Goal: Task Accomplishment & Management: Complete application form

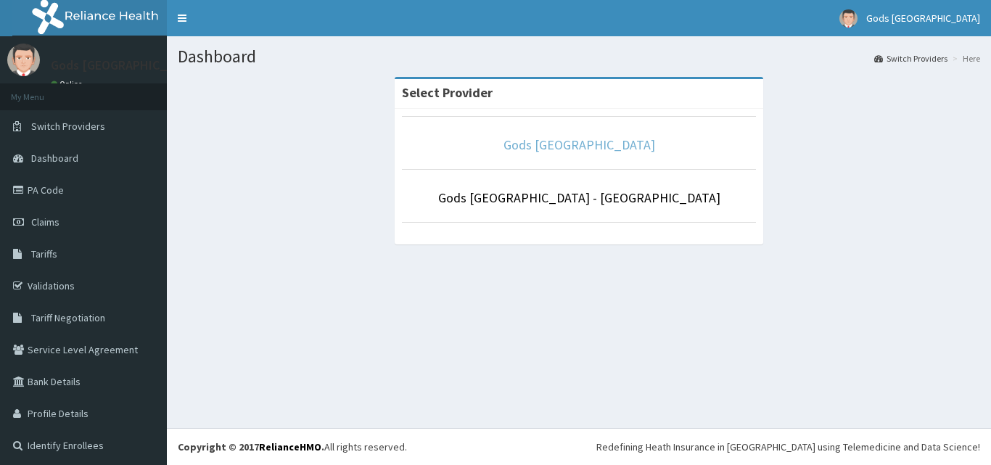
click at [529, 145] on link "Gods Apple city Hospital" at bounding box center [579, 144] width 152 height 17
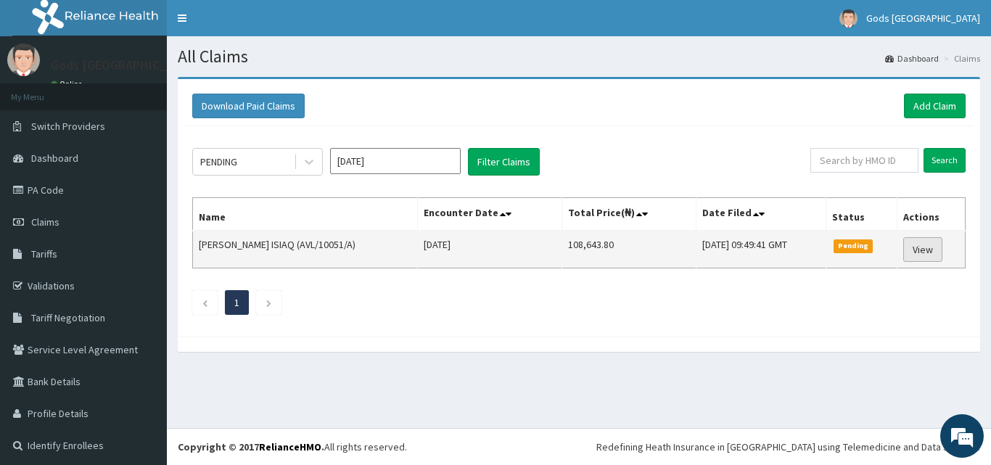
click at [916, 255] on link "View" at bounding box center [922, 249] width 39 height 25
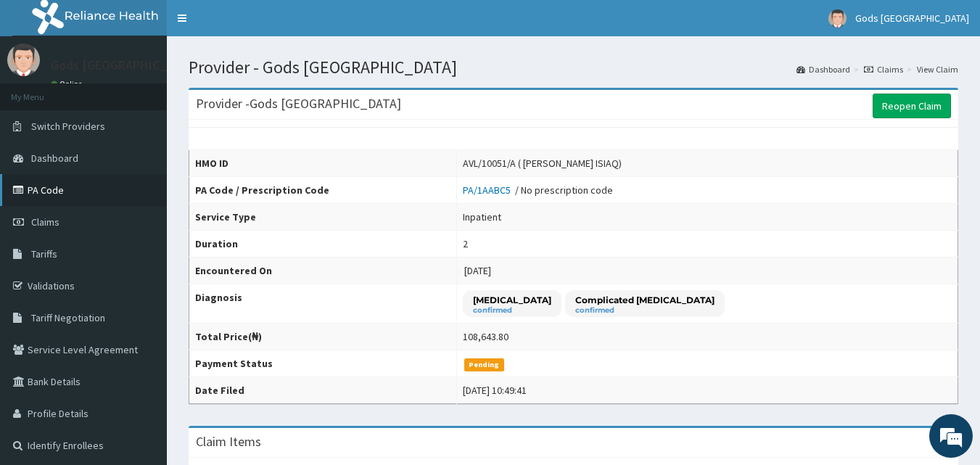
click at [39, 188] on link "PA Code" at bounding box center [83, 190] width 167 height 32
click at [88, 223] on link "Claims" at bounding box center [83, 222] width 167 height 32
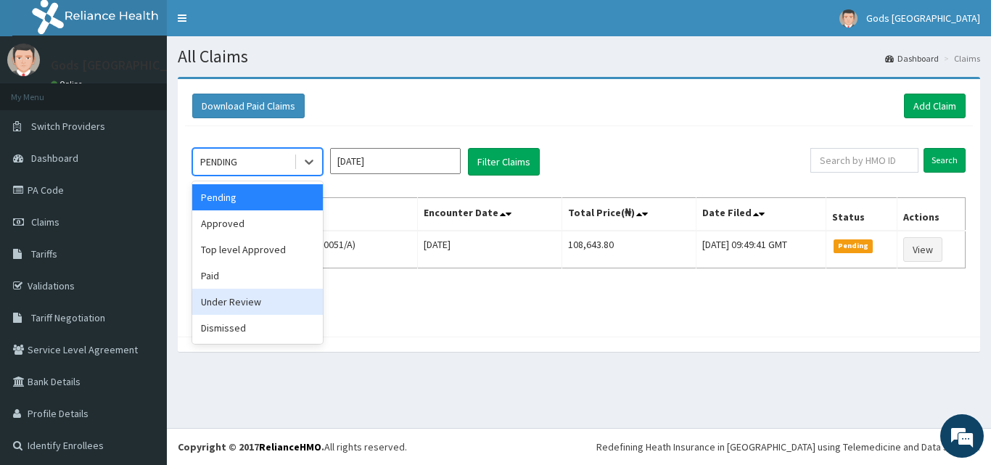
click at [250, 300] on div "Under Review" at bounding box center [257, 302] width 131 height 26
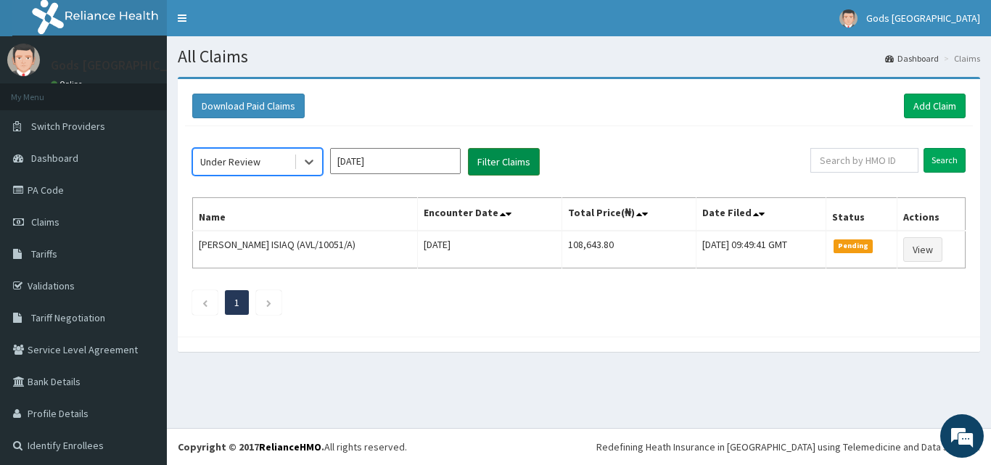
click at [494, 155] on button "Filter Claims" at bounding box center [504, 162] width 72 height 28
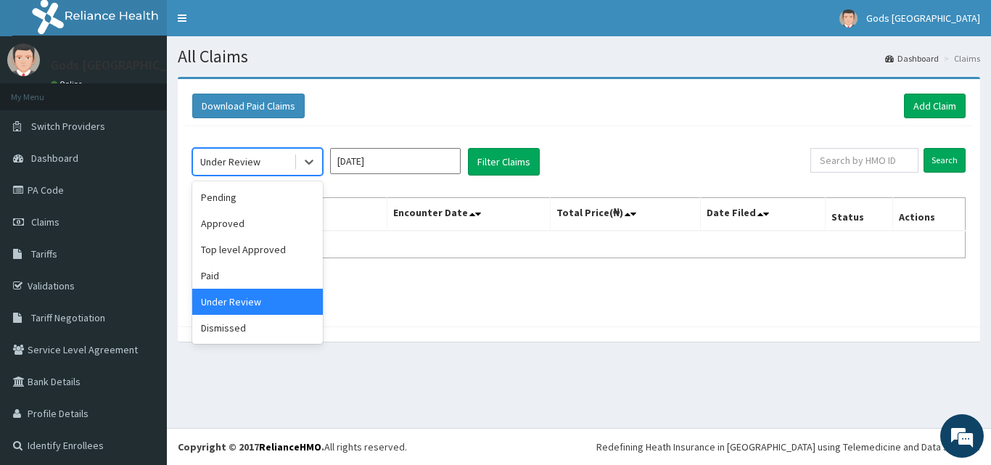
click at [257, 160] on div "Under Review" at bounding box center [230, 161] width 60 height 15
click at [379, 162] on input "Oct 2025" at bounding box center [395, 161] width 131 height 26
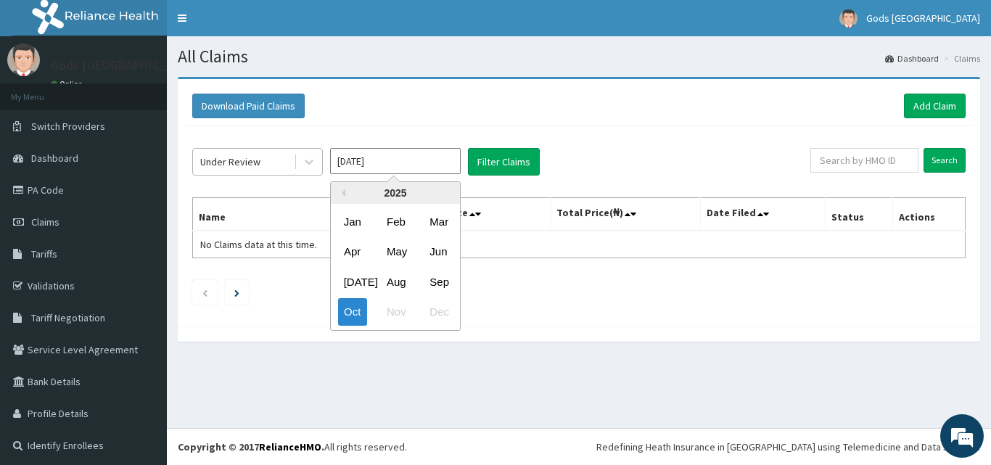
click at [255, 158] on div "Under Review" at bounding box center [230, 161] width 60 height 15
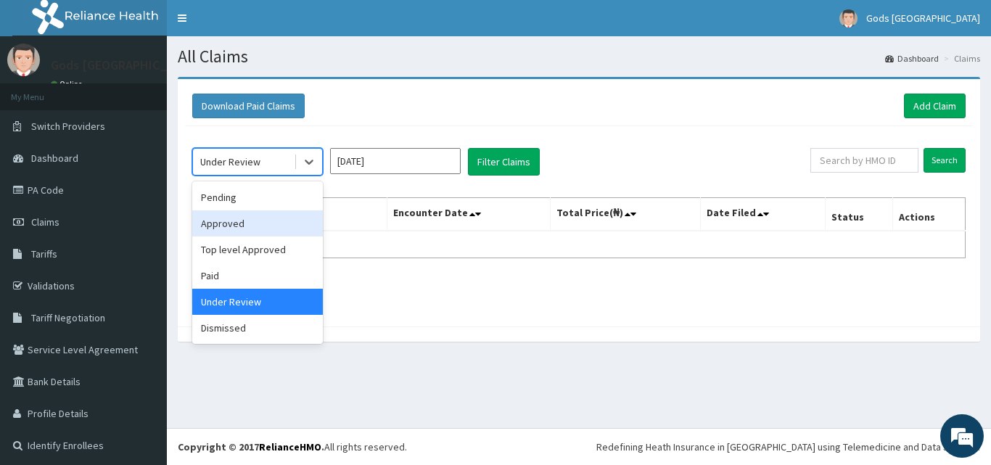
click at [244, 220] on div "Approved" at bounding box center [257, 223] width 131 height 26
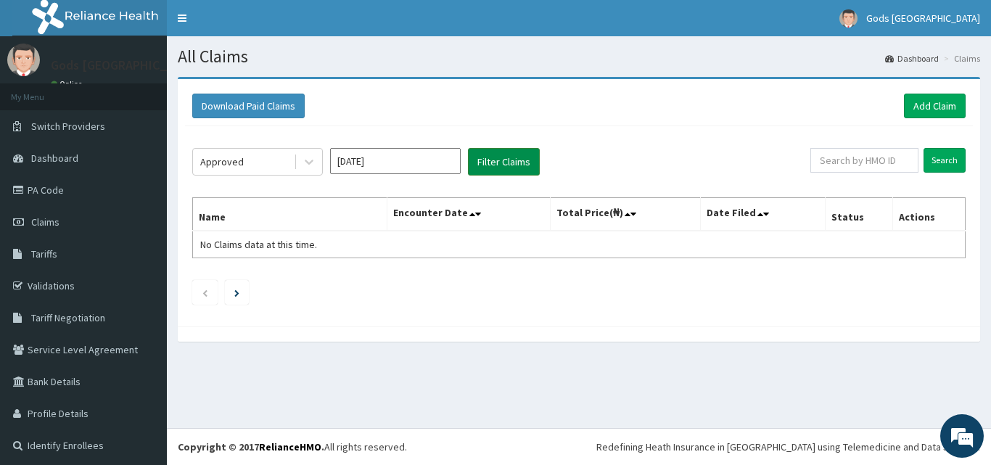
click at [489, 168] on button "Filter Claims" at bounding box center [504, 162] width 72 height 28
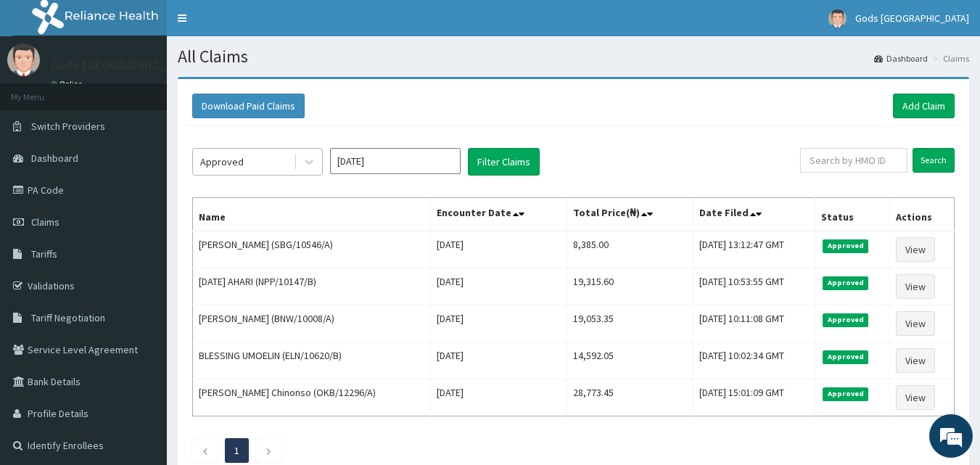
click at [261, 168] on div "Approved" at bounding box center [243, 161] width 101 height 23
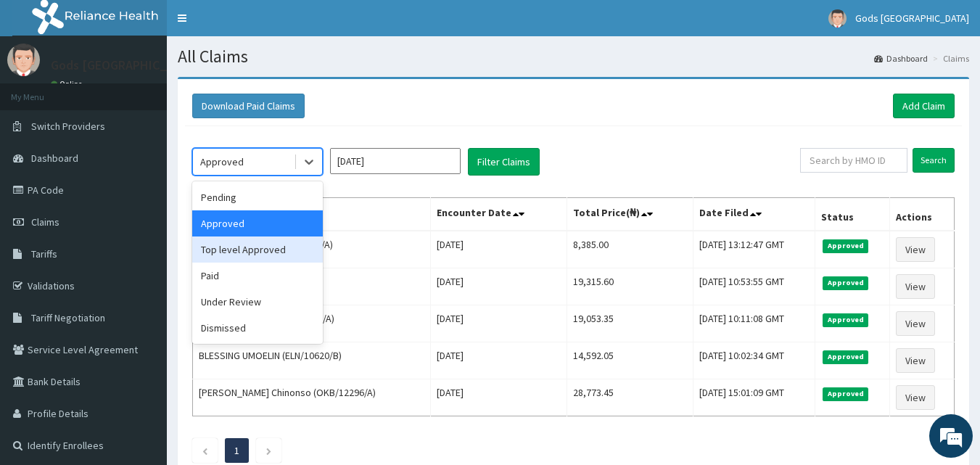
click at [402, 157] on input "Oct 2025" at bounding box center [395, 161] width 131 height 26
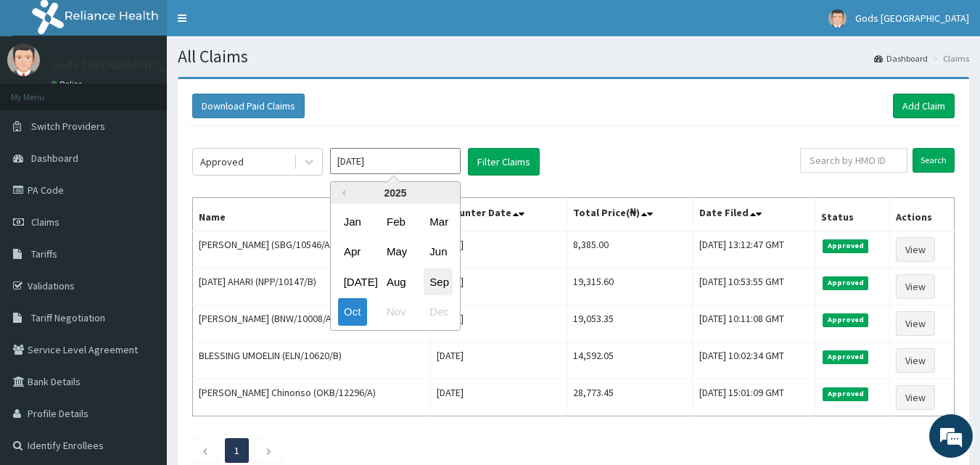
click at [445, 281] on div "Sep" at bounding box center [438, 281] width 29 height 27
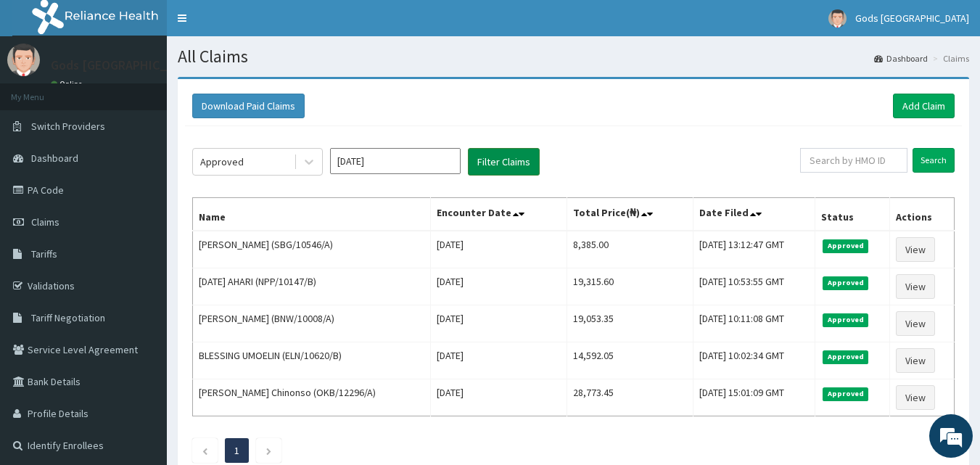
type input "Sep 2025"
click at [511, 161] on button "Filter Claims" at bounding box center [504, 162] width 72 height 28
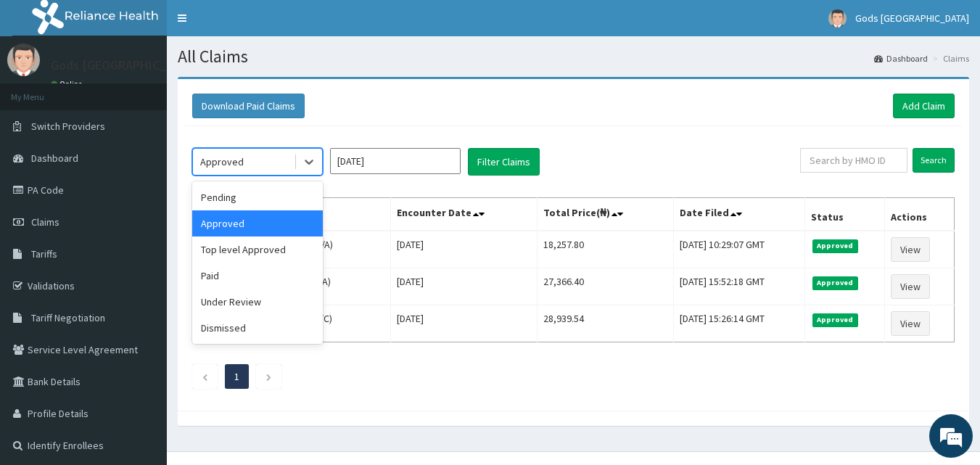
click at [241, 165] on div "Approved" at bounding box center [222, 161] width 44 height 15
click at [255, 254] on div "Top level Approved" at bounding box center [257, 249] width 131 height 26
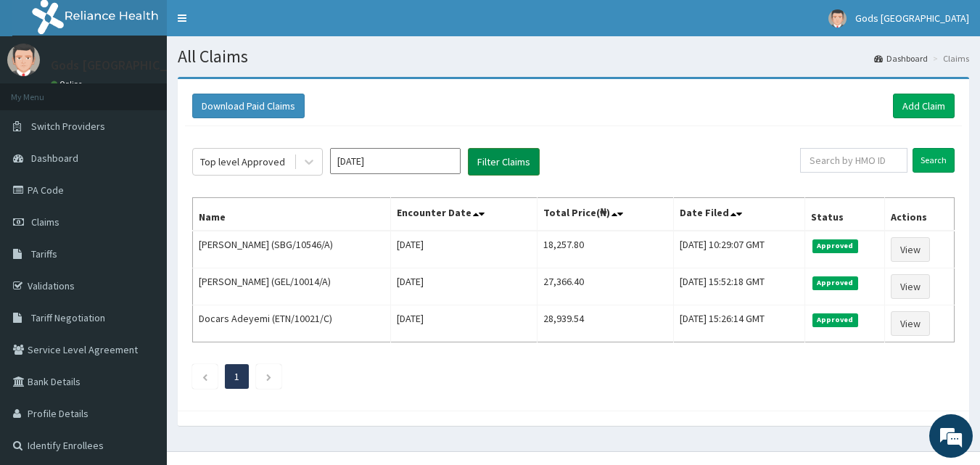
click at [515, 168] on button "Filter Claims" at bounding box center [504, 162] width 72 height 28
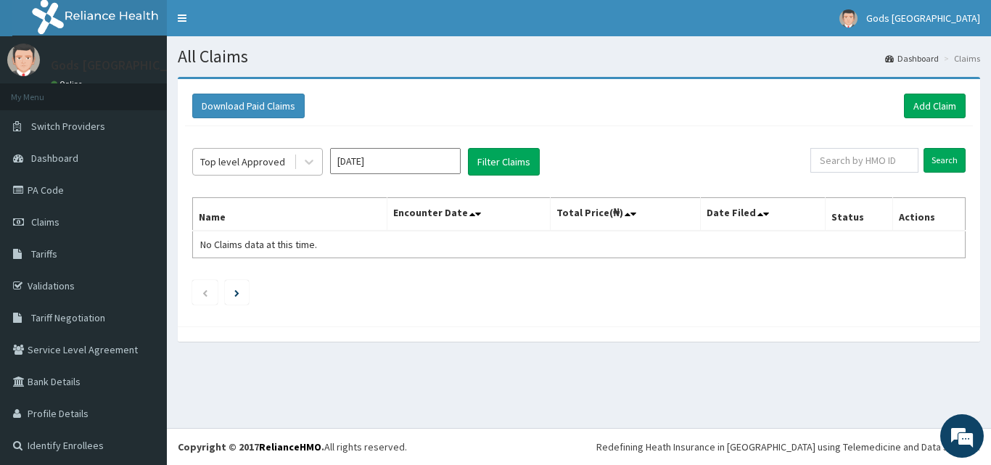
click at [263, 162] on div "Top level Approved" at bounding box center [242, 161] width 85 height 15
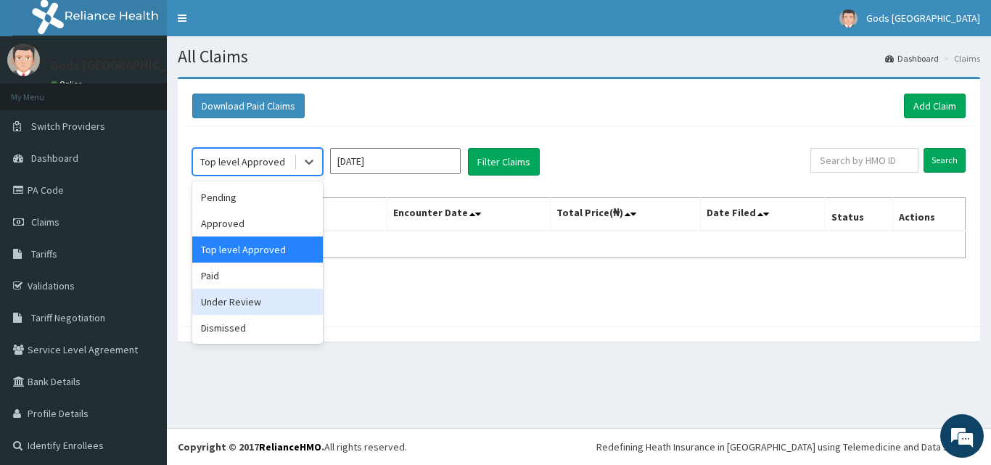
click at [220, 300] on div "Under Review" at bounding box center [257, 302] width 131 height 26
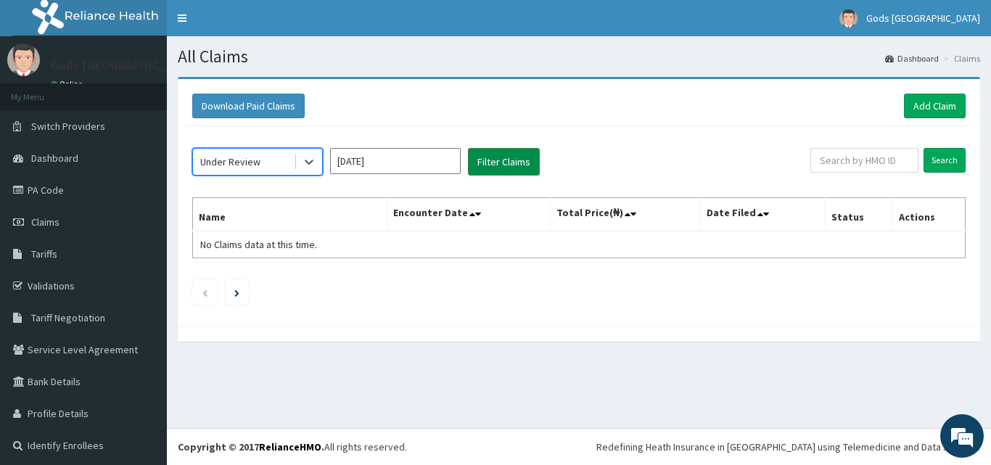
click at [503, 165] on button "Filter Claims" at bounding box center [504, 162] width 72 height 28
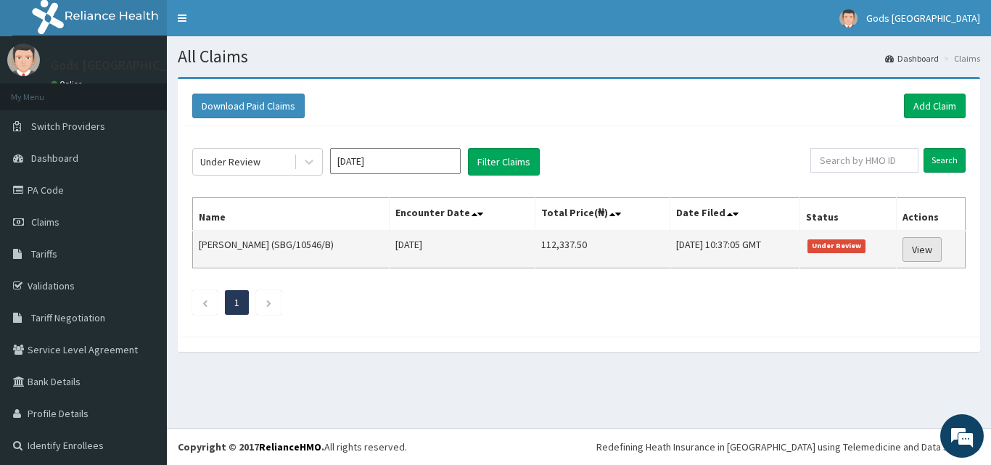
click at [910, 251] on link "View" at bounding box center [921, 249] width 39 height 25
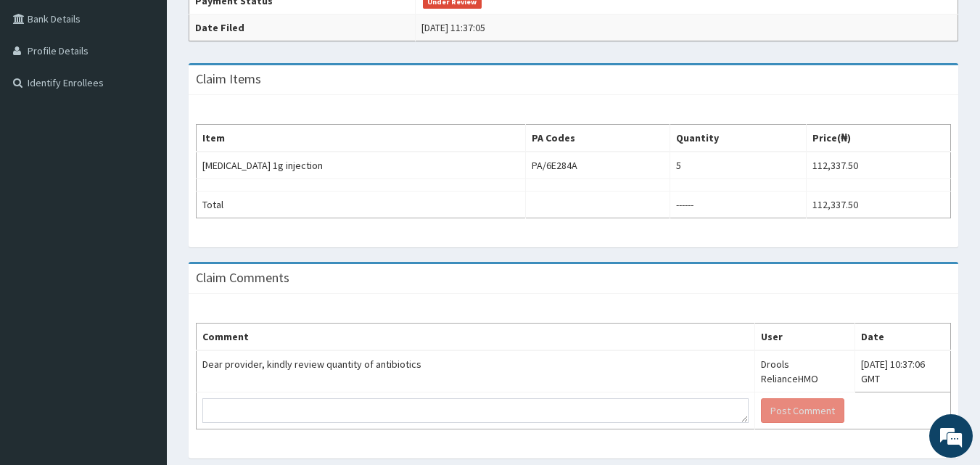
scroll to position [393, 0]
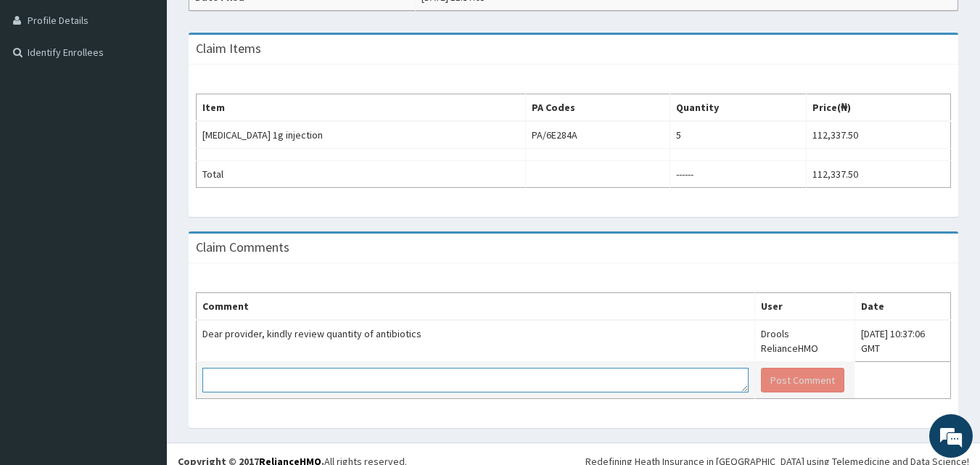
click at [516, 368] on textarea at bounding box center [475, 380] width 546 height 25
type textarea "IV [MEDICAL_DATA] 1g dly x 5/7"
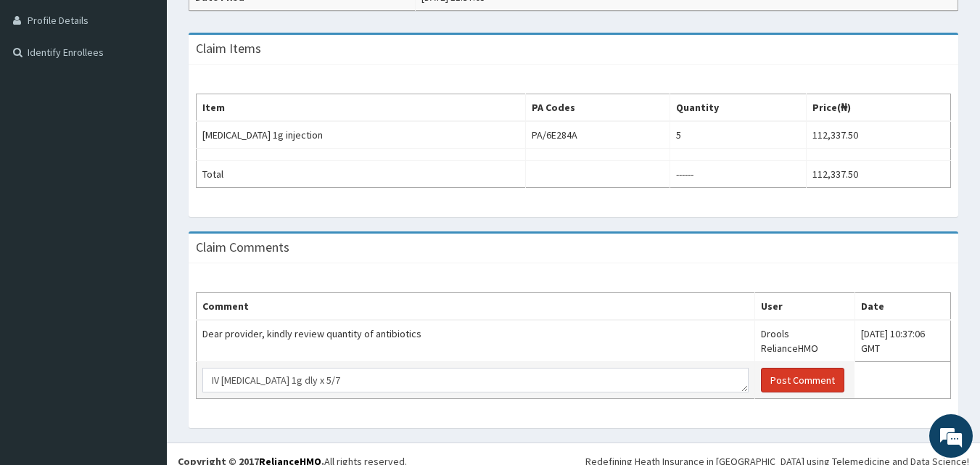
click at [777, 371] on button "Post Comment" at bounding box center [802, 380] width 83 height 25
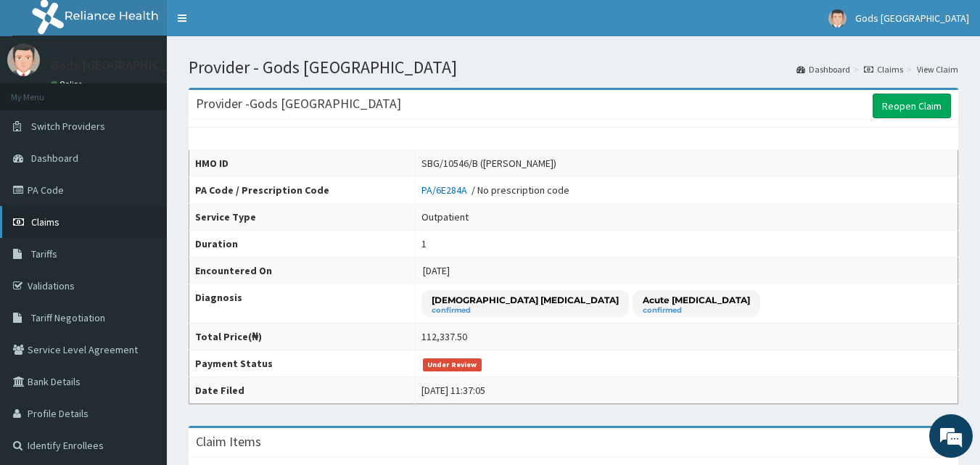
click at [70, 224] on link "Claims" at bounding box center [83, 222] width 167 height 32
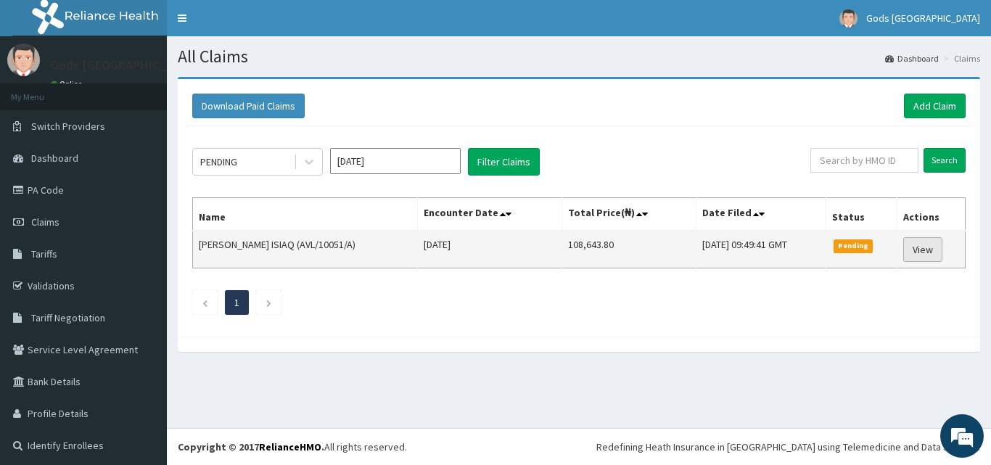
click at [919, 253] on link "View" at bounding box center [922, 249] width 39 height 25
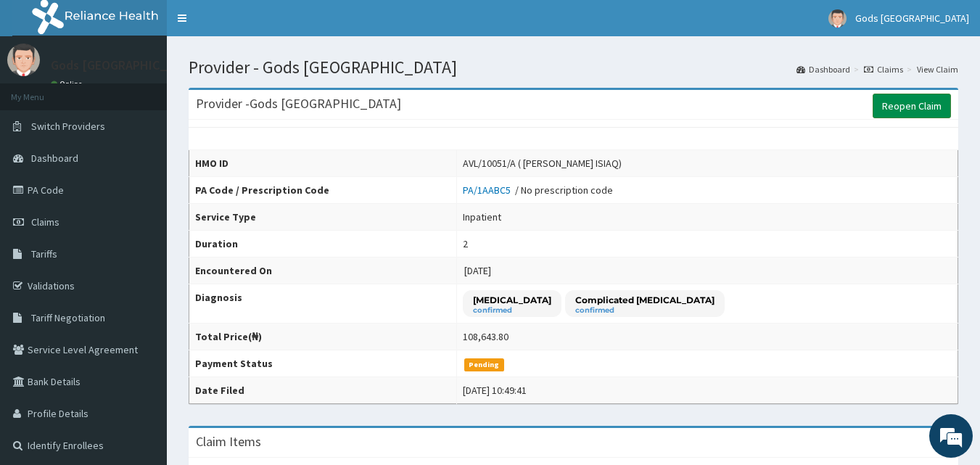
click at [920, 111] on link "Reopen Claim" at bounding box center [912, 106] width 78 height 25
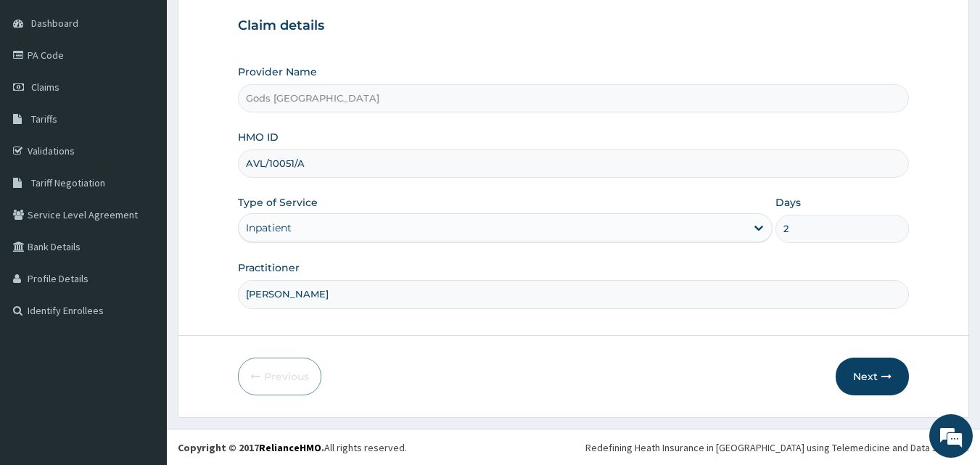
scroll to position [136, 0]
click at [867, 376] on button "Next" at bounding box center [872, 376] width 73 height 38
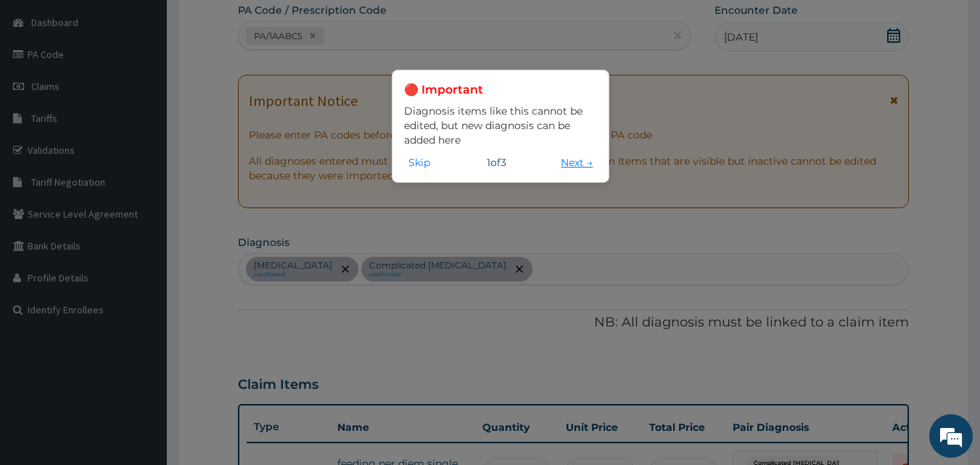
click at [578, 160] on button "Next →" at bounding box center [576, 162] width 41 height 16
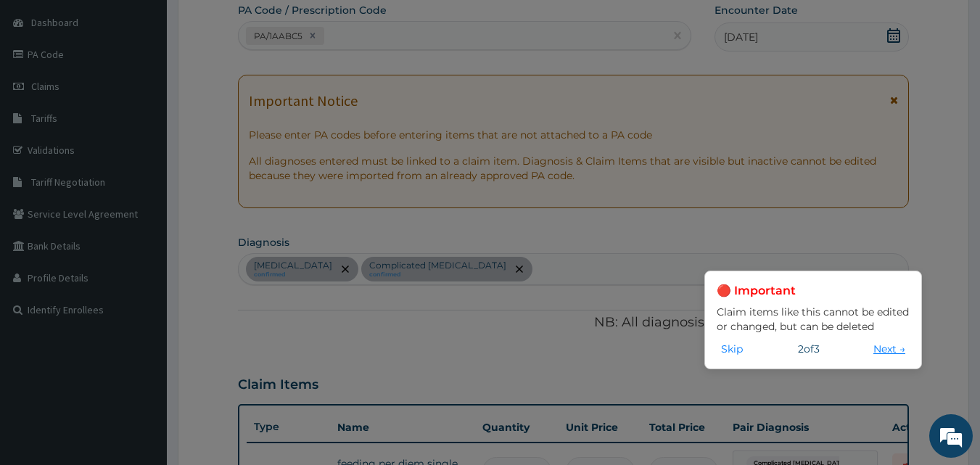
click at [891, 350] on button "Next →" at bounding box center [889, 349] width 41 height 16
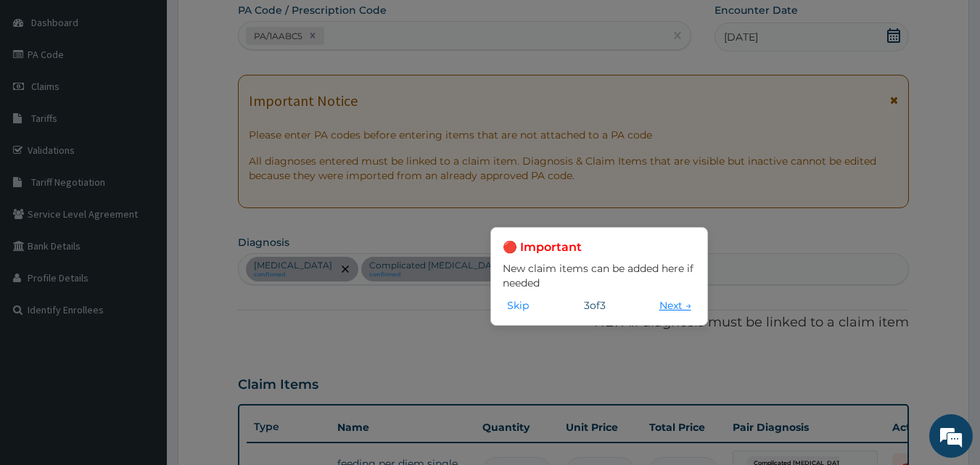
click at [669, 304] on button "Next →" at bounding box center [675, 305] width 41 height 16
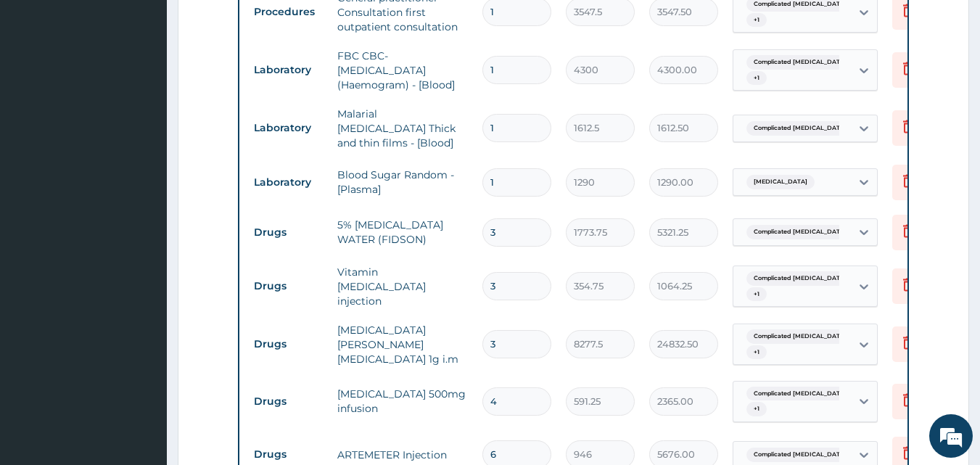
scroll to position [725, 0]
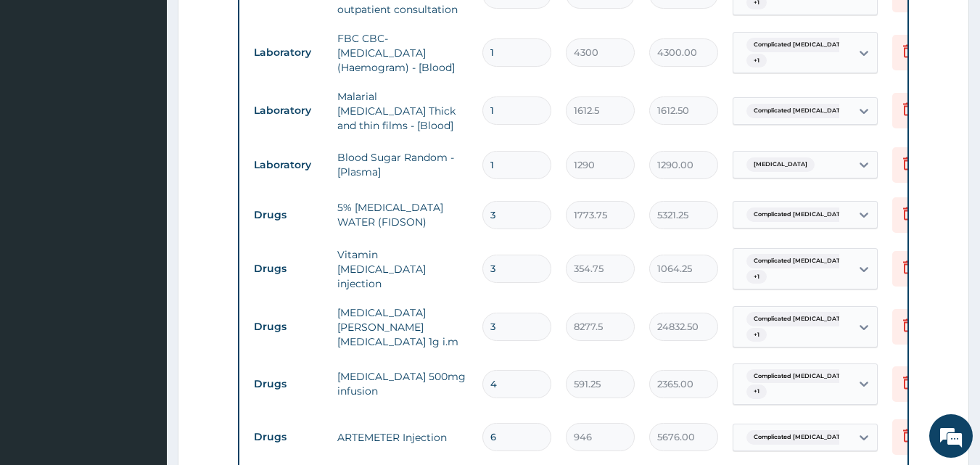
click at [531, 201] on input "3" at bounding box center [516, 215] width 69 height 28
type input "4"
type input "7095.00"
click at [513, 263] on input "3" at bounding box center [516, 269] width 69 height 28
type input "4"
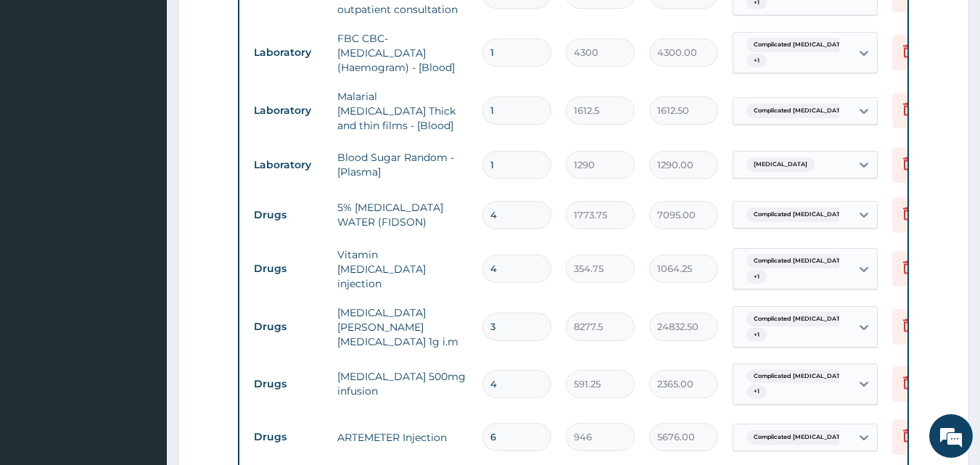
type input "1419.00"
type input "3"
type input "1064.25"
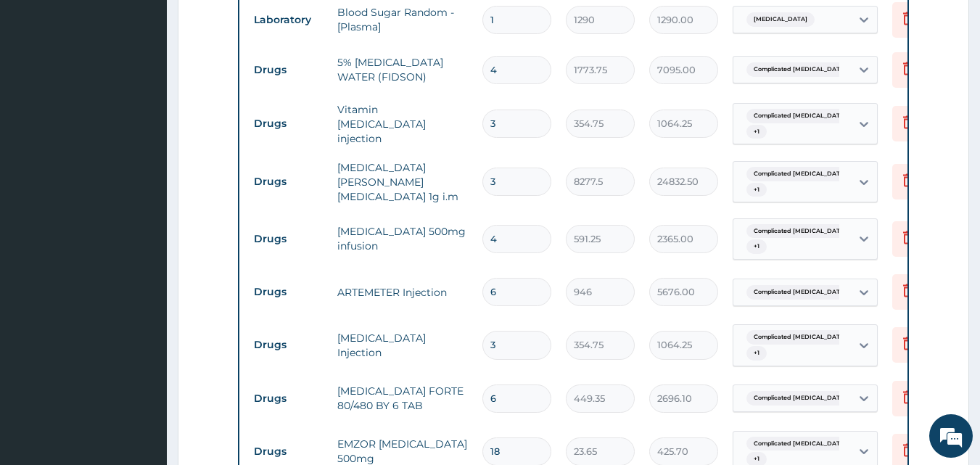
type input "3"
click at [523, 169] on input "3" at bounding box center [516, 182] width 69 height 28
type input "4"
type input "33110.00"
type input "3"
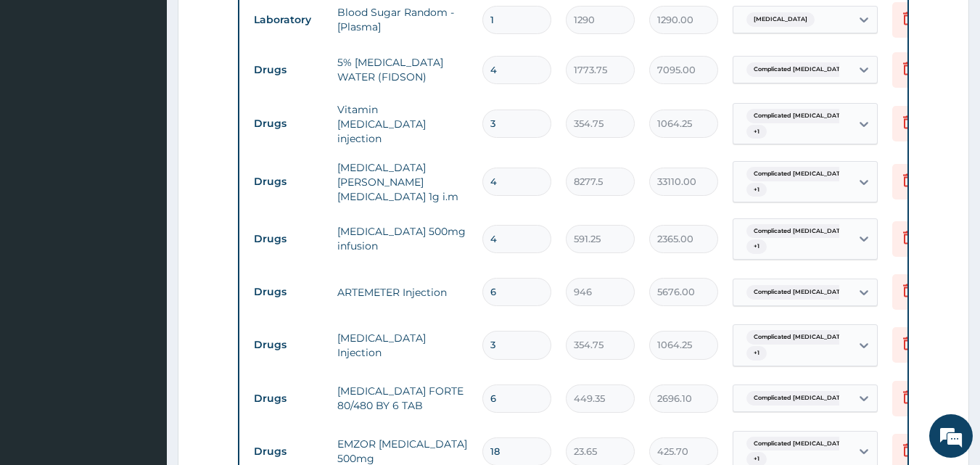
type input "24832.50"
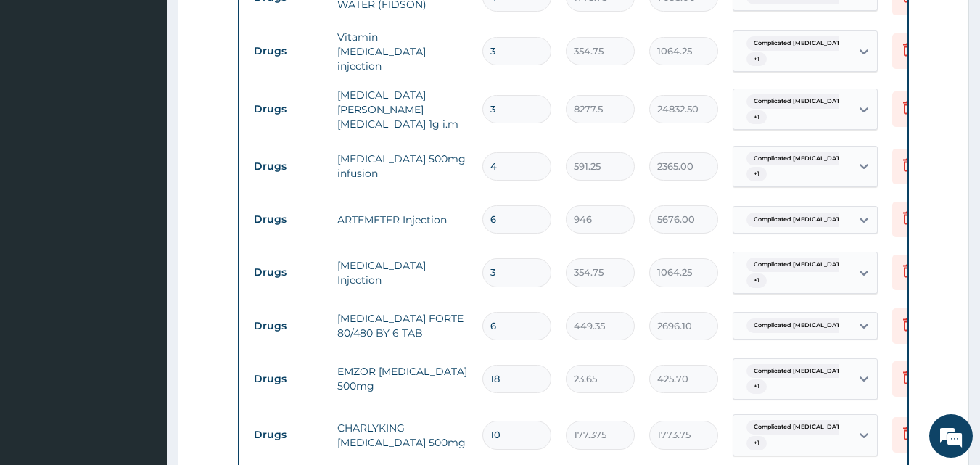
type input "3"
click at [515, 156] on input "4" at bounding box center [516, 166] width 69 height 28
type input "5"
type input "2956.25"
type input "6"
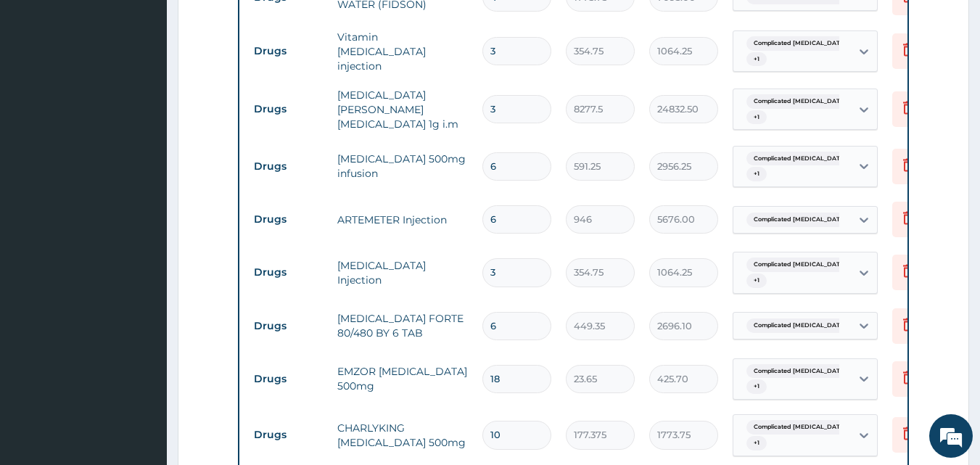
type input "3547.50"
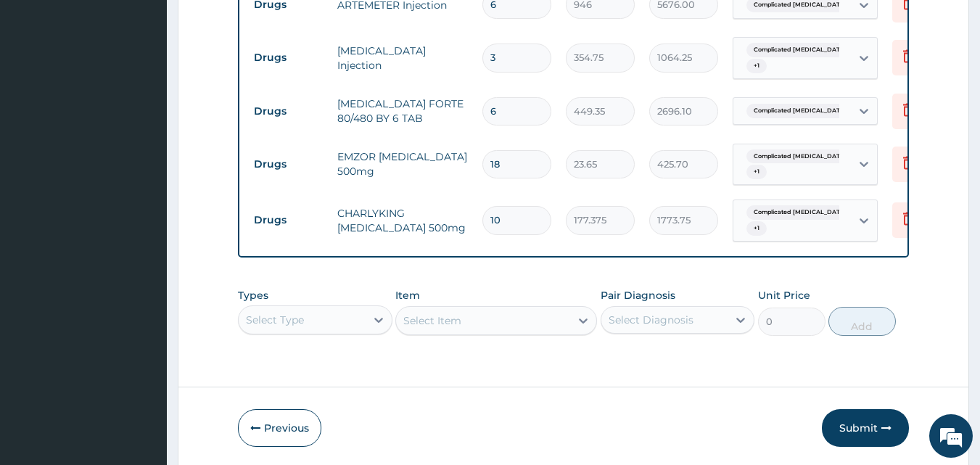
scroll to position [1209, 0]
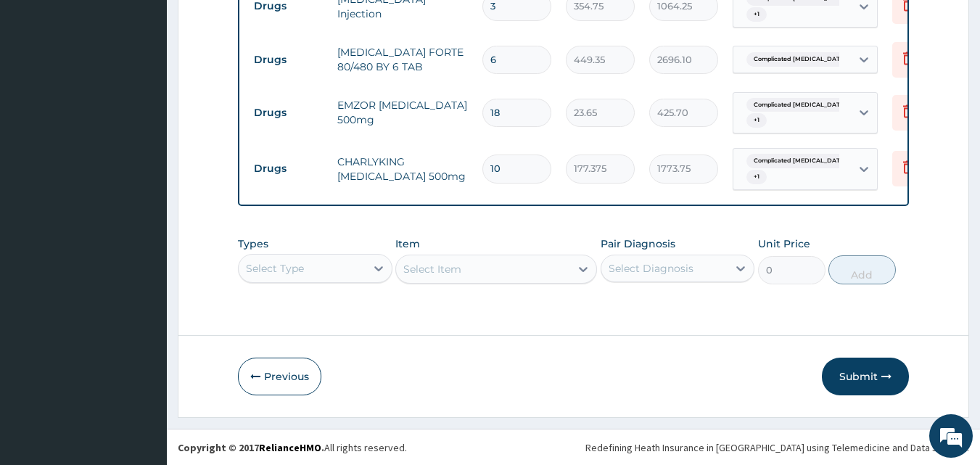
click at [326, 268] on div "Select Type" at bounding box center [302, 268] width 127 height 23
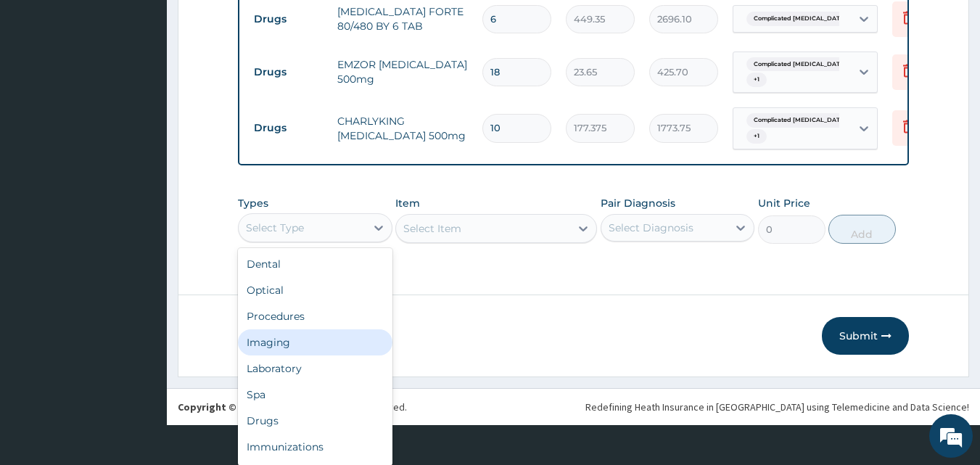
scroll to position [49, 0]
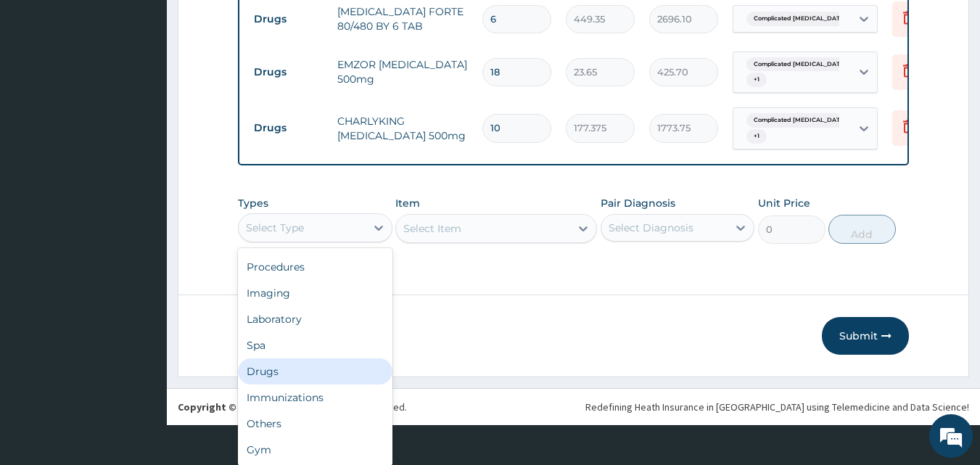
click at [316, 374] on div "Drugs" at bounding box center [315, 371] width 154 height 26
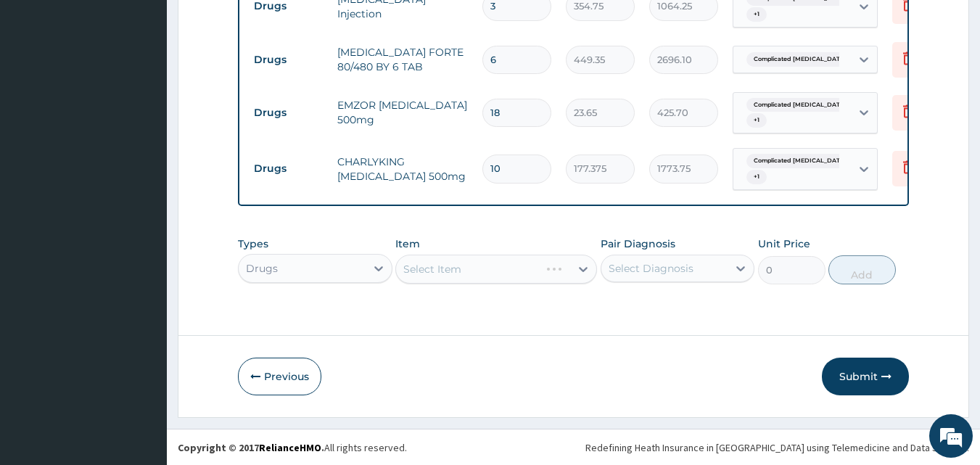
scroll to position [0, 0]
click at [648, 267] on div "Select Diagnosis" at bounding box center [651, 268] width 85 height 15
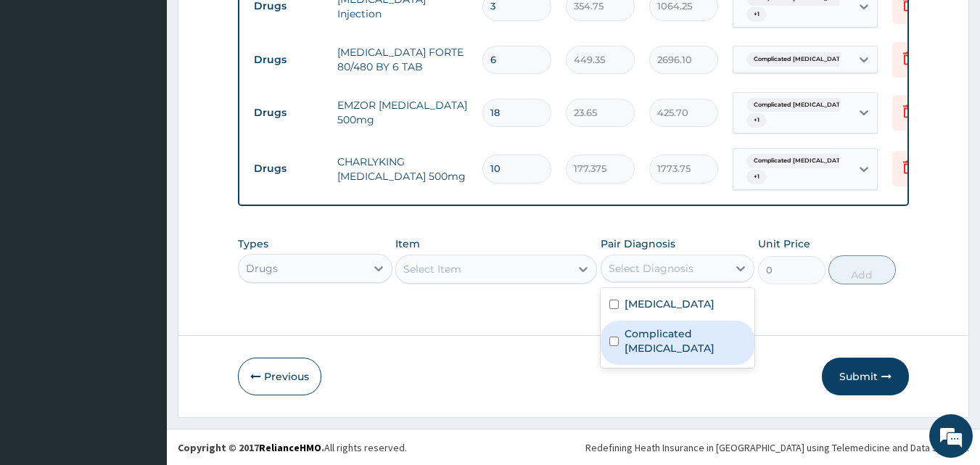
click at [679, 335] on label "Complicated malaria" at bounding box center [685, 340] width 122 height 29
checkbox input "true"
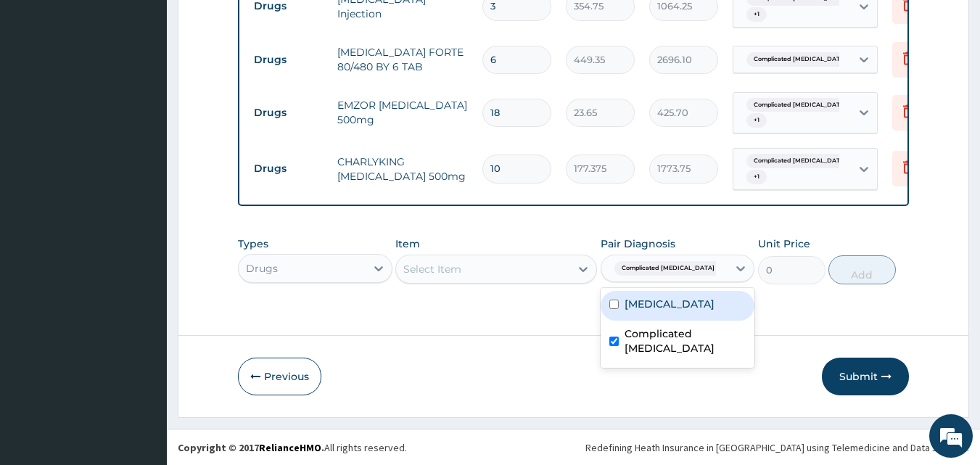
click at [495, 268] on div "Select Item" at bounding box center [483, 268] width 174 height 23
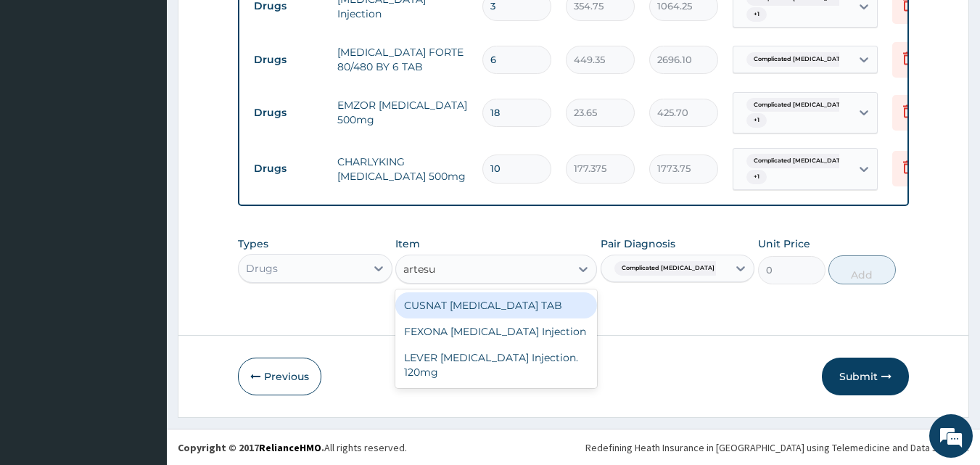
type input "artesun"
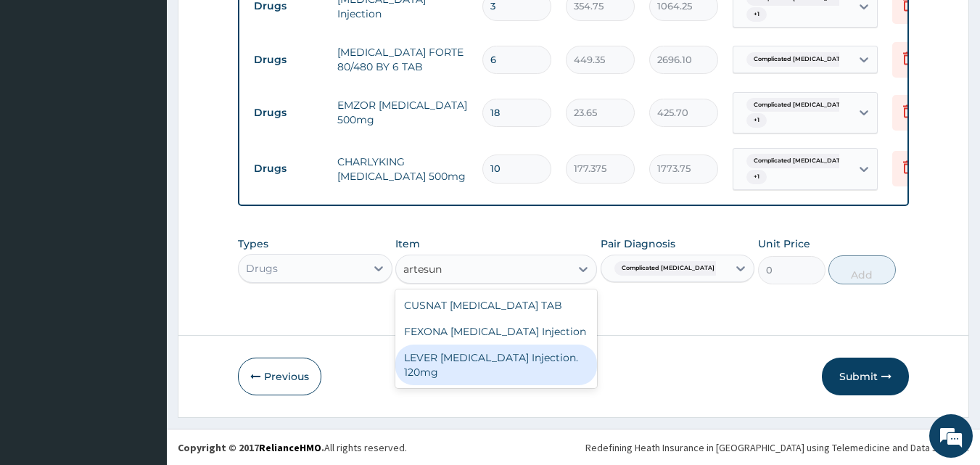
click at [554, 355] on div "LEVER ARTESUNATE Injection. 120mg" at bounding box center [496, 365] width 202 height 41
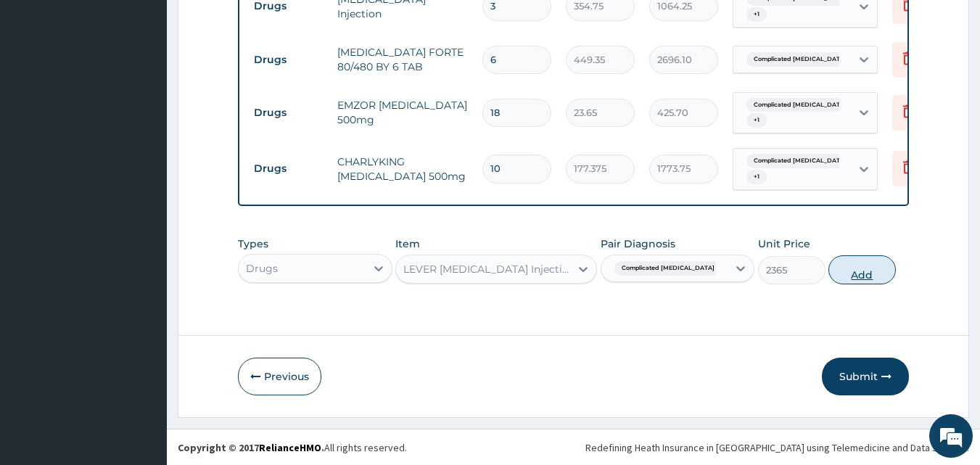
click at [852, 273] on button "Add" at bounding box center [861, 269] width 67 height 29
type input "0"
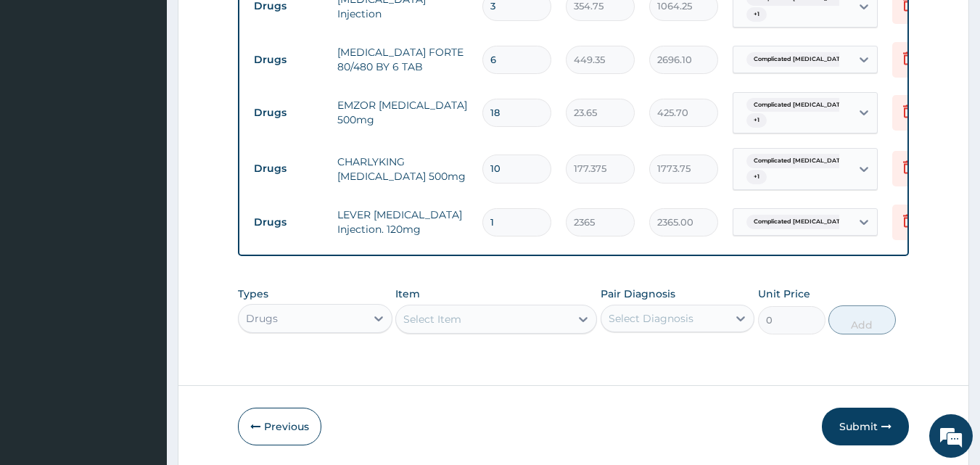
click at [527, 210] on input "1" at bounding box center [516, 222] width 69 height 28
type input "2"
type input "4730.00"
type input "3"
type input "7095.00"
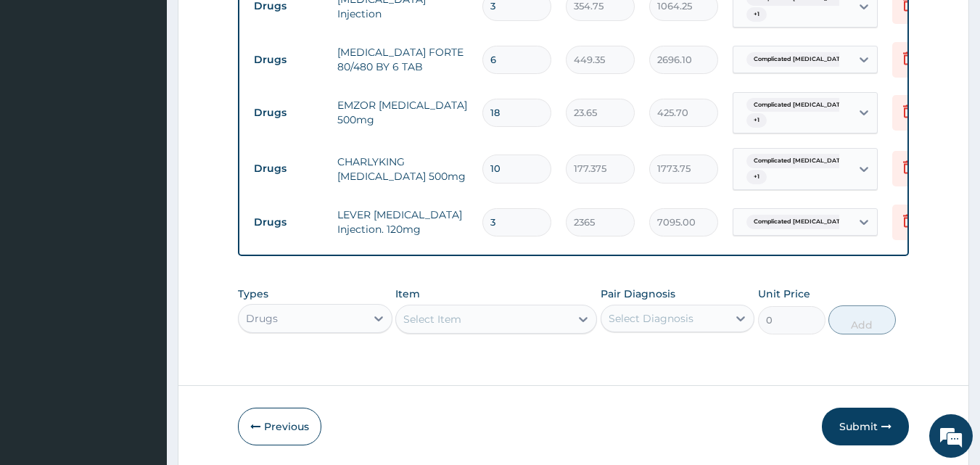
type input "4"
type input "9460.00"
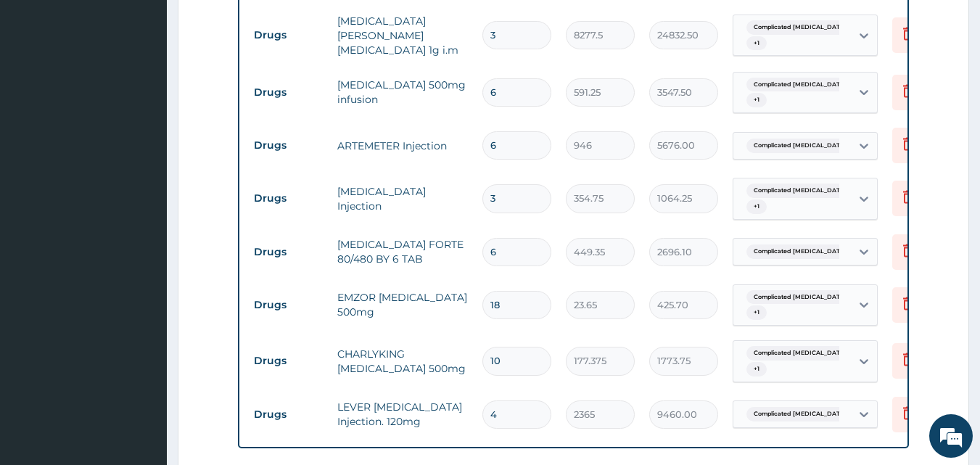
scroll to position [991, 0]
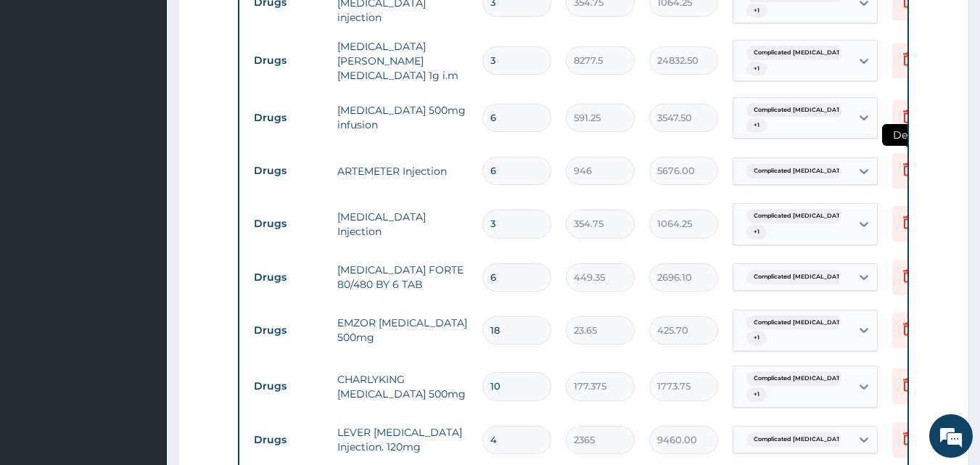
type input "4"
click at [904, 163] on icon at bounding box center [908, 169] width 10 height 13
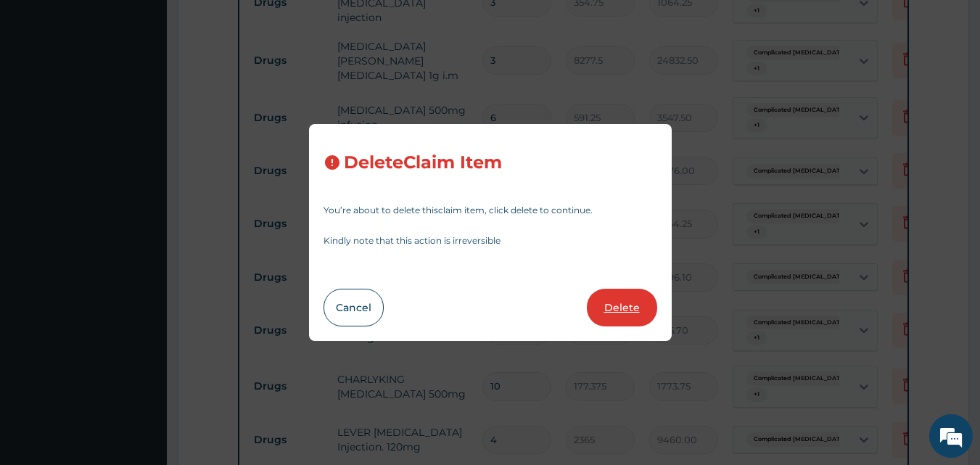
click at [622, 307] on button "Delete" at bounding box center [622, 308] width 70 height 38
type input "3"
type input "354.75"
type input "1064.25"
type input "6"
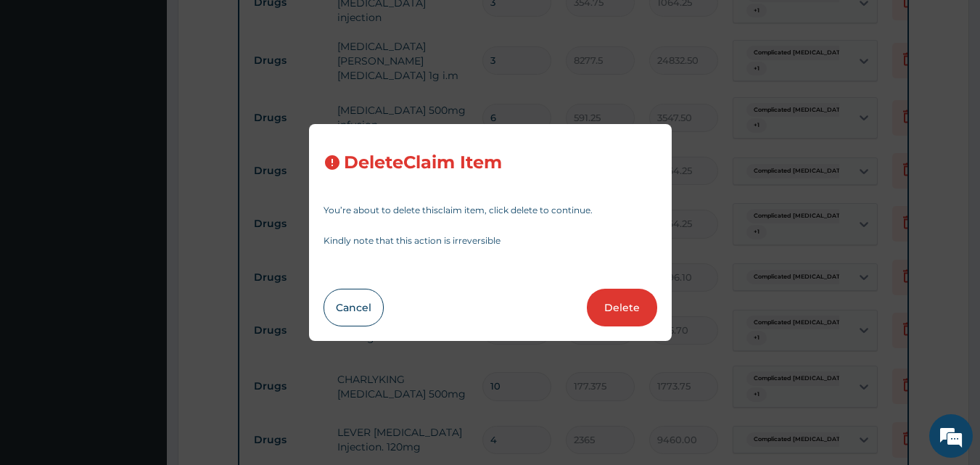
type input "449.35"
type input "2696.10"
type input "18"
type input "23.65"
type input "425.70"
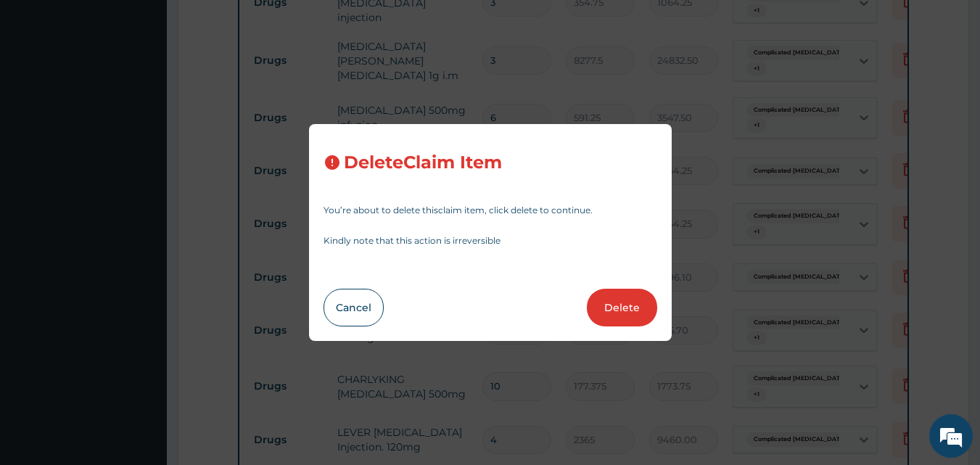
type input "10"
type input "177.375"
type input "1773.75"
type input "4"
type input "2365"
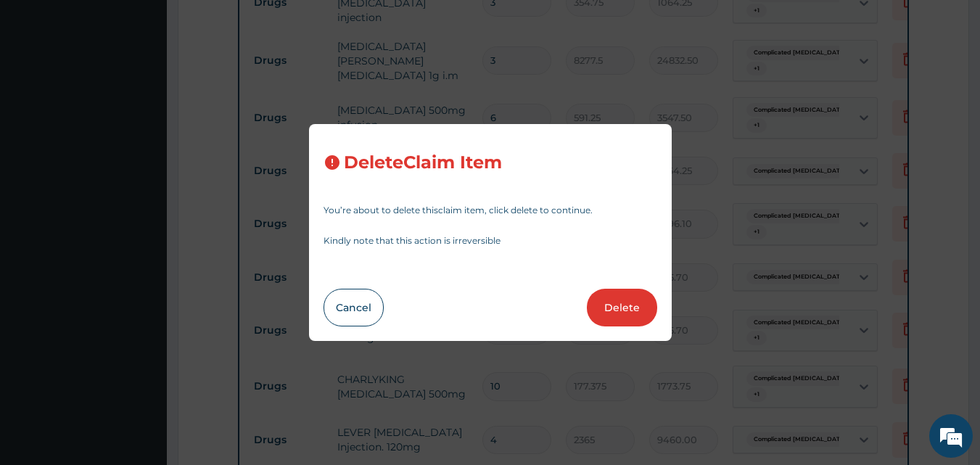
type input "9460.00"
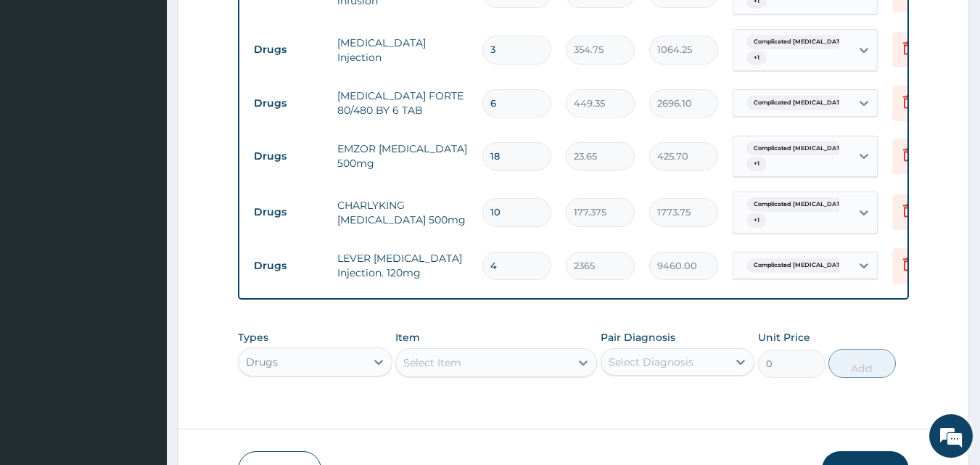
scroll to position [1137, 0]
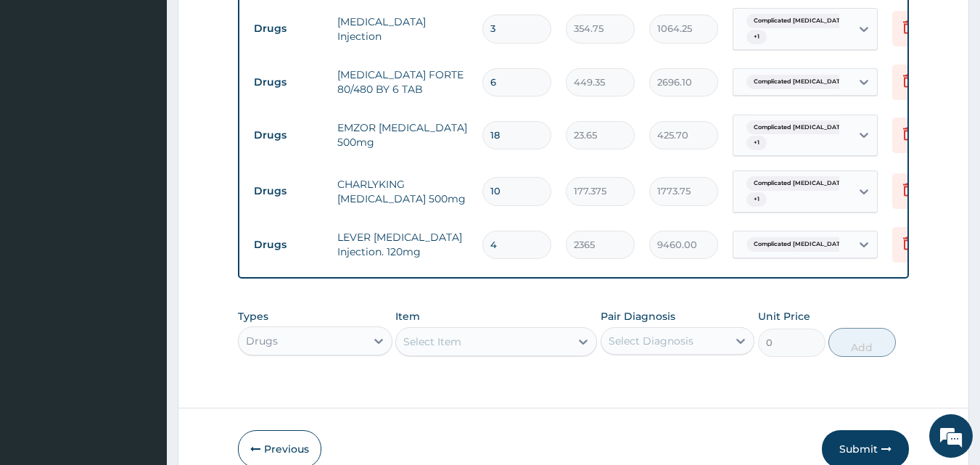
click at [514, 231] on input "4" at bounding box center [516, 245] width 69 height 28
type input "3"
type input "7095.00"
type input "2"
type input "4730.00"
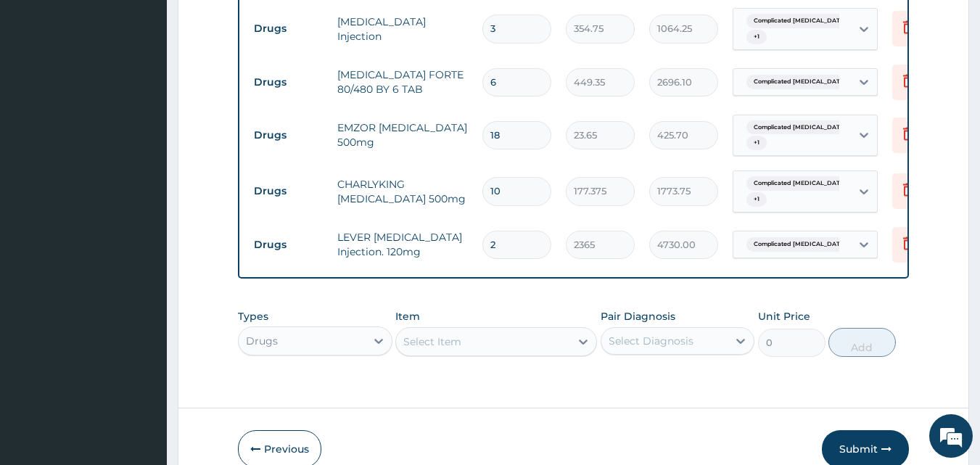
type input "2"
click at [529, 183] on input "10" at bounding box center [516, 191] width 69 height 28
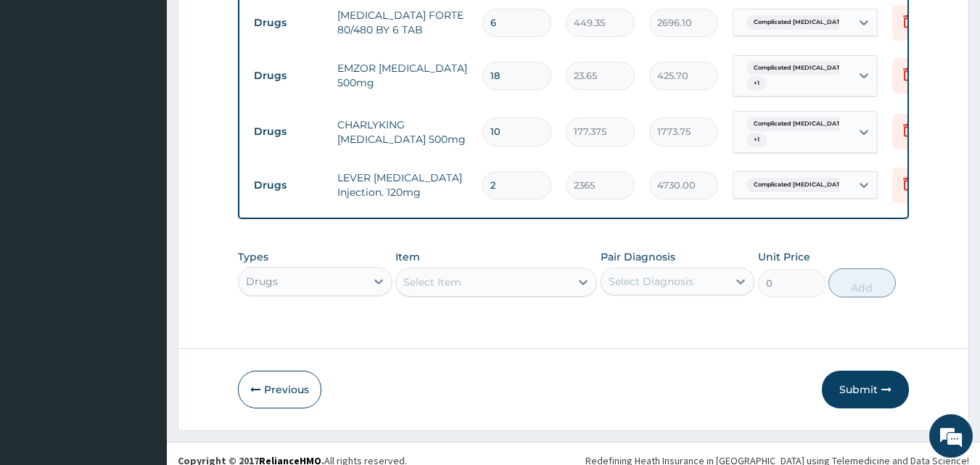
scroll to position [1209, 0]
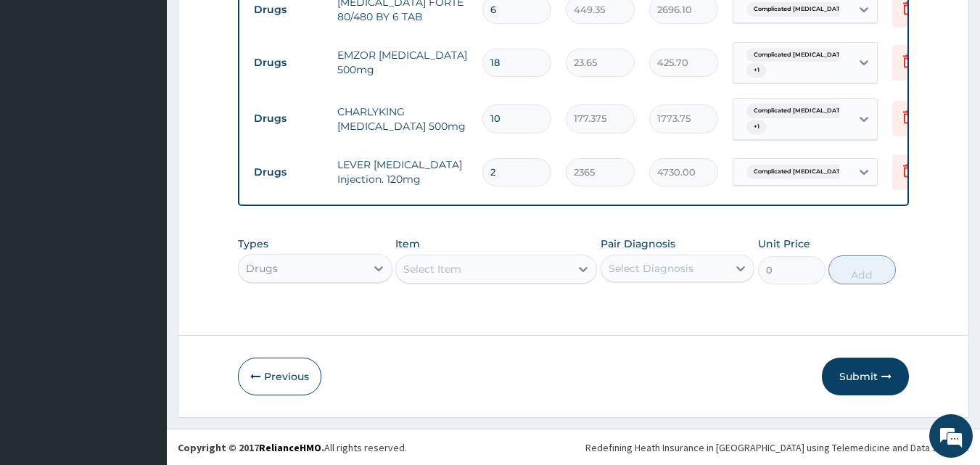
click at [492, 270] on div "Select Item" at bounding box center [483, 268] width 174 height 23
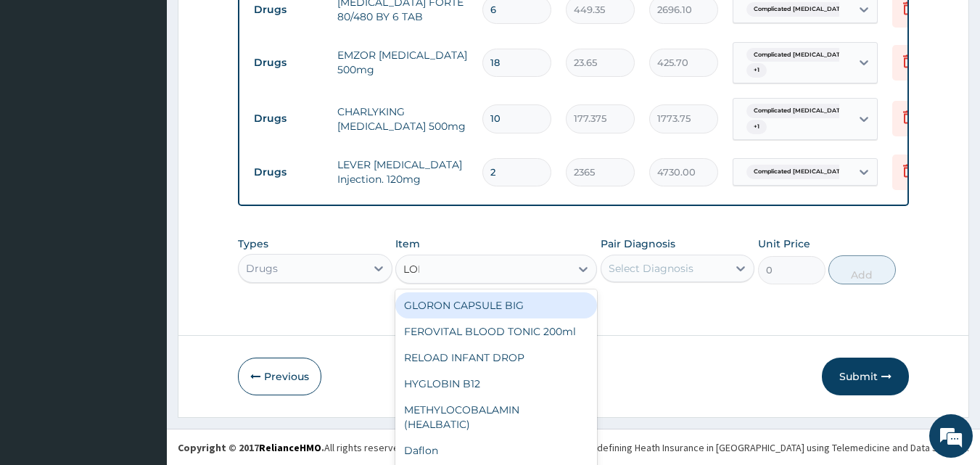
scroll to position [0, 0]
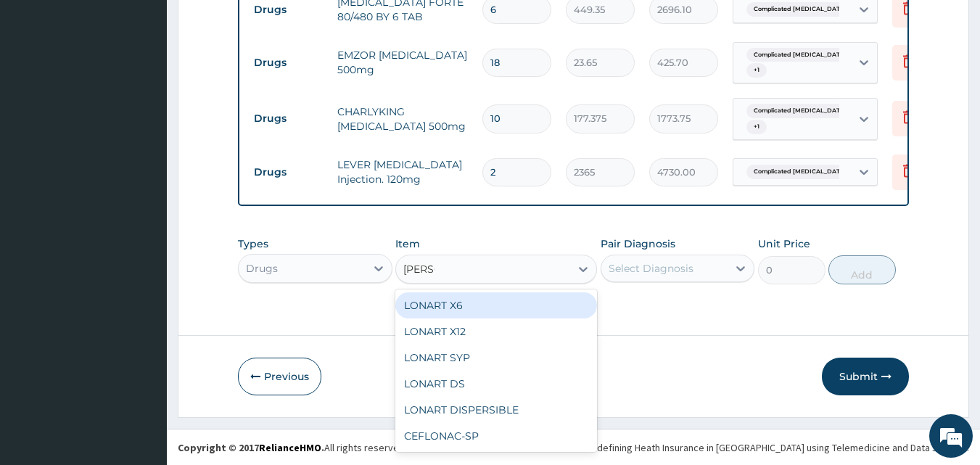
type input "LONAR"
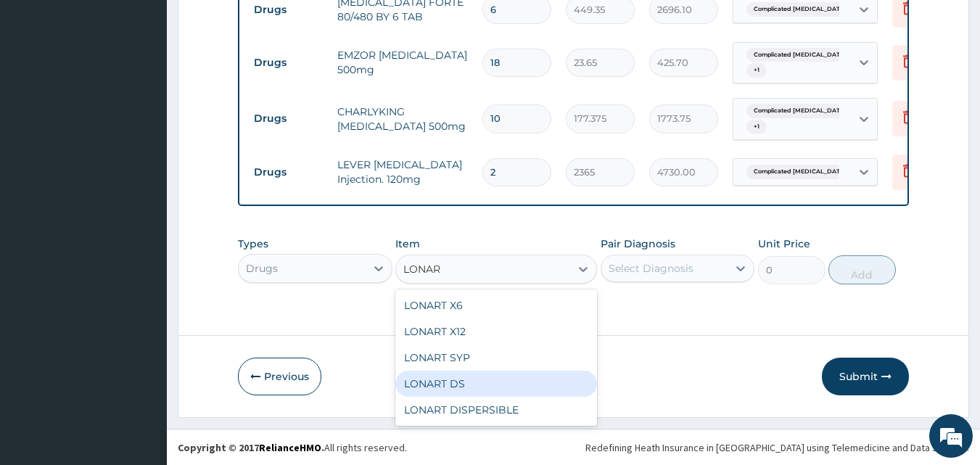
click at [503, 384] on div "LONART DS" at bounding box center [496, 384] width 202 height 26
type input "473"
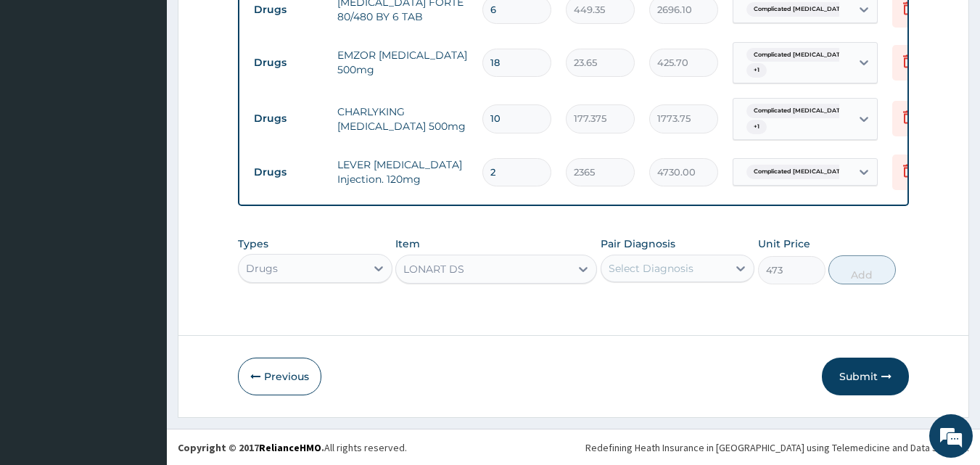
click at [637, 272] on div "Select Diagnosis" at bounding box center [651, 268] width 85 height 15
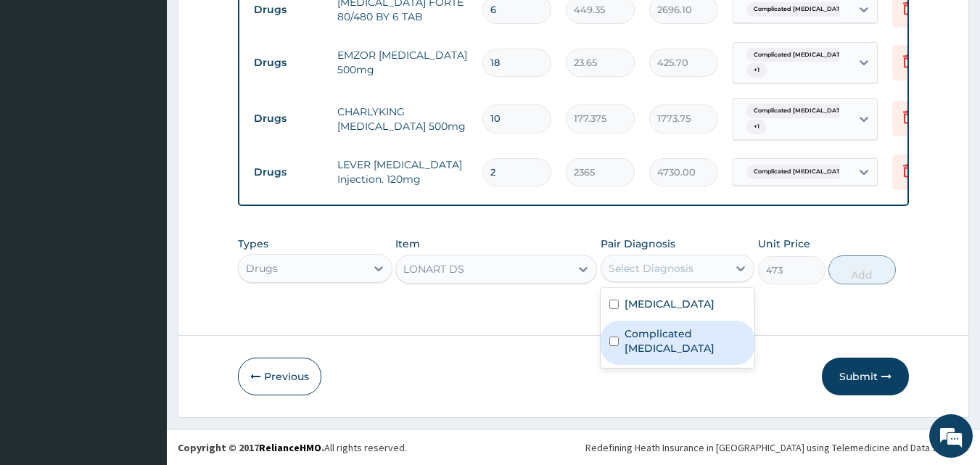
click at [649, 334] on label "Complicated malaria" at bounding box center [685, 340] width 122 height 29
checkbox input "true"
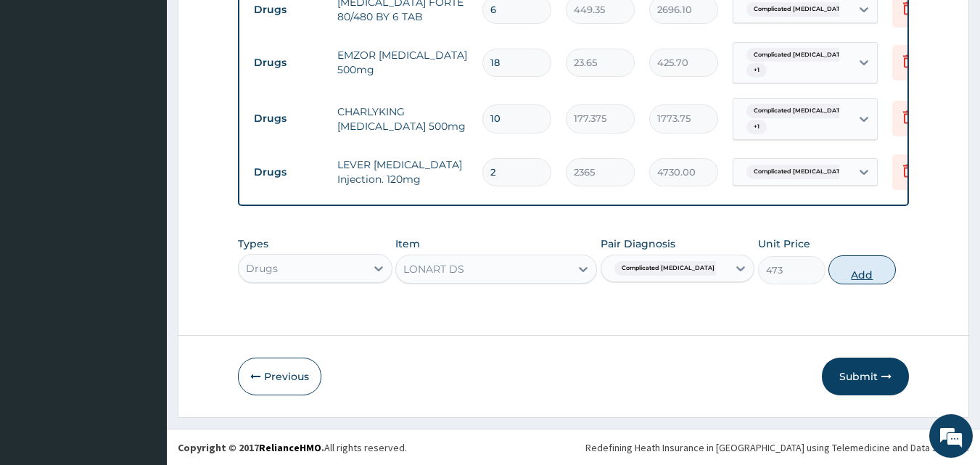
click at [863, 271] on button "Add" at bounding box center [861, 269] width 67 height 29
type input "0"
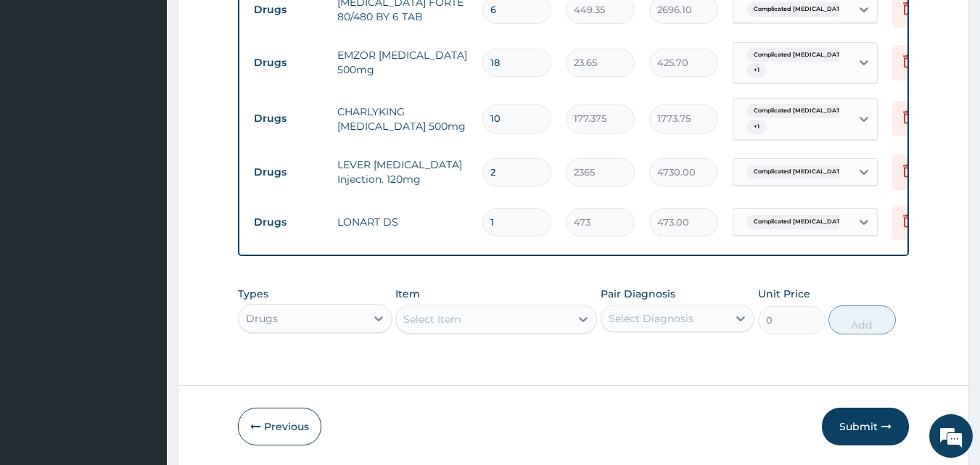
type input "2"
type input "946.00"
type input "3"
type input "1419.00"
type input "4"
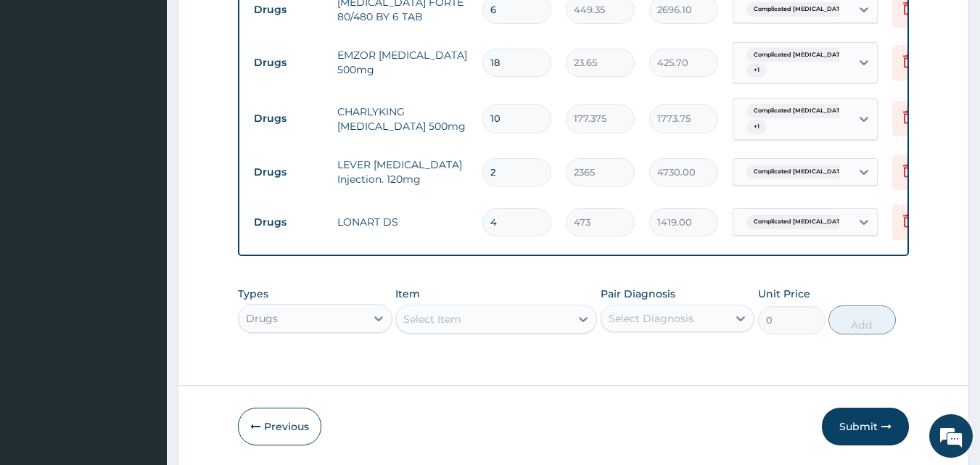
type input "1892.00"
type input "5"
type input "2365.00"
type input "6"
type input "2838.00"
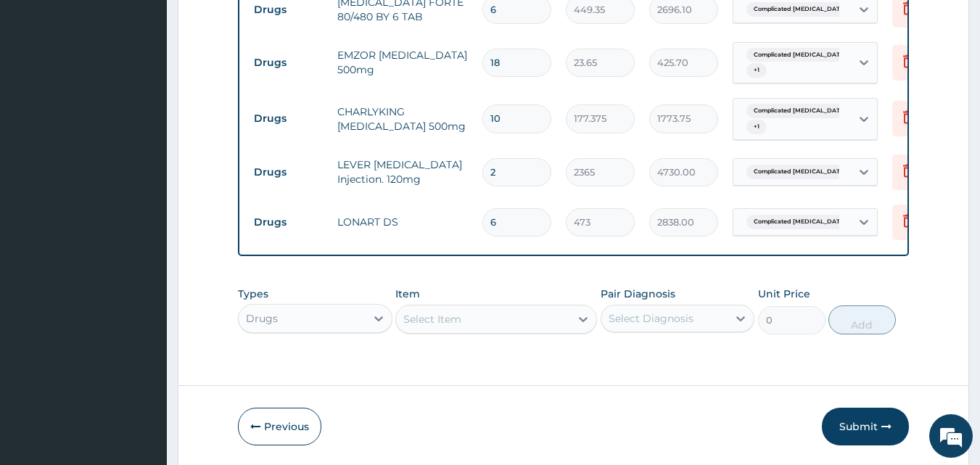
scroll to position [1137, 0]
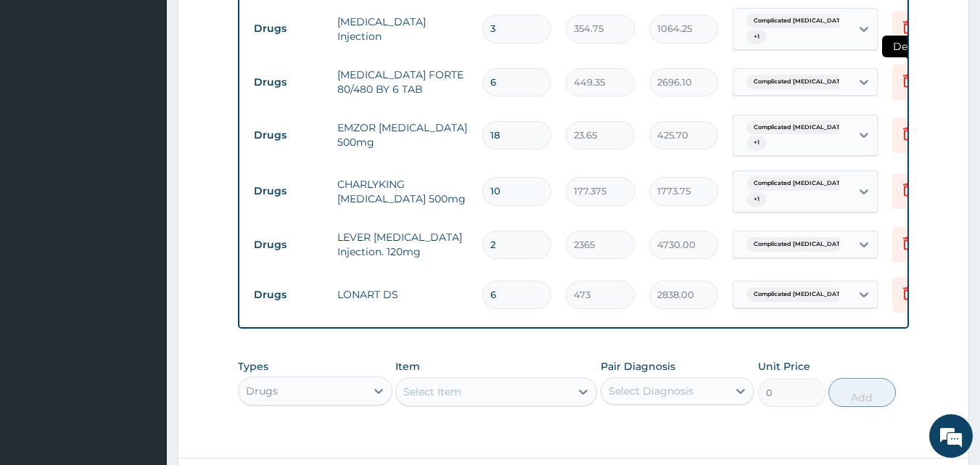
click at [904, 74] on icon at bounding box center [908, 80] width 10 height 13
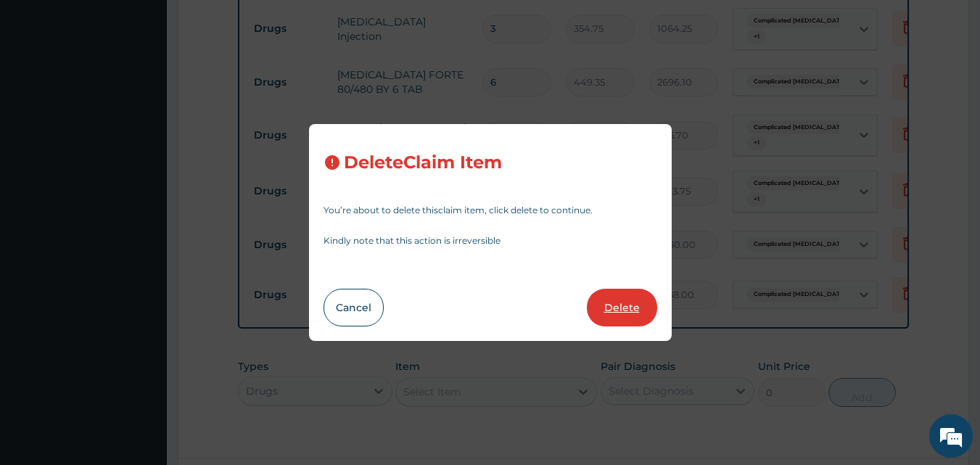
click at [630, 299] on button "Delete" at bounding box center [622, 308] width 70 height 38
type input "18"
type input "23.65"
type input "425.70"
type input "10"
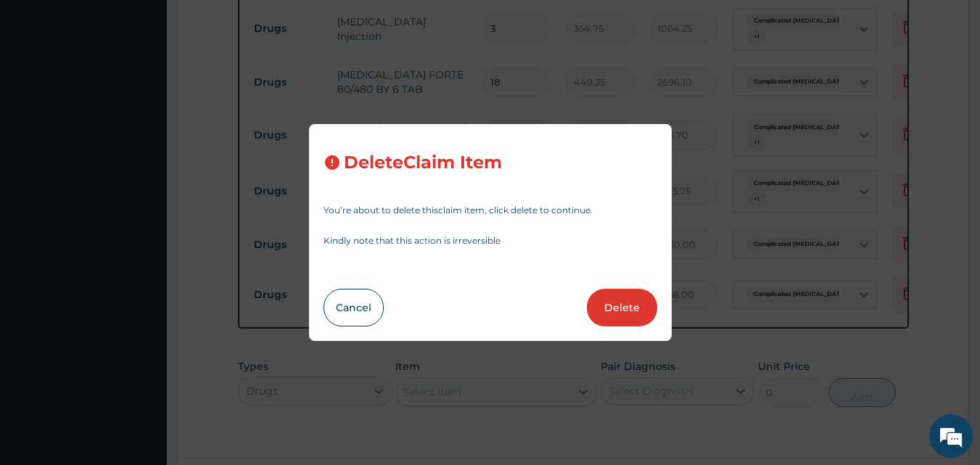
type input "177.375"
type input "1773.75"
type input "2"
type input "2365"
type input "4730.00"
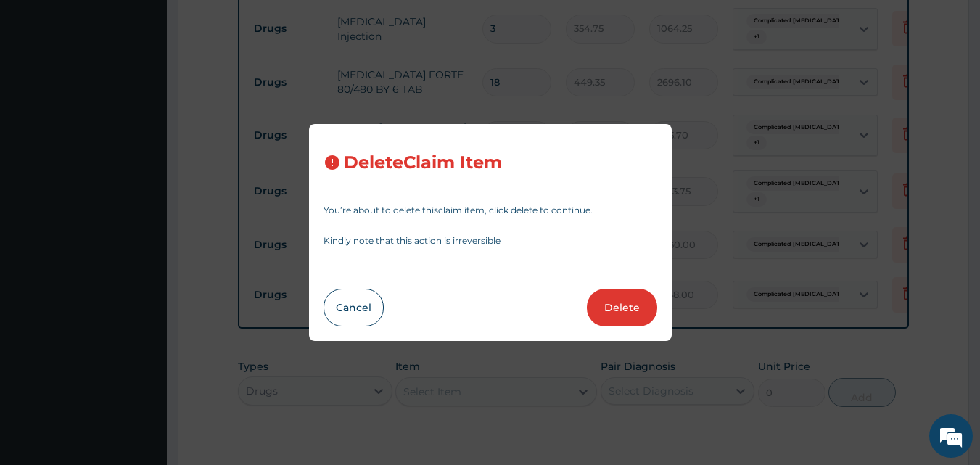
type input "6"
type input "473"
type input "2838.00"
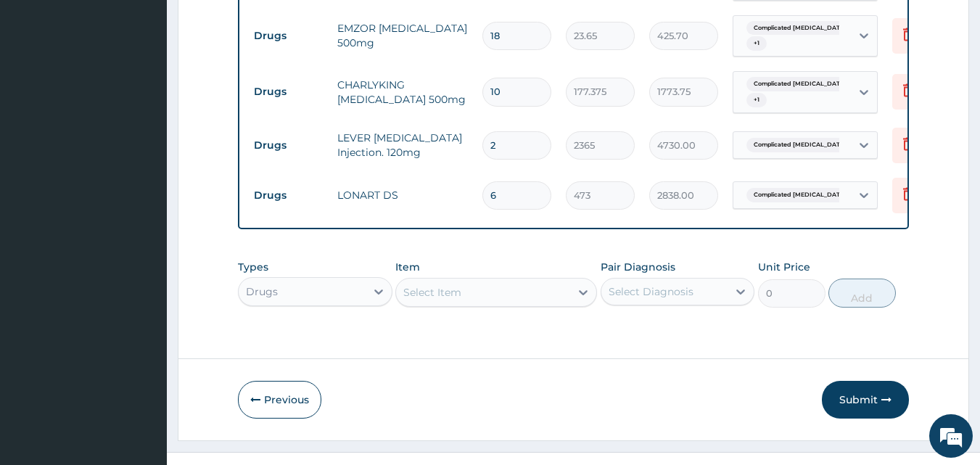
scroll to position [1209, 0]
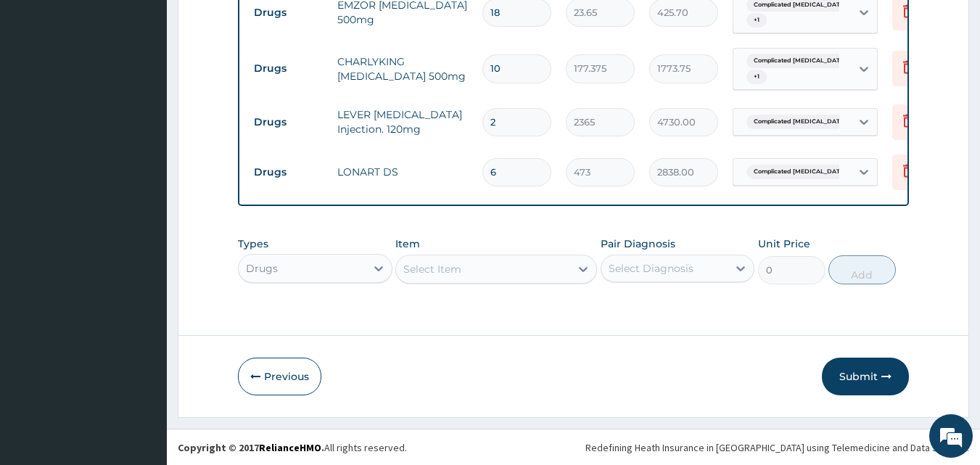
click at [421, 258] on div "Select Item" at bounding box center [483, 268] width 174 height 23
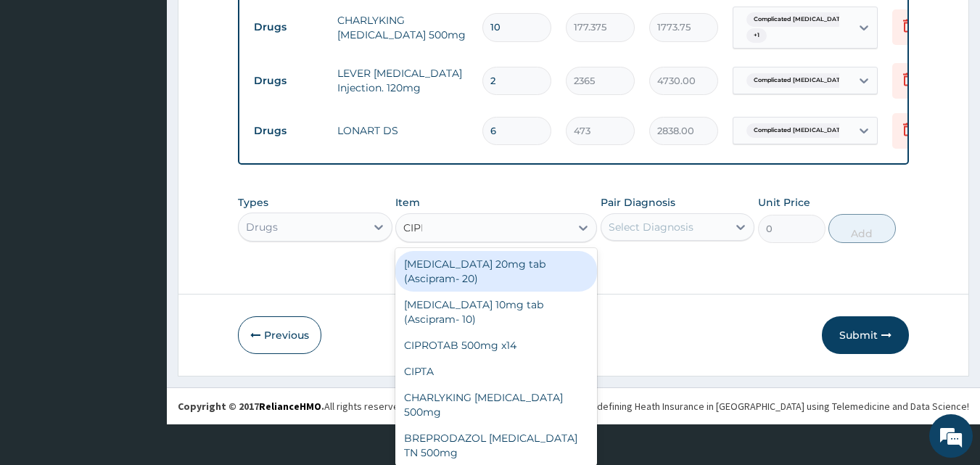
type input "CIPRO"
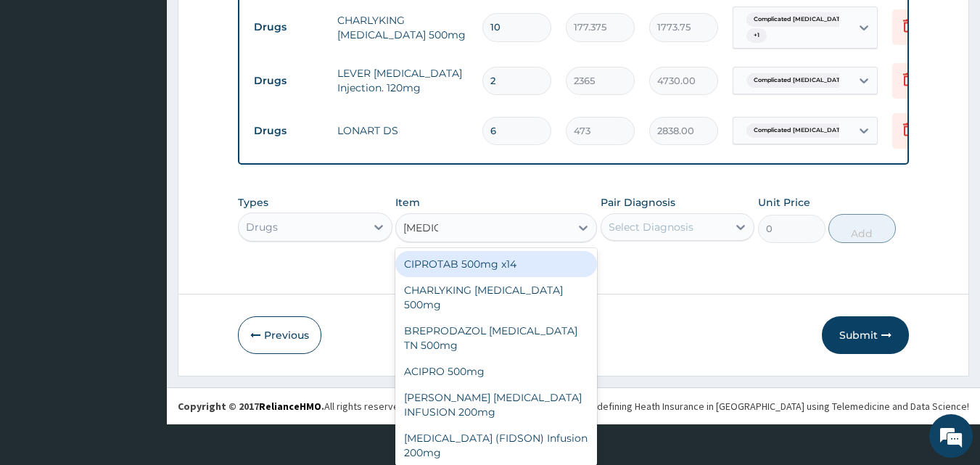
scroll to position [15, 0]
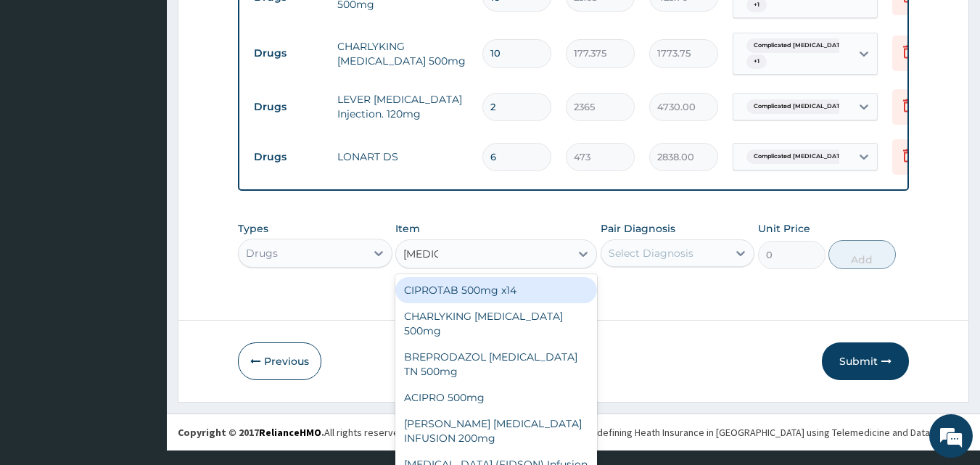
click at [477, 292] on div "CIPROTAB 500mg x14" at bounding box center [496, 290] width 202 height 26
type input "319.275"
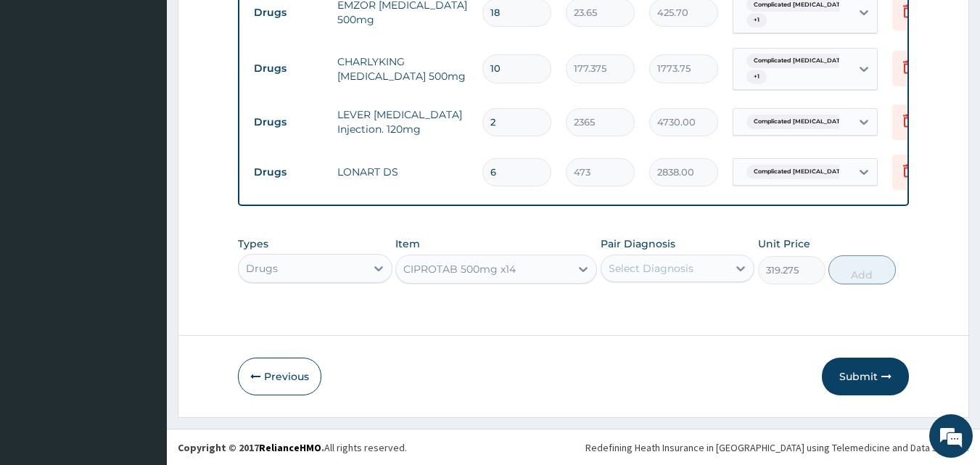
scroll to position [0, 0]
click at [677, 272] on div "Select Diagnosis" at bounding box center [651, 268] width 85 height 15
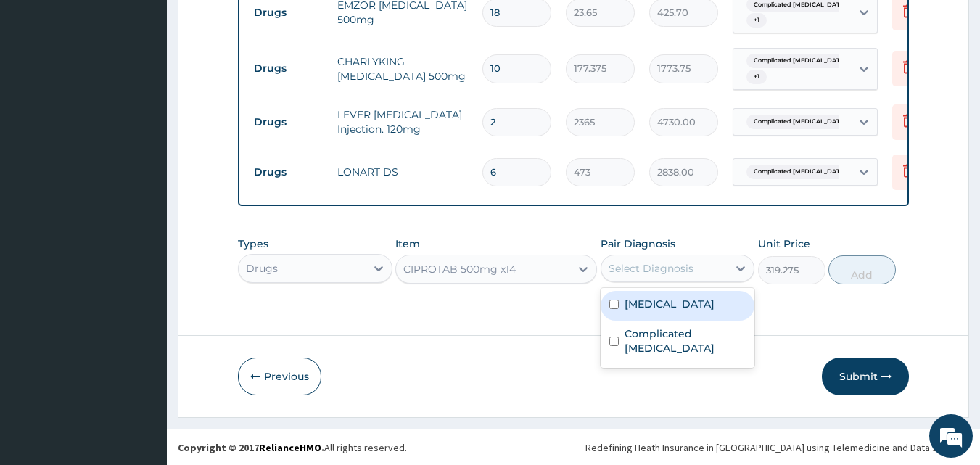
click at [673, 304] on div "Sepsis" at bounding box center [678, 306] width 154 height 30
checkbox input "true"
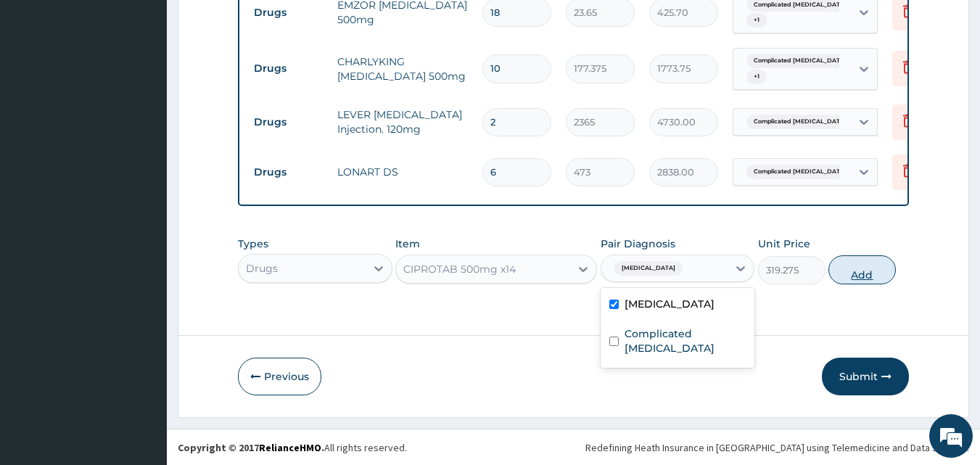
click at [870, 277] on button "Add" at bounding box center [861, 269] width 67 height 29
type input "0"
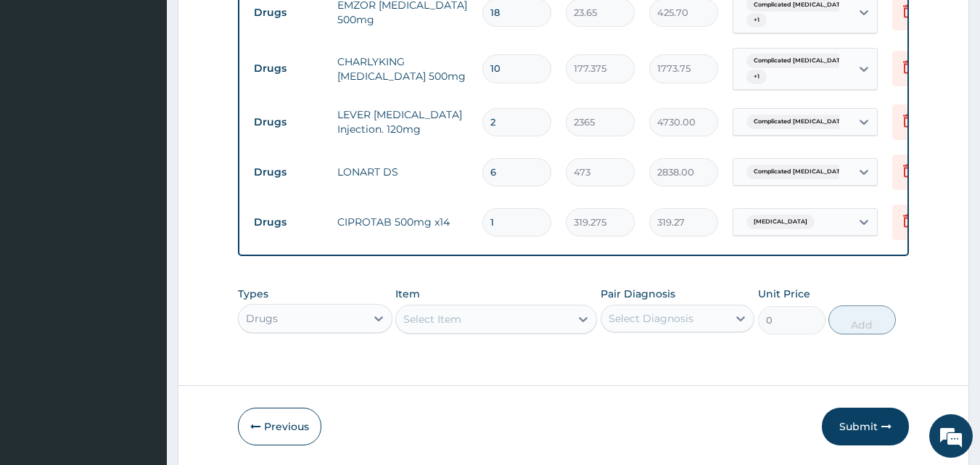
type input "2"
type input "638.55"
type input "3"
type input "957.82"
type input "4"
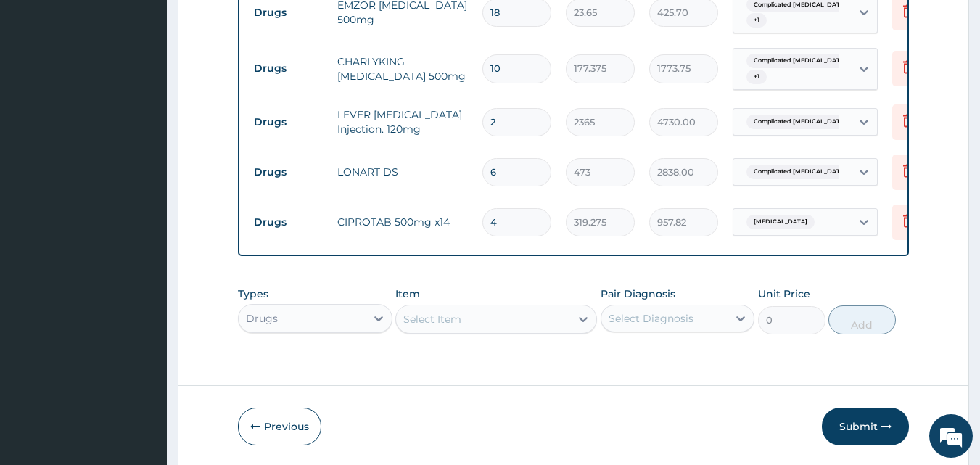
type input "1277.10"
type input "5"
type input "1596.38"
type input "6"
type input "1915.65"
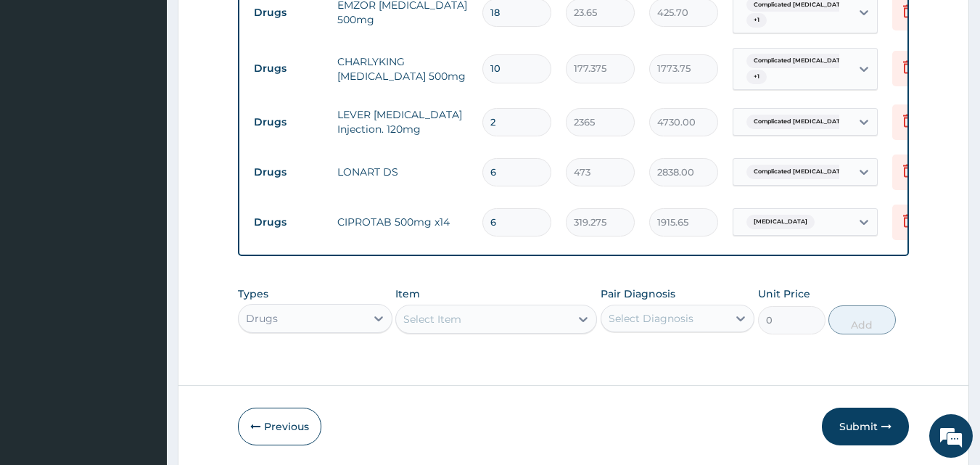
type input "7"
type input "2234.92"
type input "8"
type input "2554.20"
type input "9"
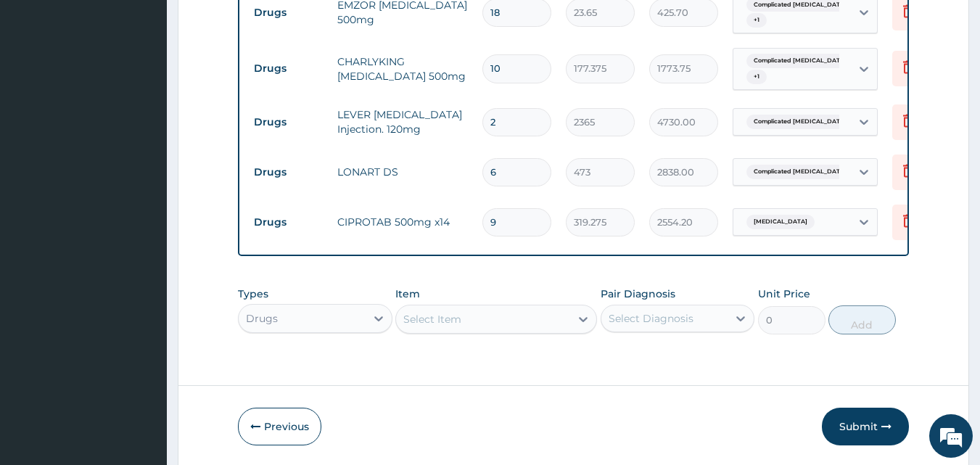
type input "2873.47"
type input "10"
type input "3192.75"
click at [902, 58] on icon at bounding box center [907, 66] width 17 height 17
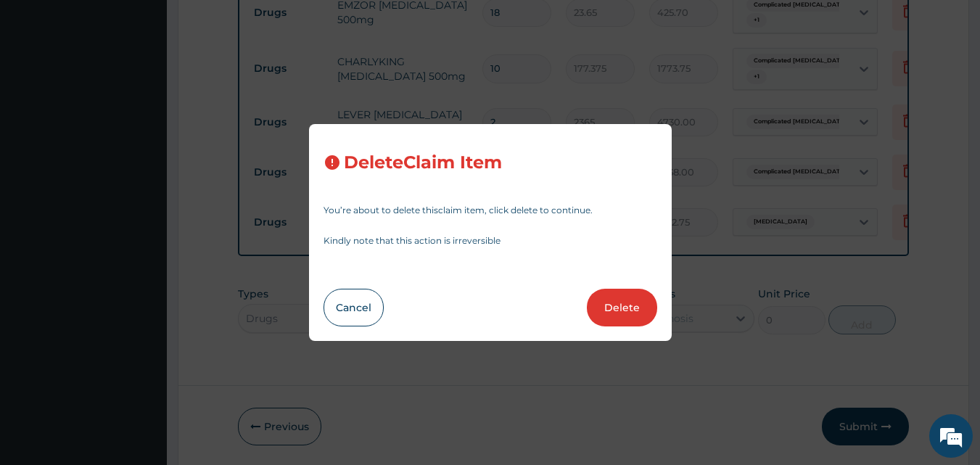
drag, startPoint x: 621, startPoint y: 308, endPoint x: 681, endPoint y: 284, distance: 64.8
click at [620, 308] on button "Delete" at bounding box center [622, 308] width 70 height 38
type input "2"
type input "2365"
type input "4730.00"
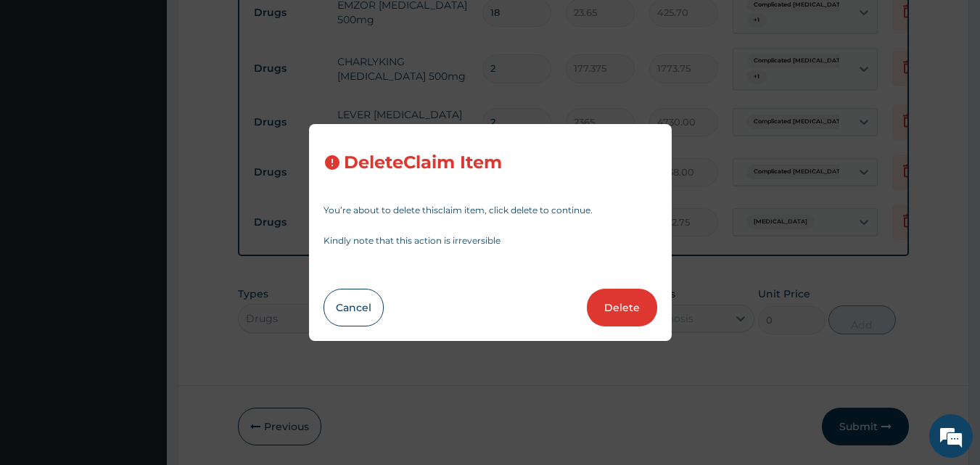
type input "6"
type input "473"
type input "2838.00"
type input "10"
type input "319.275"
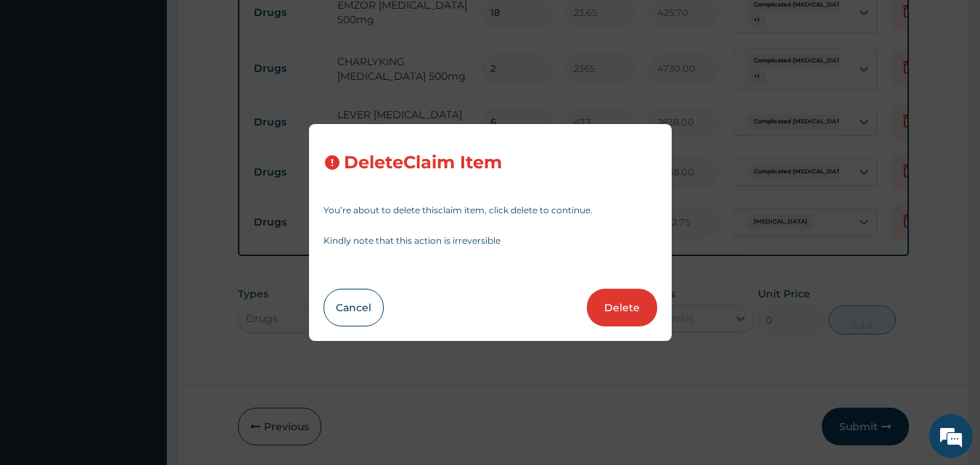
type input "3192.75"
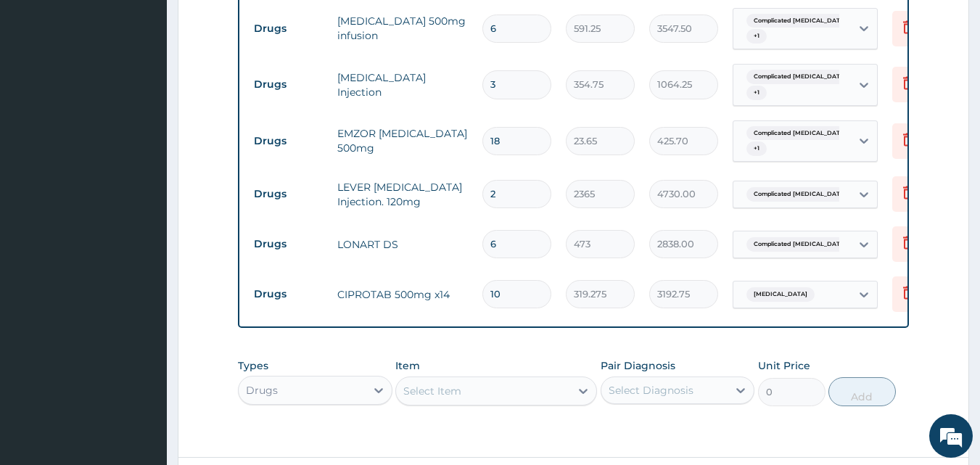
scroll to position [1057, 0]
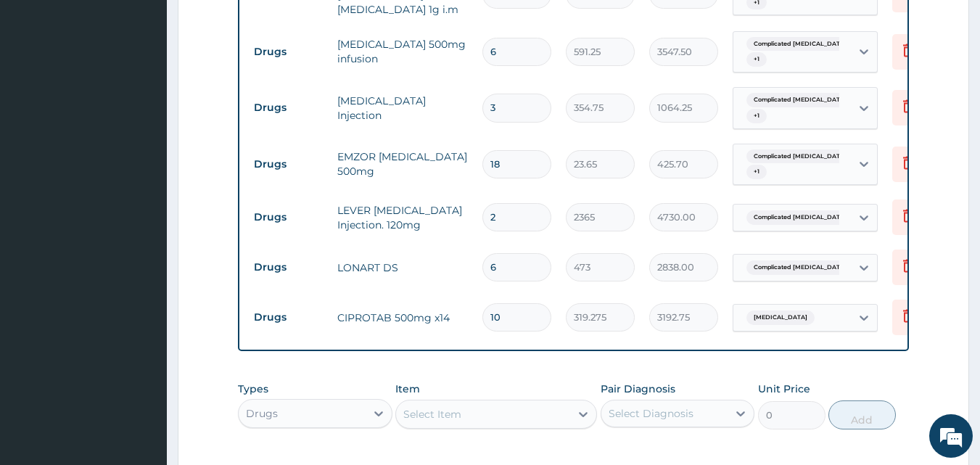
click at [517, 203] on input "2" at bounding box center [516, 217] width 69 height 28
type input "3"
type input "7095.00"
click at [550, 246] on td "6" at bounding box center [516, 267] width 83 height 43
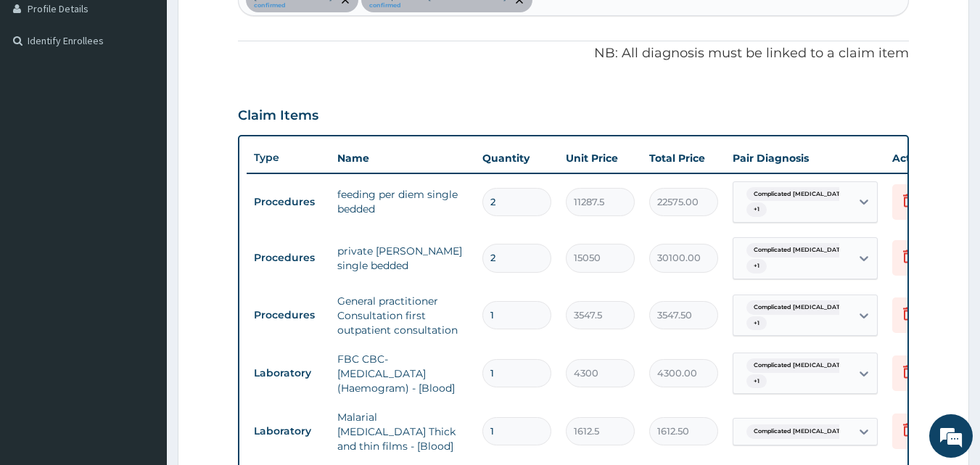
scroll to position [187, 0]
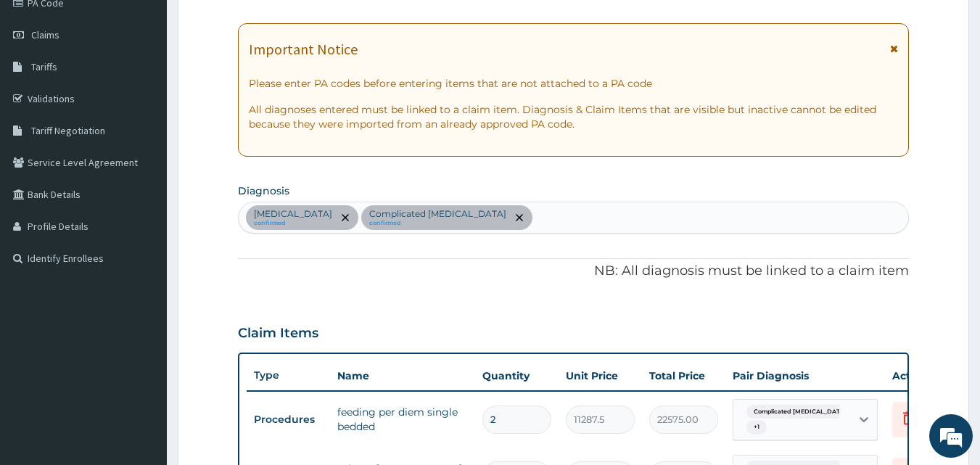
click at [508, 220] on div "Sepsis confirmed Complicated malaria confirmed" at bounding box center [574, 217] width 670 height 30
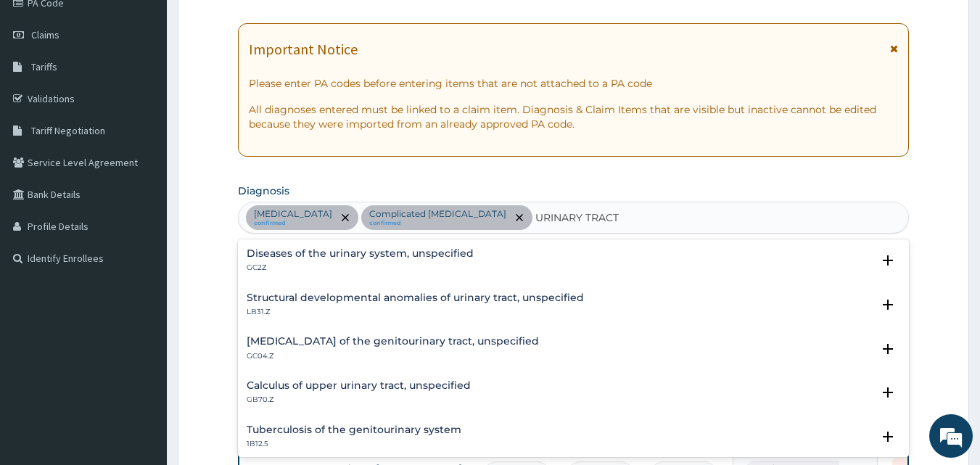
type input "URINARY TRACT"
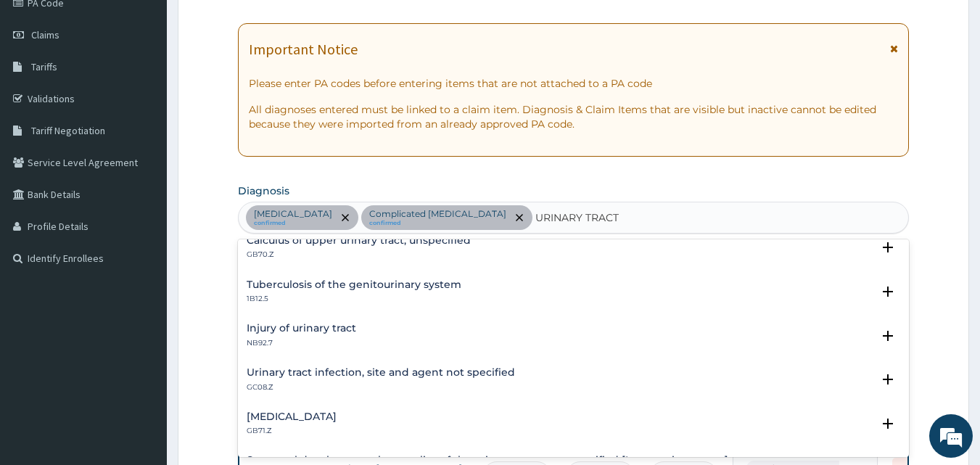
scroll to position [218, 0]
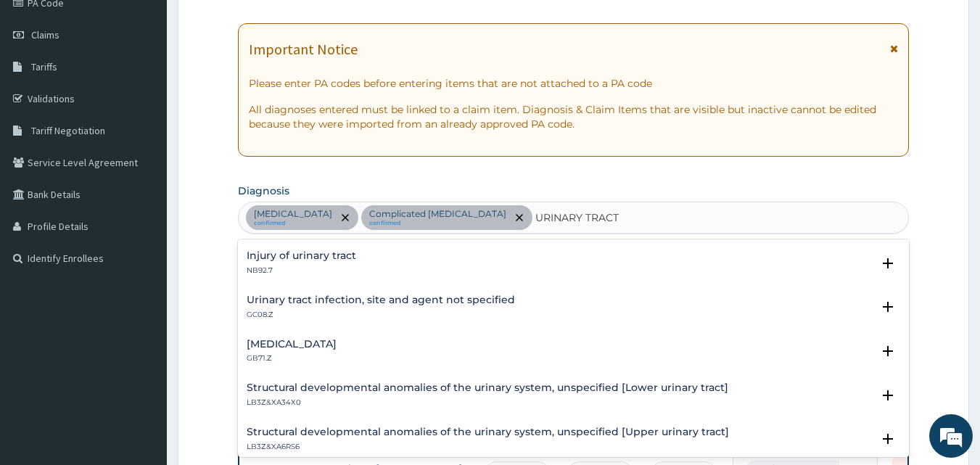
click at [421, 303] on h4 "Urinary tract infection, site and agent not specified" at bounding box center [381, 299] width 268 height 11
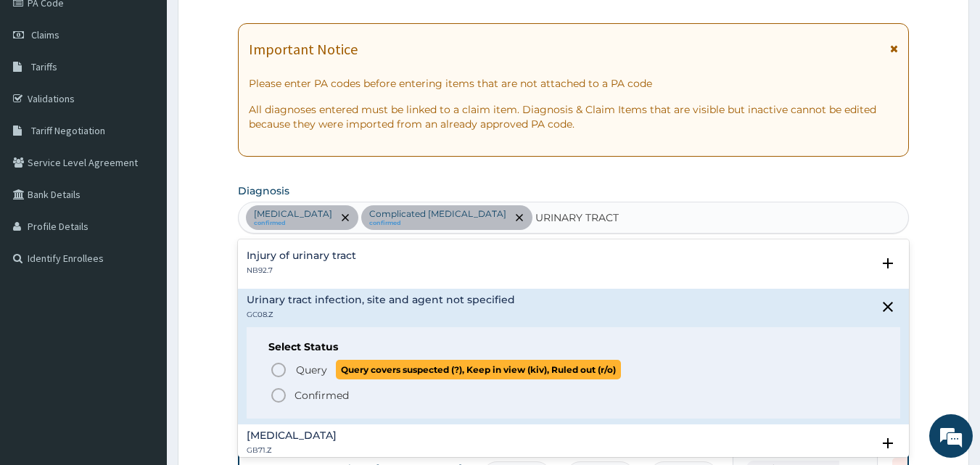
click at [280, 364] on circle "status option query" at bounding box center [278, 369] width 13 height 13
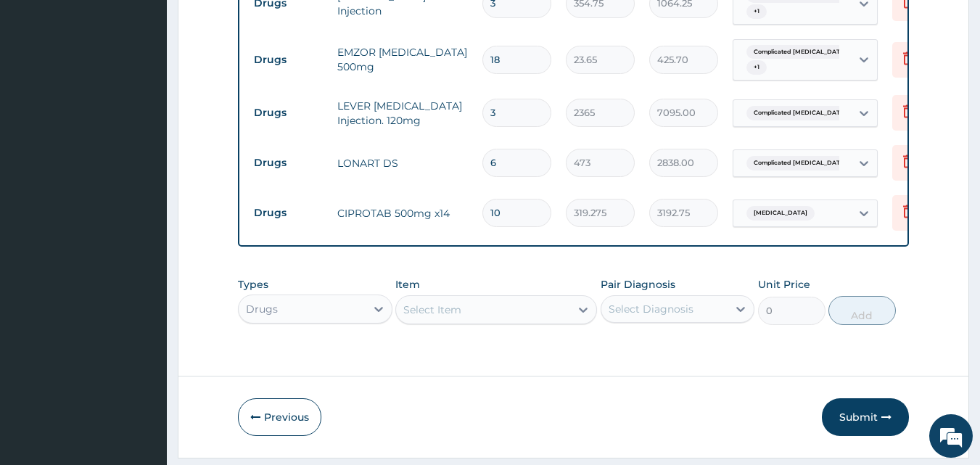
scroll to position [1203, 0]
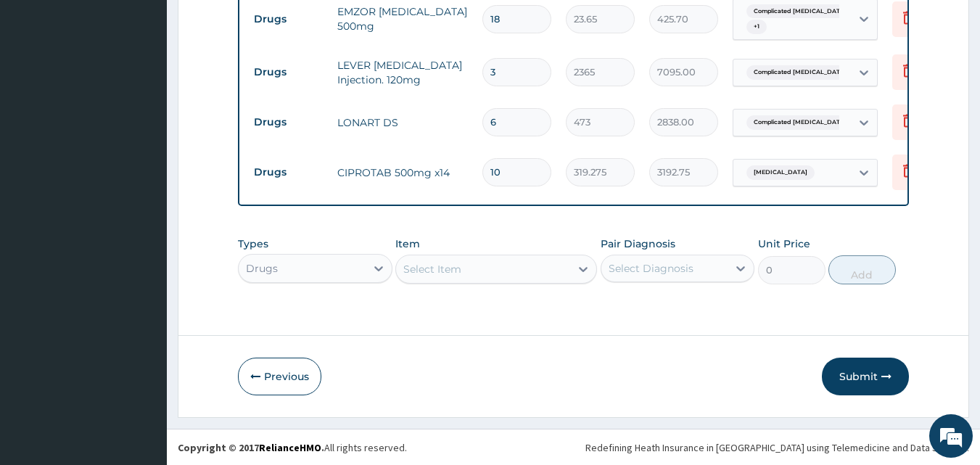
click at [343, 275] on div "Types Drugs" at bounding box center [315, 260] width 154 height 48
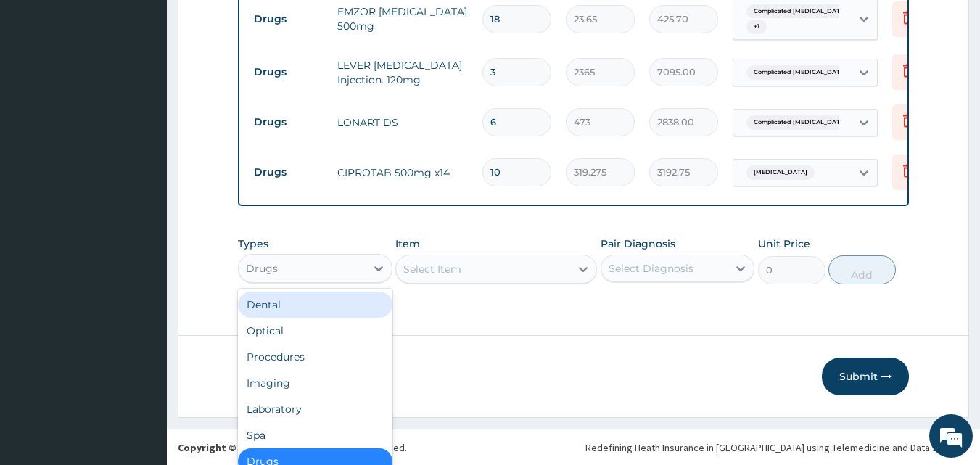
scroll to position [41, 0]
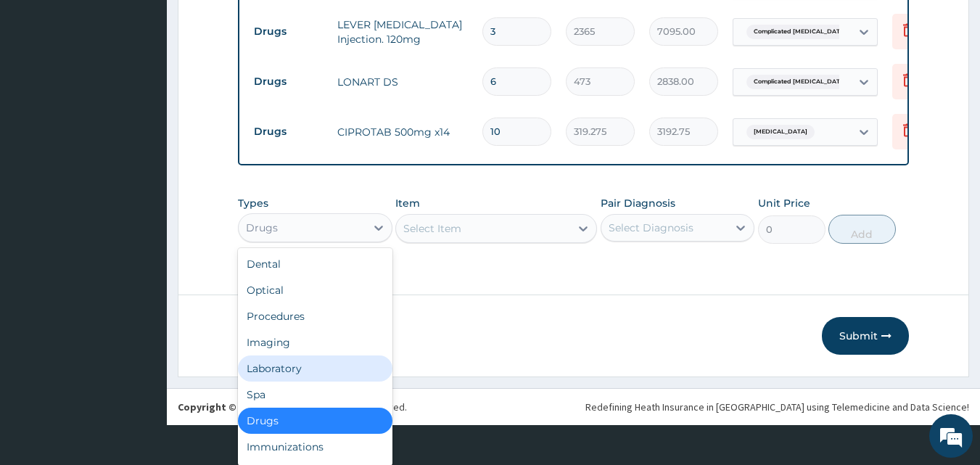
click at [326, 370] on div "Laboratory" at bounding box center [315, 368] width 154 height 26
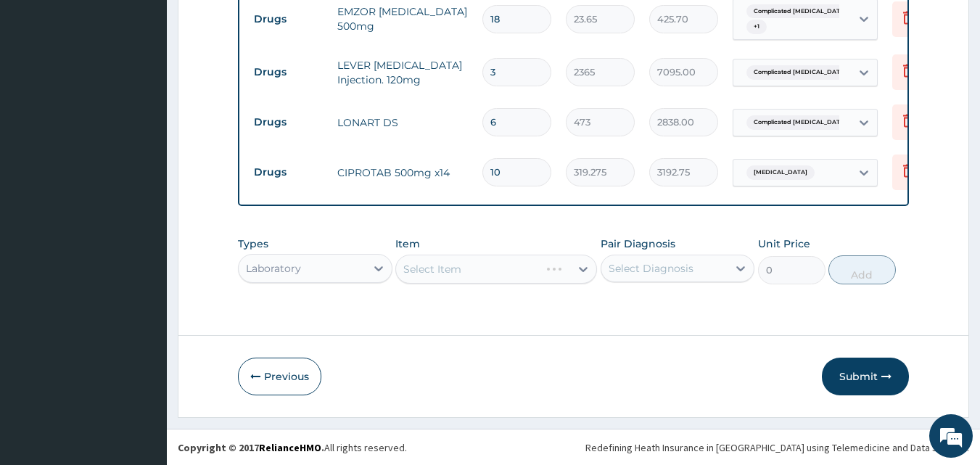
scroll to position [0, 0]
click at [661, 259] on div "Select Diagnosis" at bounding box center [664, 268] width 127 height 23
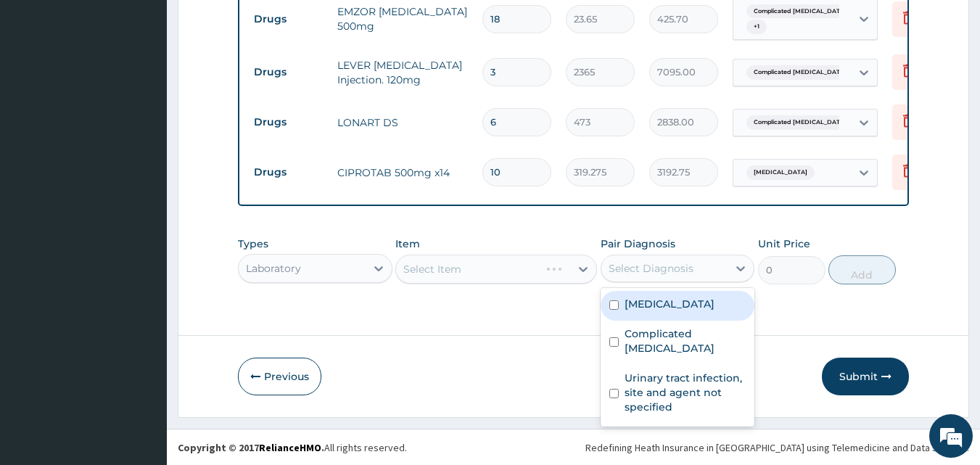
click at [667, 300] on div "Sepsis" at bounding box center [678, 306] width 154 height 30
checkbox input "true"
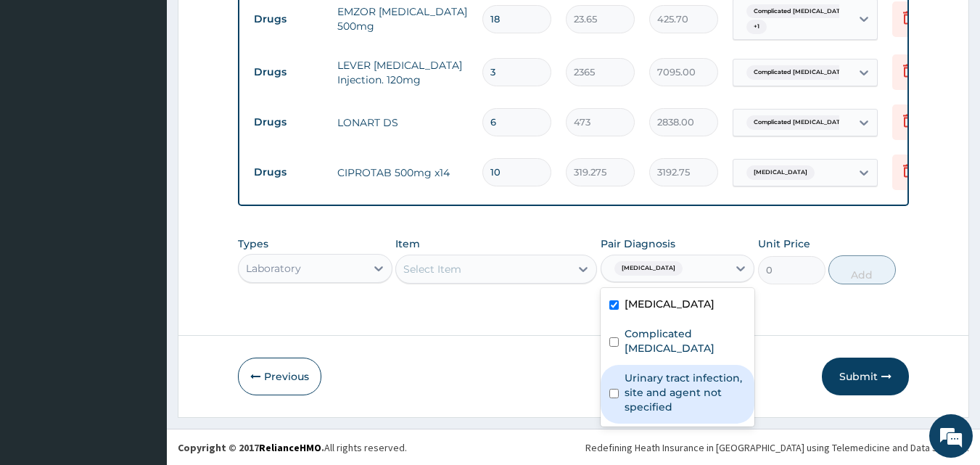
click at [669, 379] on label "Urinary tract infection, site and agent not specified" at bounding box center [685, 393] width 122 height 44
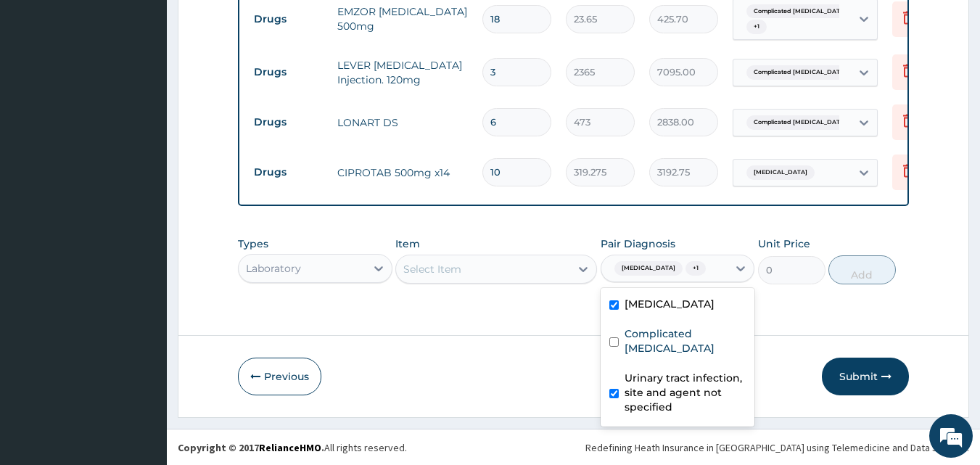
checkbox input "true"
click at [451, 271] on div "Select Item" at bounding box center [483, 268] width 174 height 23
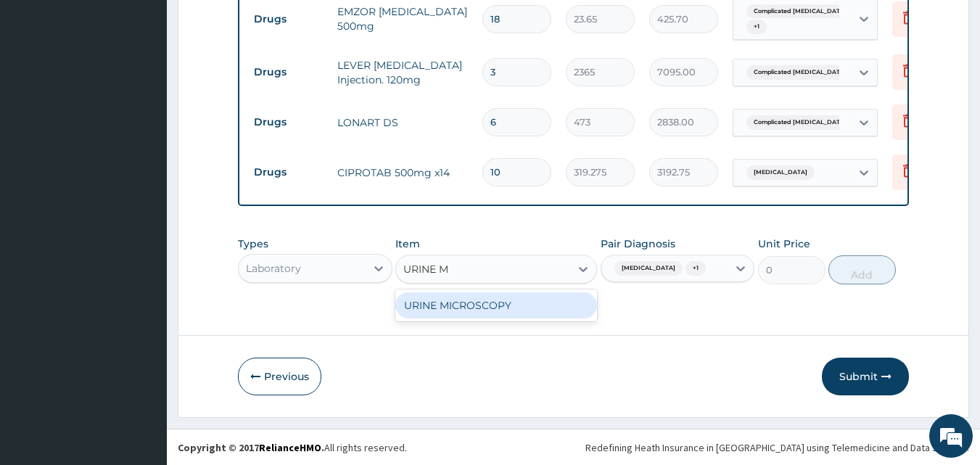
type input "URINE"
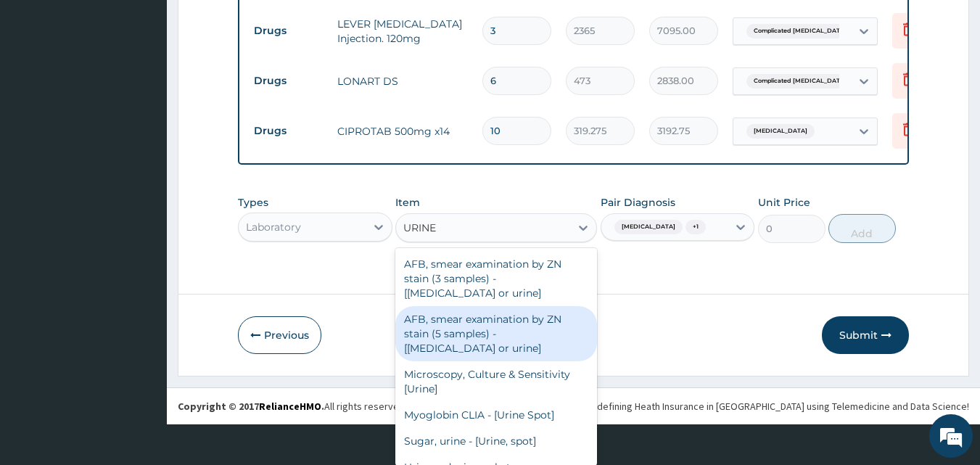
scroll to position [73, 0]
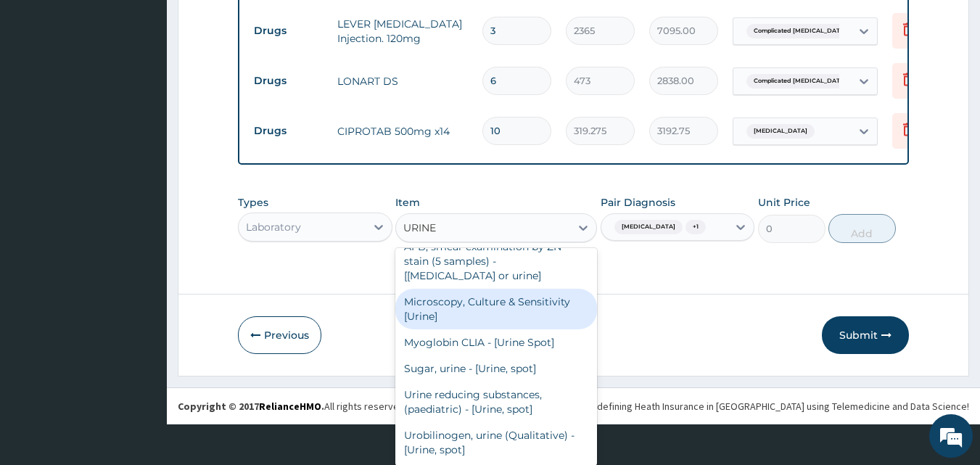
click at [521, 318] on div "Microscopy, Culture & Sensitivity [Urine]" at bounding box center [496, 309] width 202 height 41
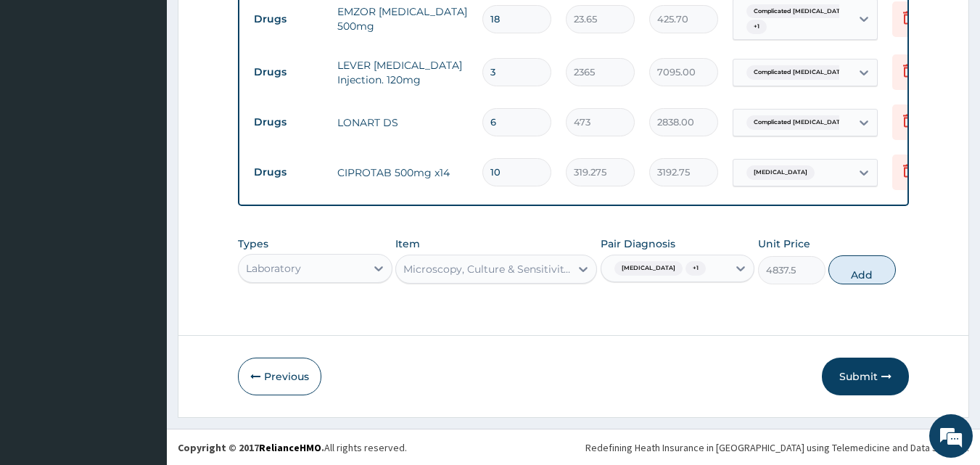
scroll to position [0, 0]
click at [851, 274] on button "Add" at bounding box center [861, 269] width 67 height 29
type input "0"
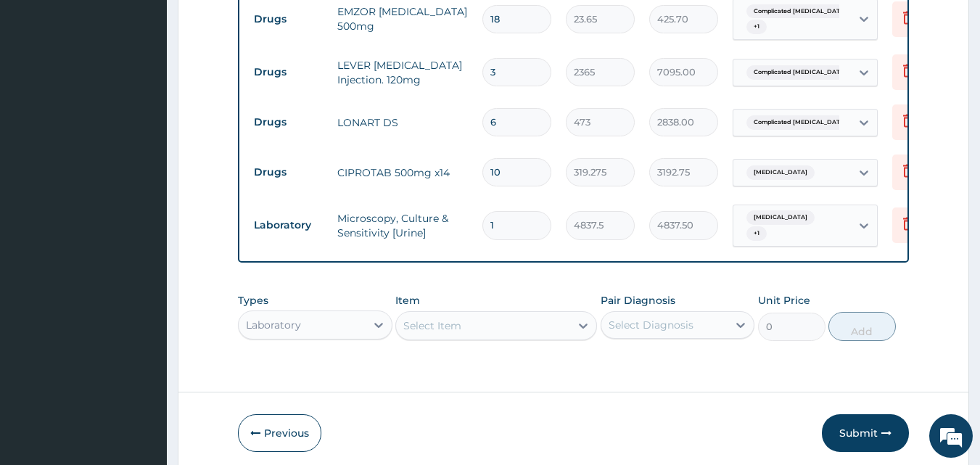
click at [447, 325] on div "Select Item" at bounding box center [496, 325] width 202 height 29
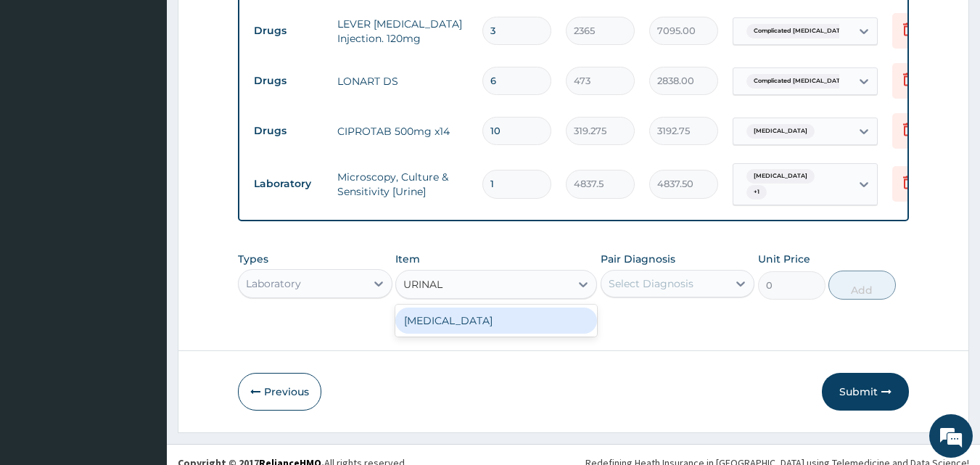
type input "URINALY"
click at [447, 316] on div "URINALYSIS" at bounding box center [496, 321] width 202 height 26
type input "1612.5"
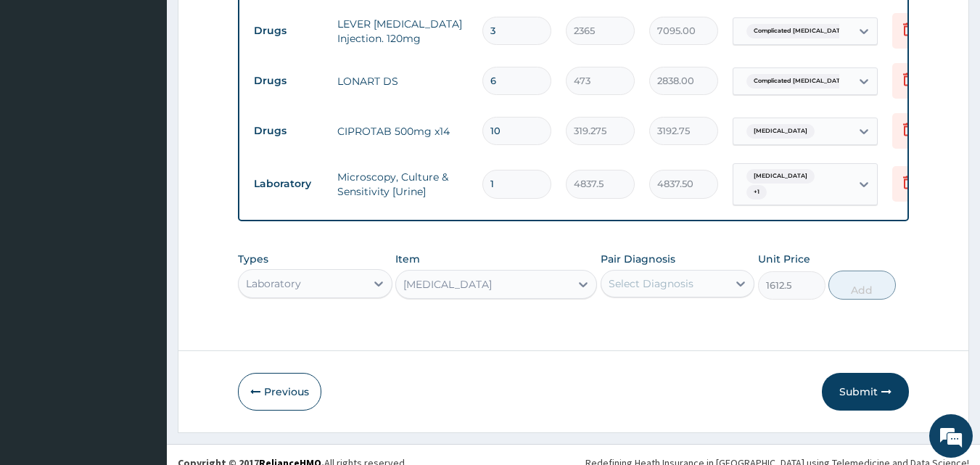
click at [653, 276] on div "Select Diagnosis" at bounding box center [651, 283] width 85 height 15
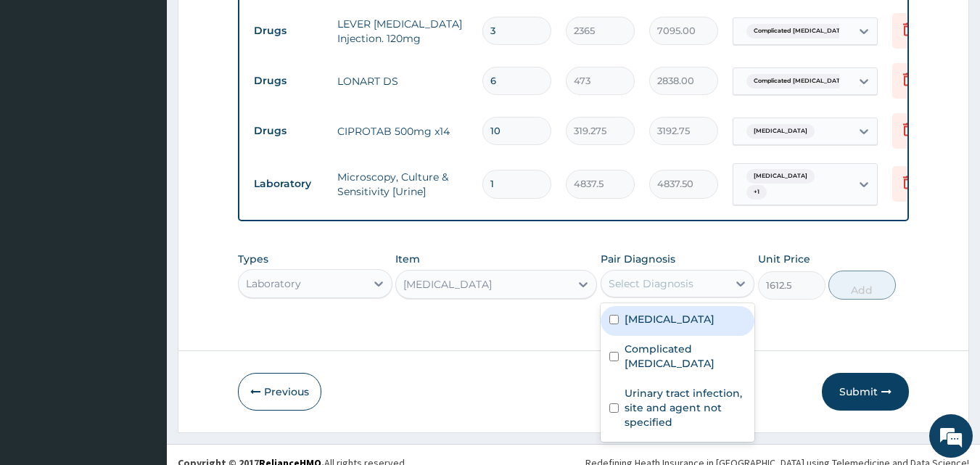
drag, startPoint x: 660, startPoint y: 312, endPoint x: 661, endPoint y: 372, distance: 60.2
click at [661, 312] on div "Sepsis" at bounding box center [678, 321] width 154 height 30
checkbox input "true"
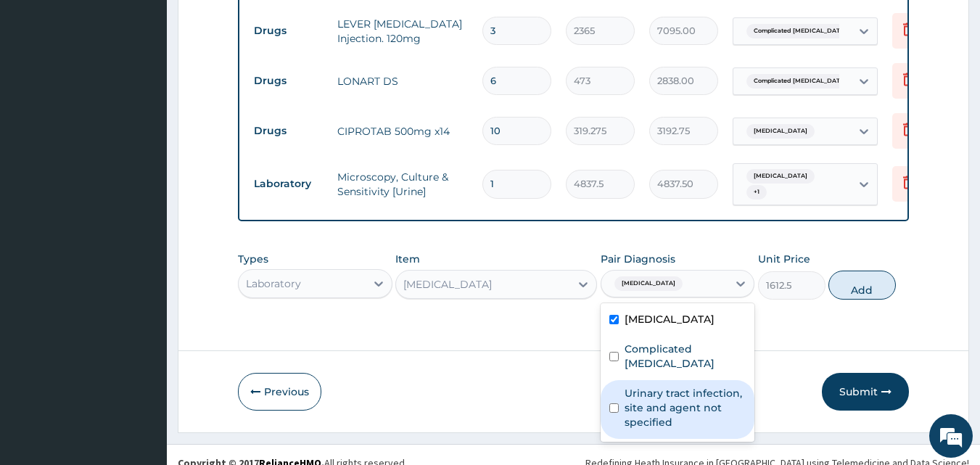
click at [663, 394] on label "Urinary tract infection, site and agent not specified" at bounding box center [685, 408] width 122 height 44
checkbox input "true"
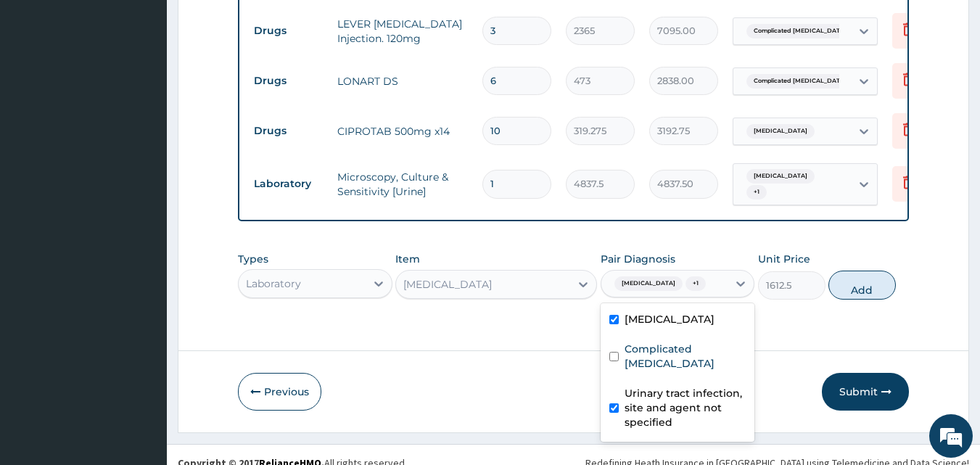
click at [614, 315] on input "checkbox" at bounding box center [613, 319] width 9 height 9
checkbox input "false"
click at [862, 283] on button "Add" at bounding box center [861, 285] width 67 height 29
type input "0"
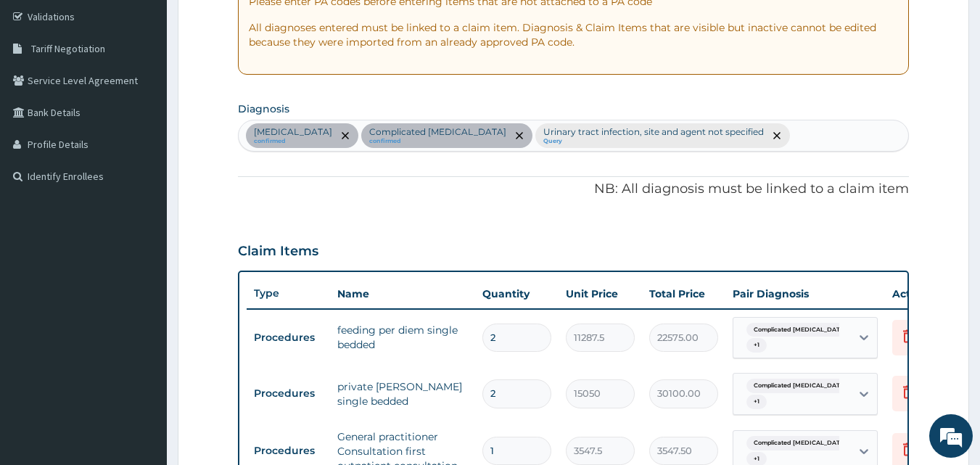
scroll to position [228, 0]
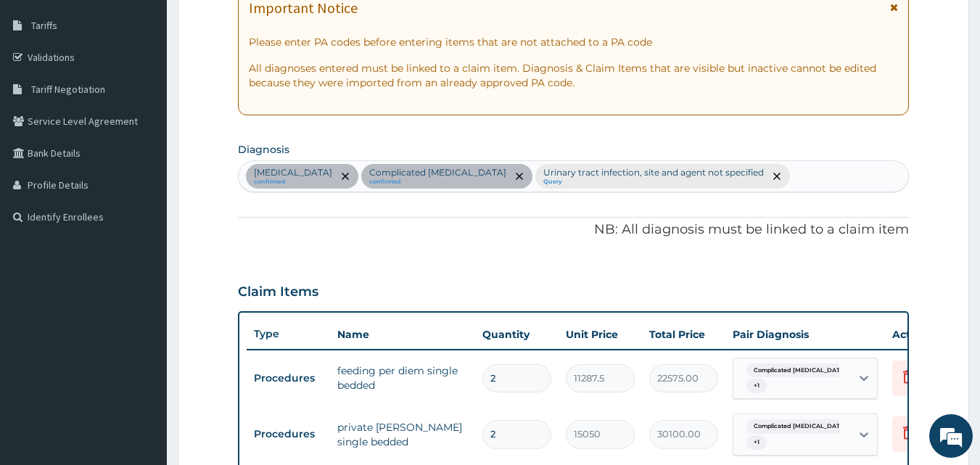
click at [719, 173] on div "Sepsis confirmed Complicated malaria confirmed Urinary tract infection, site an…" at bounding box center [574, 176] width 670 height 30
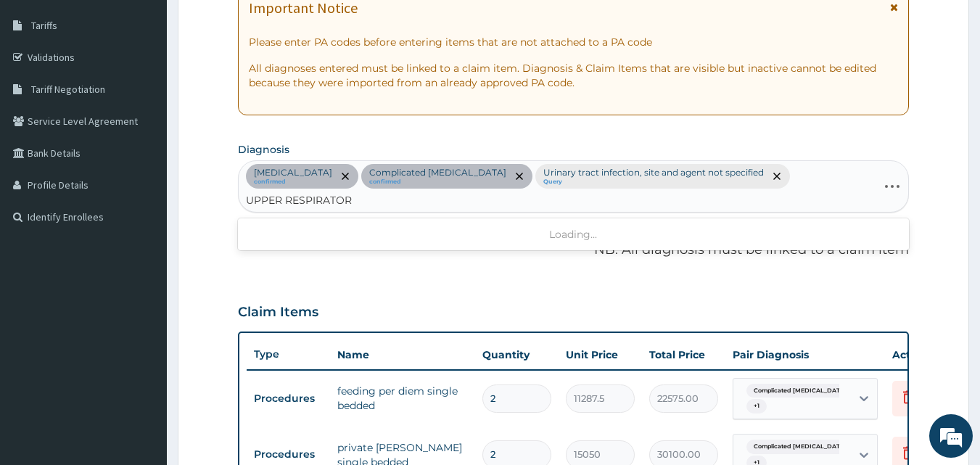
type input "UPPER RESPIRATORY"
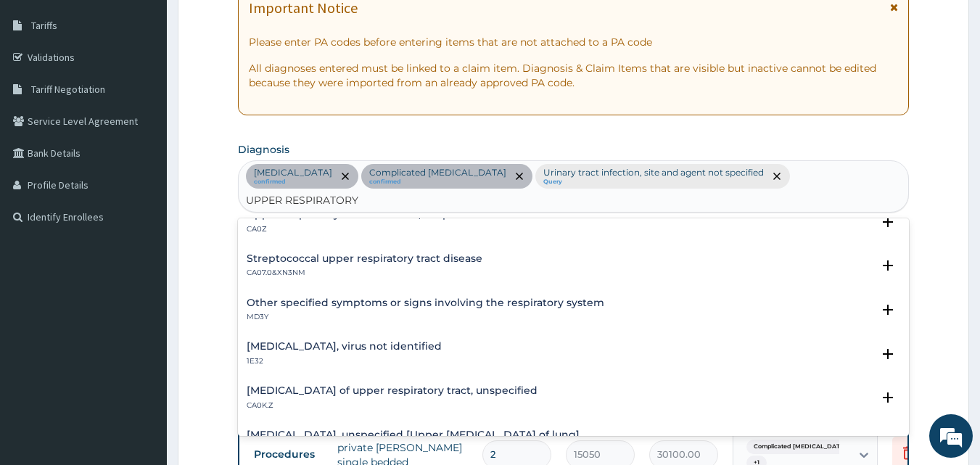
scroll to position [0, 0]
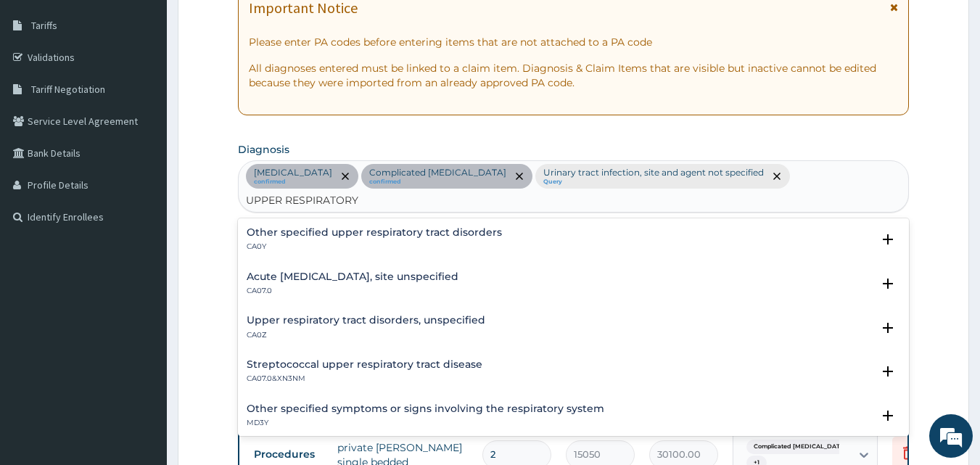
click at [366, 315] on h4 "Upper respiratory tract disorders, unspecified" at bounding box center [366, 320] width 239 height 11
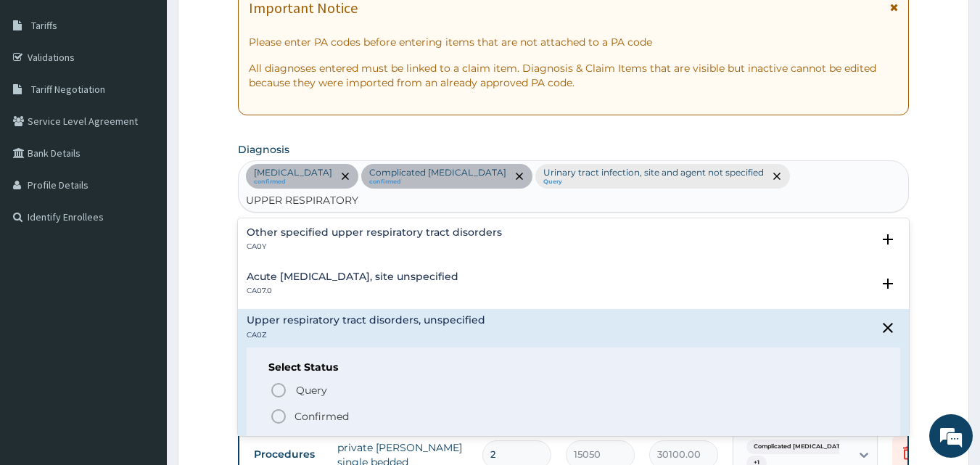
drag, startPoint x: 280, startPoint y: 393, endPoint x: 556, endPoint y: 231, distance: 319.6
click at [280, 408] on icon "status option filled" at bounding box center [278, 416] width 17 height 17
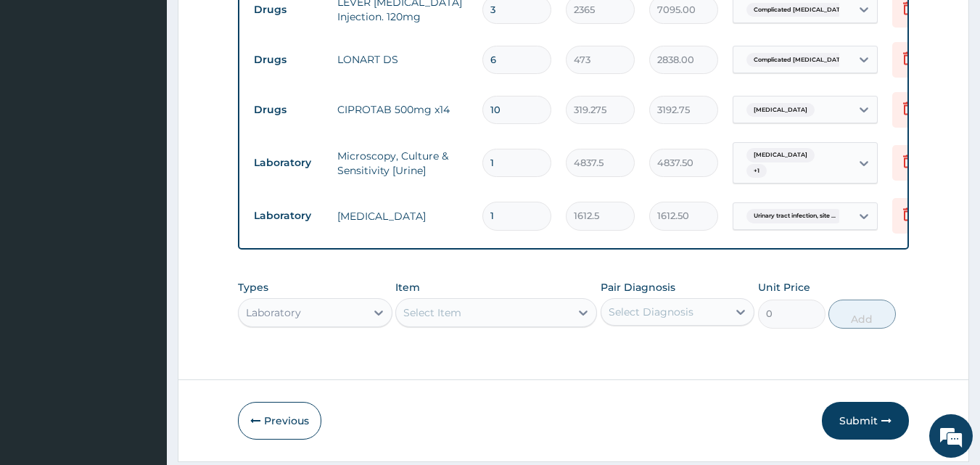
scroll to position [1316, 0]
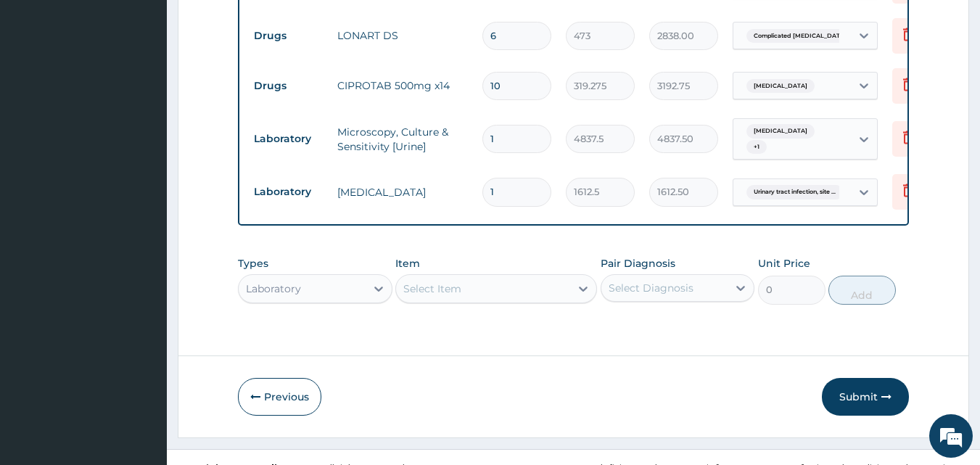
click at [309, 286] on div "Types Laboratory" at bounding box center [315, 280] width 154 height 48
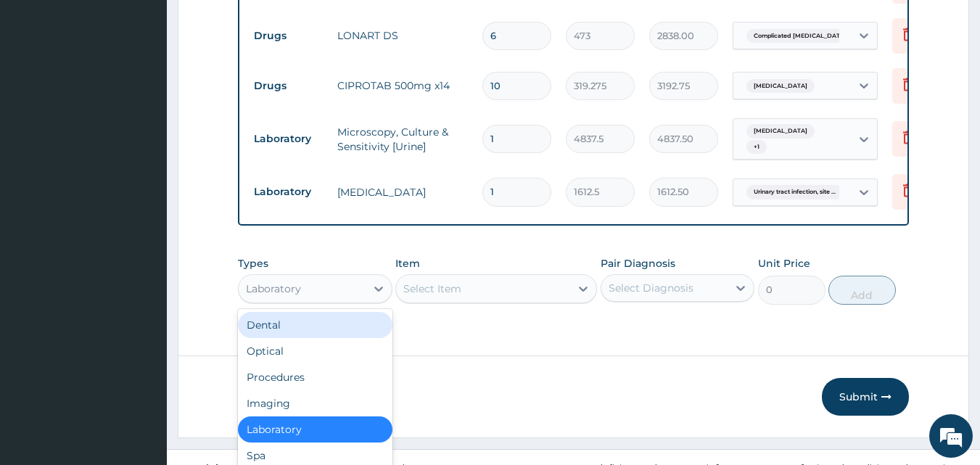
scroll to position [41, 0]
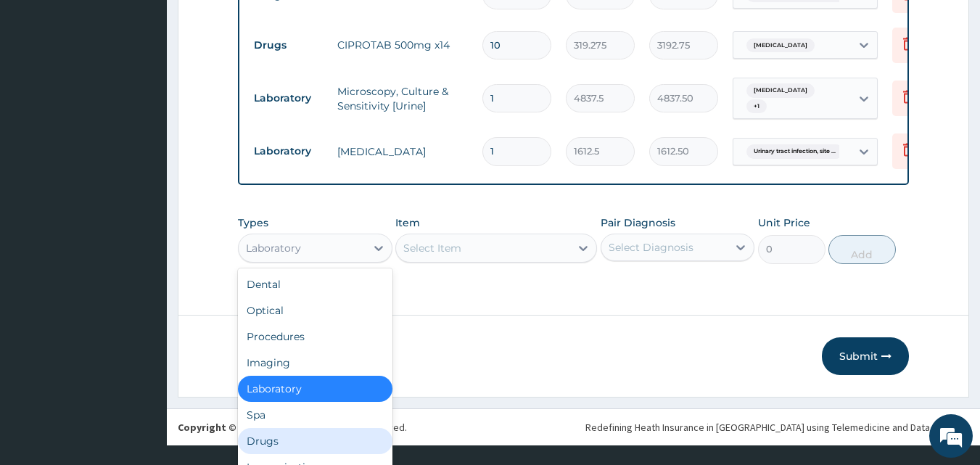
click at [286, 432] on div "Drugs" at bounding box center [315, 441] width 154 height 26
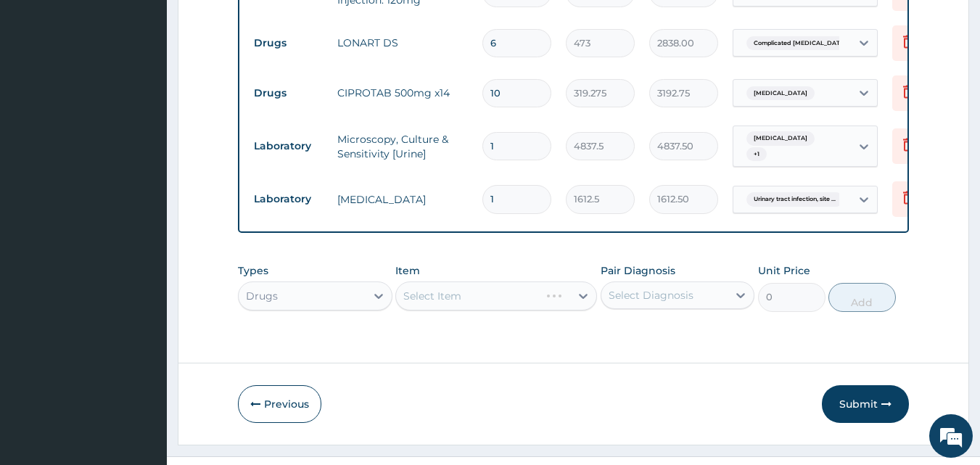
scroll to position [1330, 0]
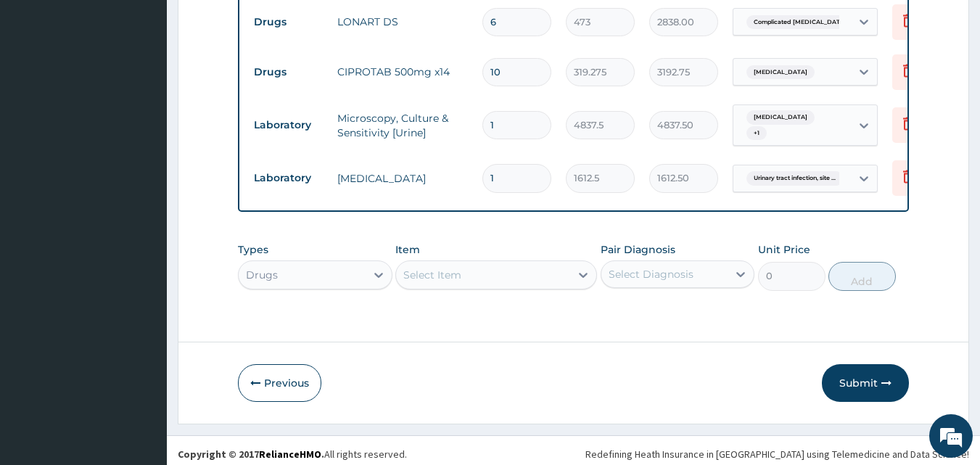
click at [649, 267] on div "Select Diagnosis" at bounding box center [651, 274] width 85 height 15
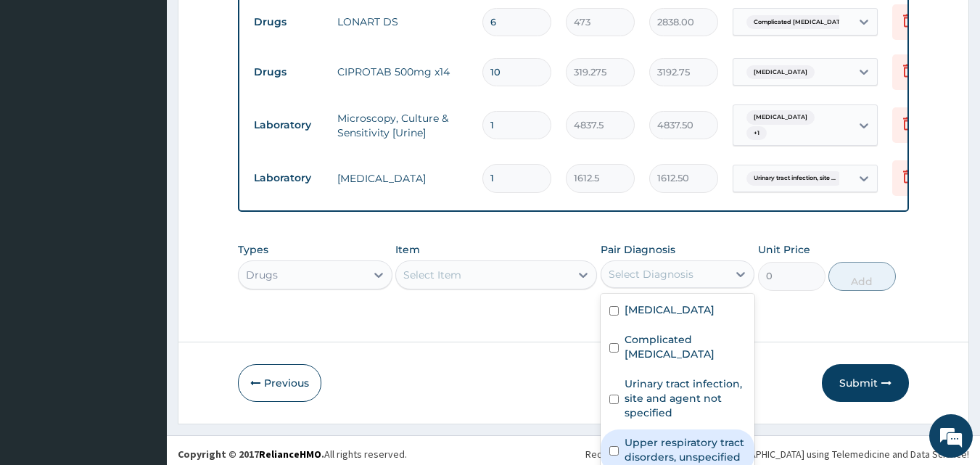
click at [660, 435] on label "Upper respiratory tract disorders, unspecified" at bounding box center [685, 449] width 122 height 29
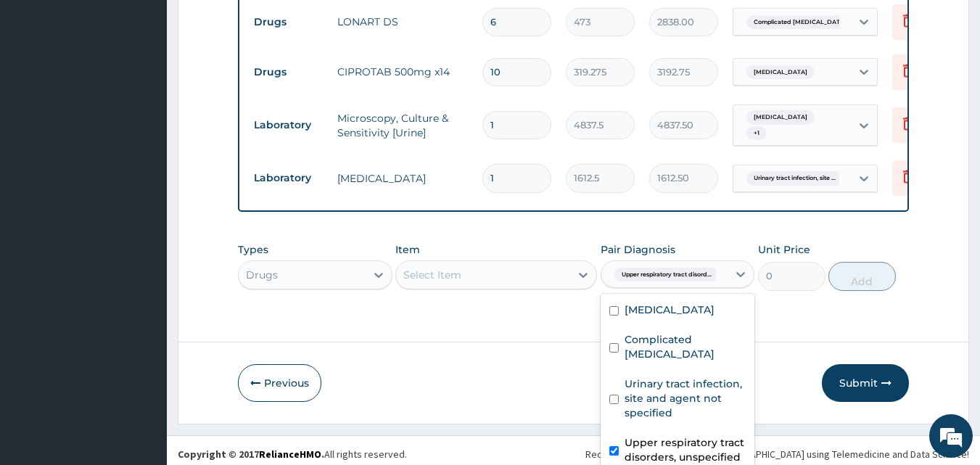
checkbox input "true"
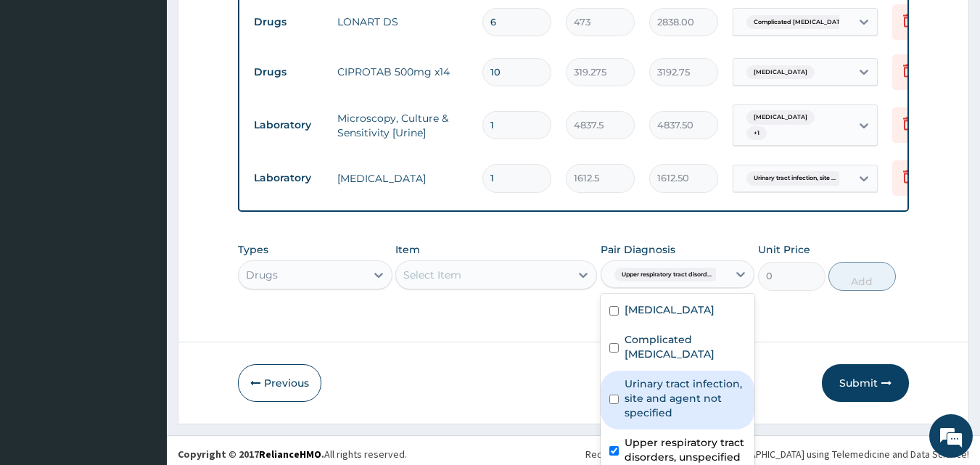
click at [506, 269] on div "Select Item" at bounding box center [483, 274] width 174 height 23
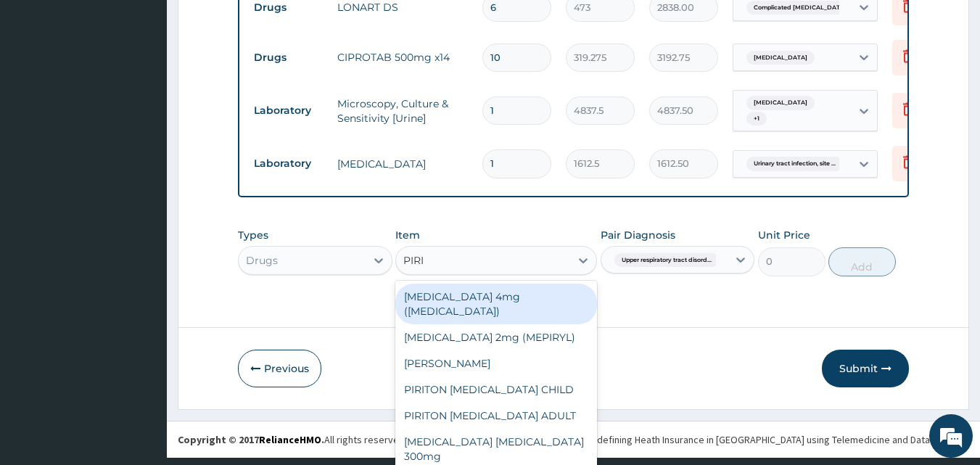
scroll to position [0, 0]
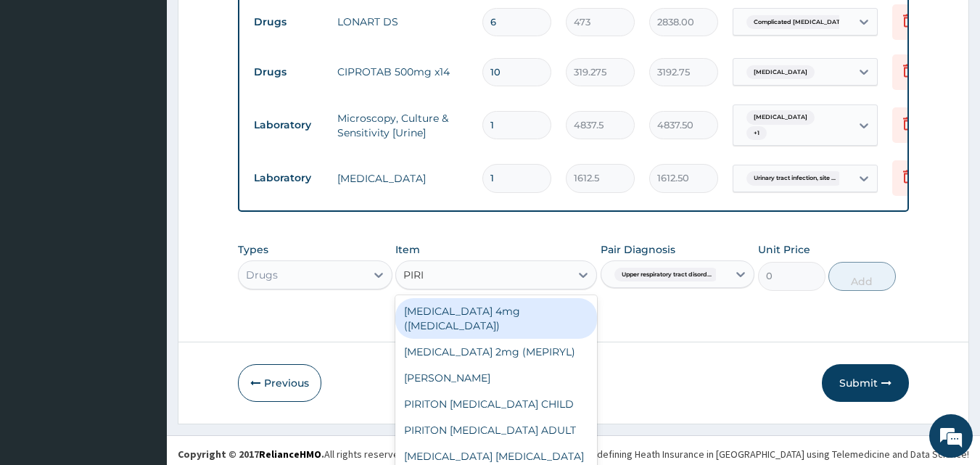
type input "PIRIT"
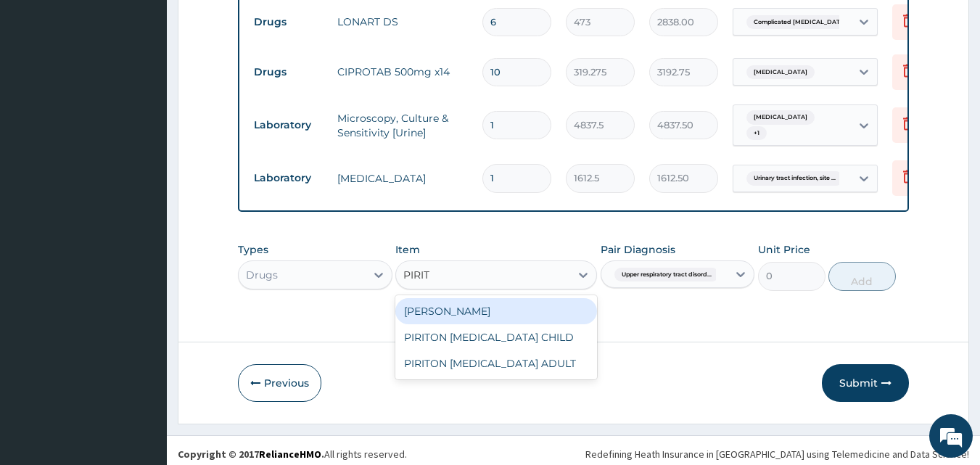
click at [499, 303] on div "PIRITON TAB EVANS" at bounding box center [496, 311] width 202 height 26
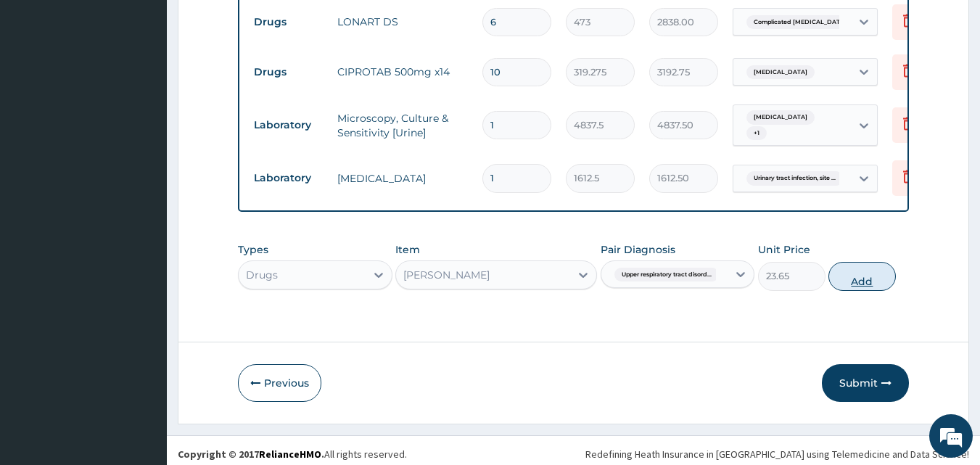
click at [859, 276] on button "Add" at bounding box center [861, 276] width 67 height 29
type input "0"
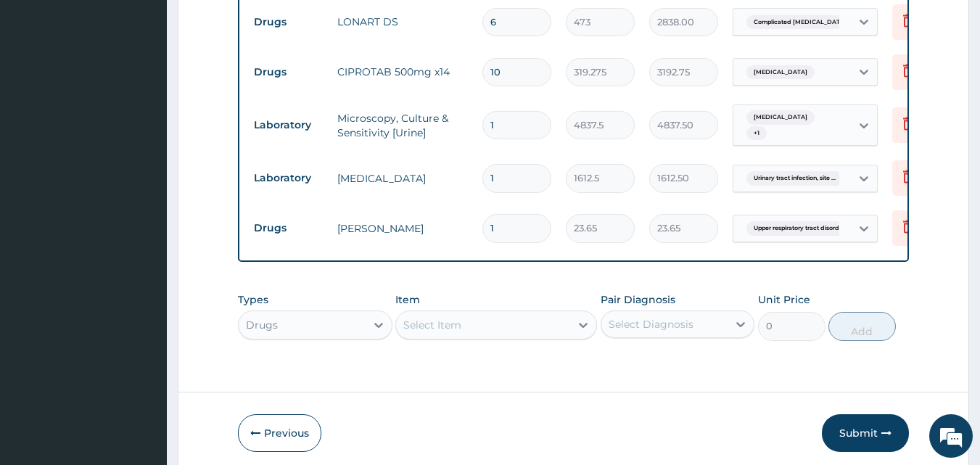
type input "2"
type input "47.30"
type input "3"
type input "70.95"
type input "4"
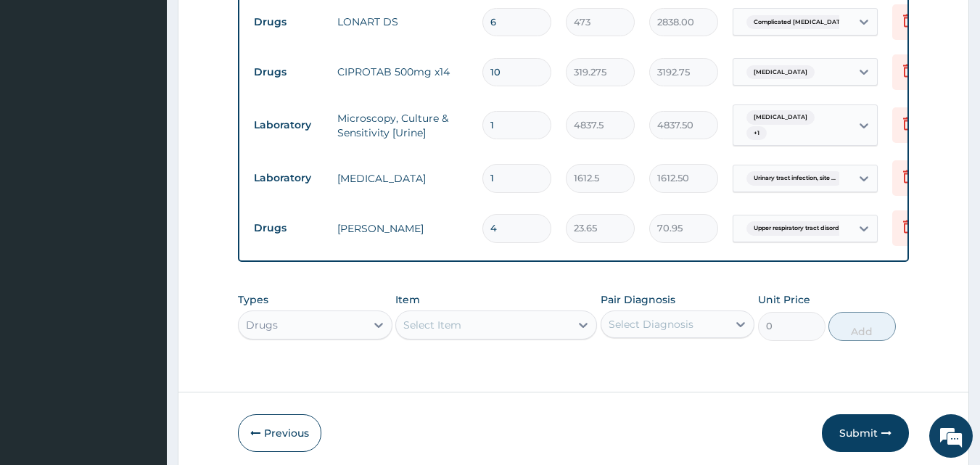
type input "94.60"
type input "5"
type input "118.25"
click at [422, 316] on div "Item Select Item" at bounding box center [496, 316] width 202 height 48
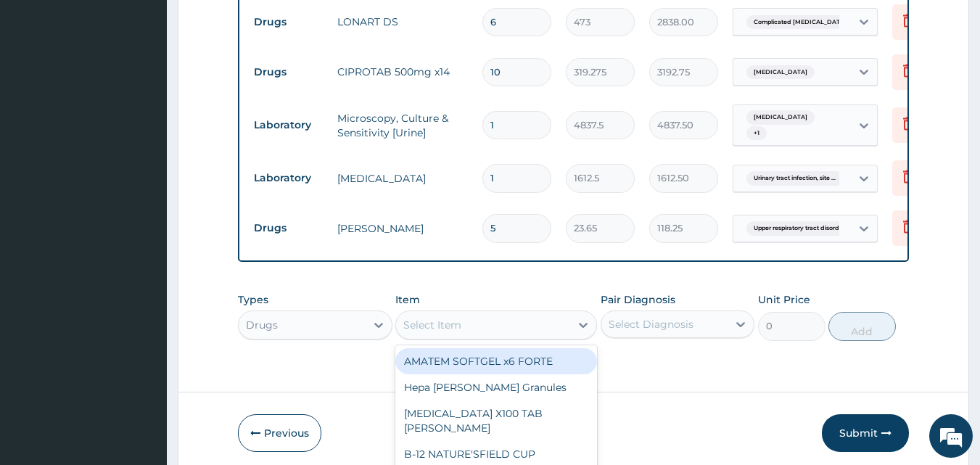
scroll to position [41, 0]
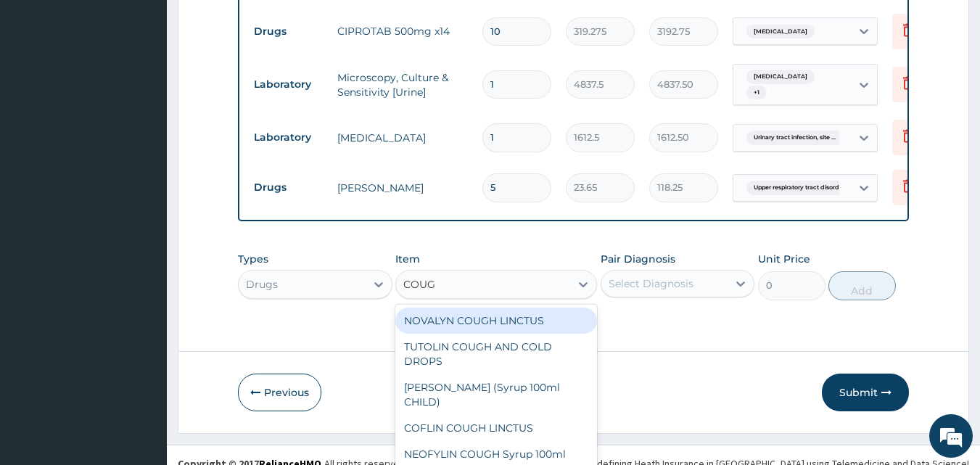
type input "COUGH"
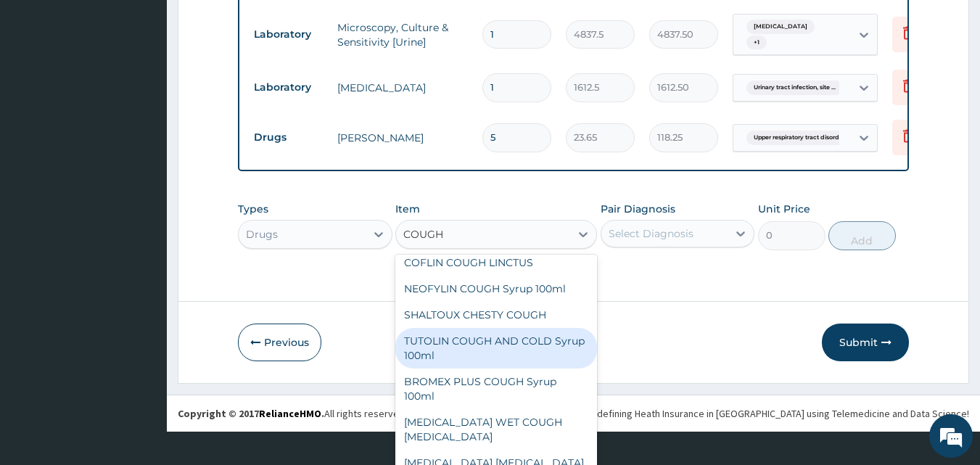
scroll to position [145, 0]
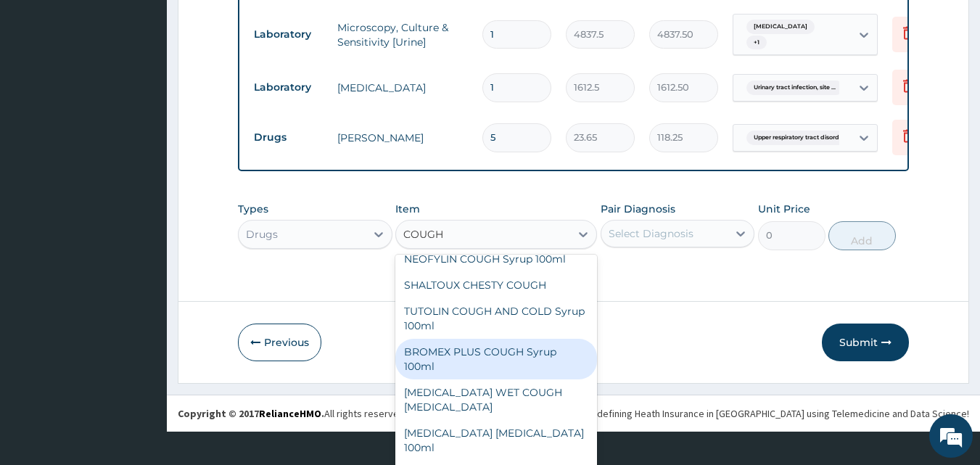
click at [494, 352] on div "BROMEX PLUS COUGH Syrup 100ml" at bounding box center [496, 359] width 202 height 41
type input "1773.75"
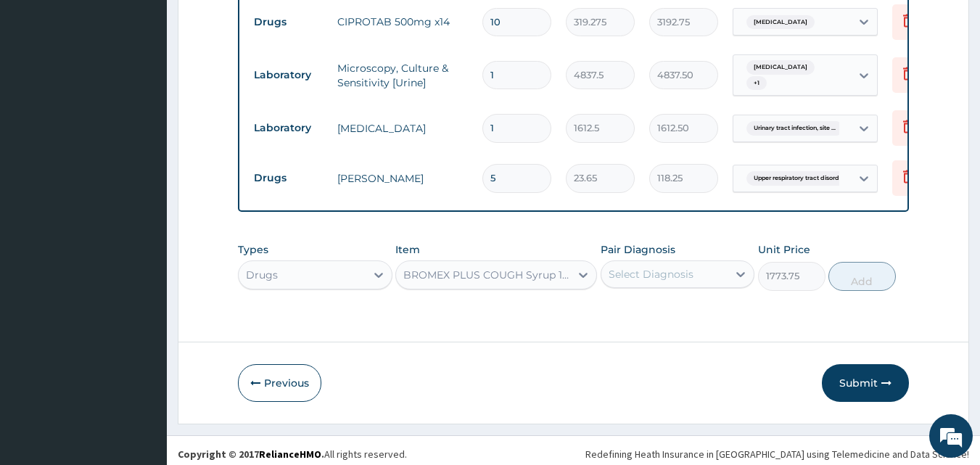
scroll to position [0, 0]
click at [520, 268] on div "BROMEX PLUS COUGH Syrup 100ml" at bounding box center [487, 275] width 168 height 15
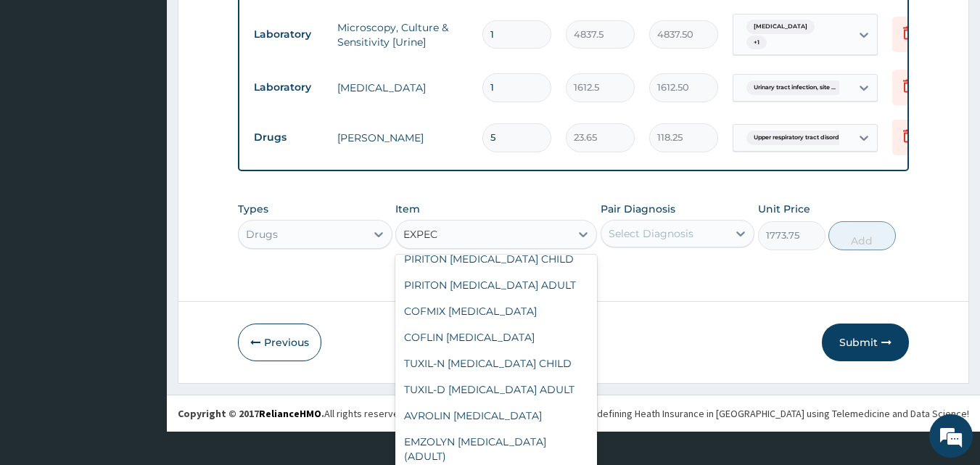
scroll to position [38, 0]
type input "EXPECT"
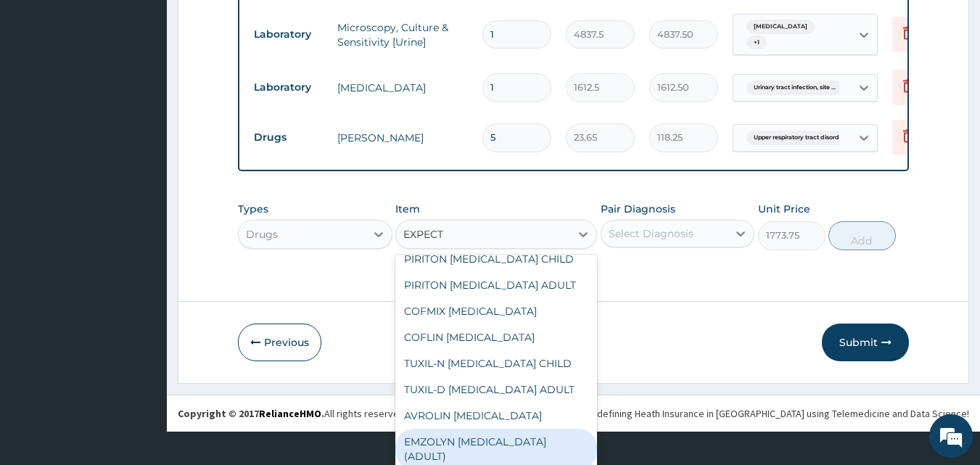
click at [523, 439] on div "EMZOLYN EXPECTORANT (ADULT)" at bounding box center [496, 449] width 202 height 41
type input "1182.5"
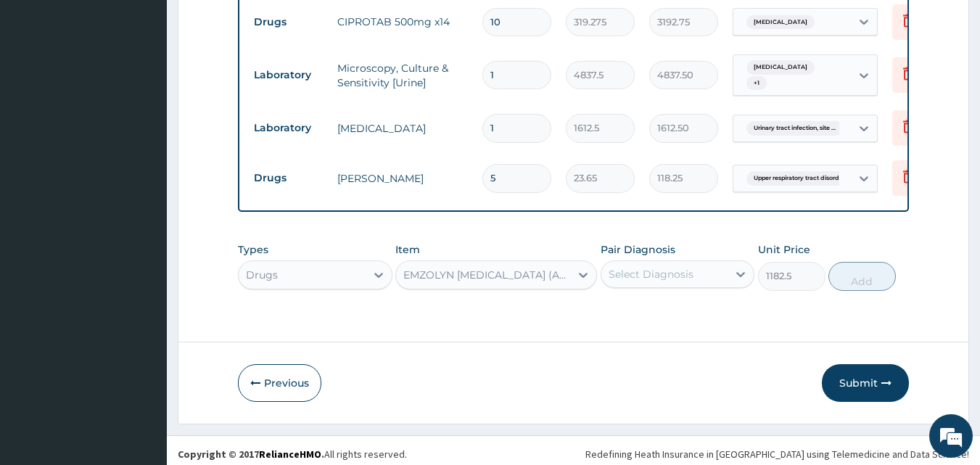
scroll to position [0, 0]
click at [686, 272] on div "Select Diagnosis" at bounding box center [651, 274] width 85 height 15
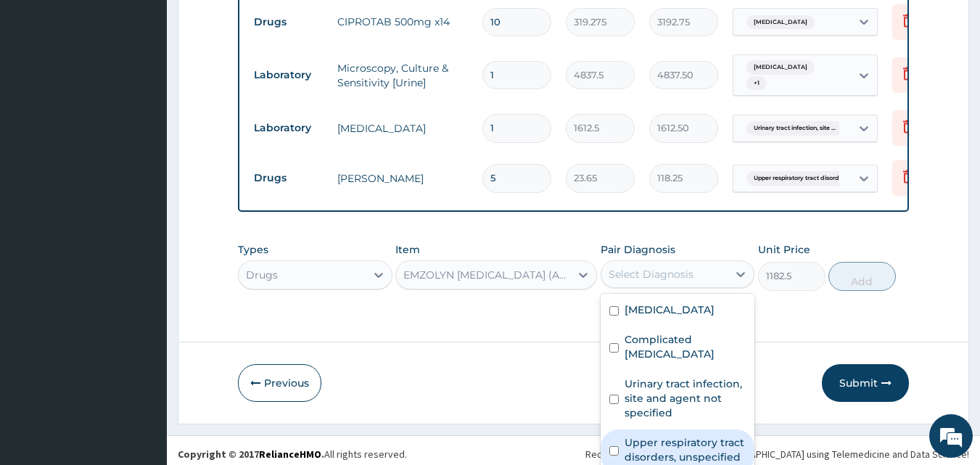
click at [680, 435] on label "Upper respiratory tract disorders, unspecified" at bounding box center [685, 449] width 122 height 29
checkbox input "true"
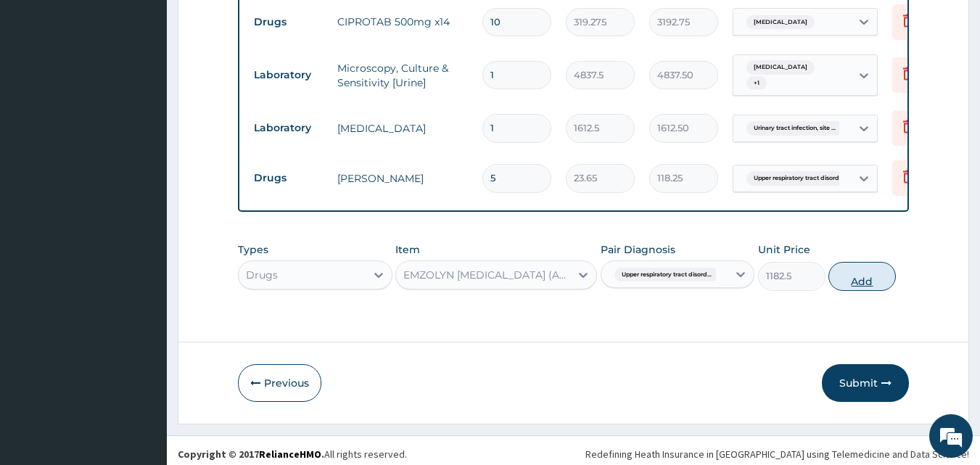
click at [857, 273] on button "Add" at bounding box center [861, 276] width 67 height 29
type input "0"
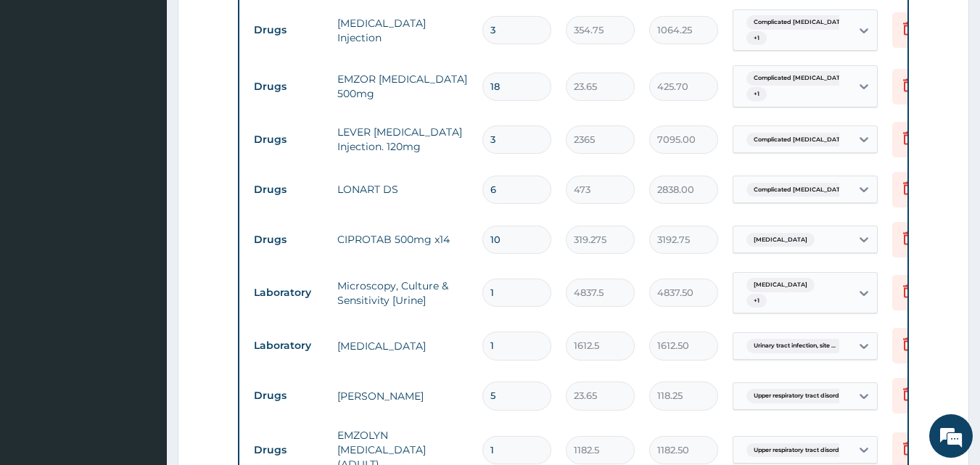
scroll to position [1430, 0]
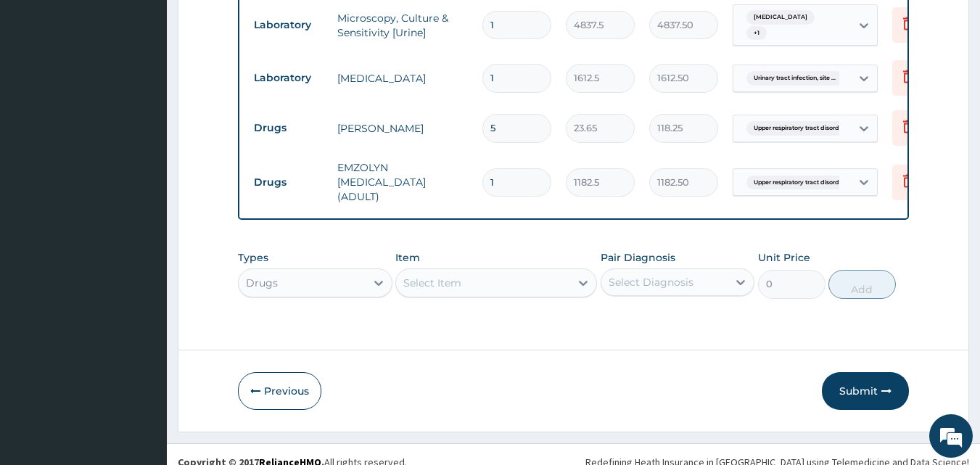
click at [347, 271] on div "Drugs" at bounding box center [302, 282] width 127 height 23
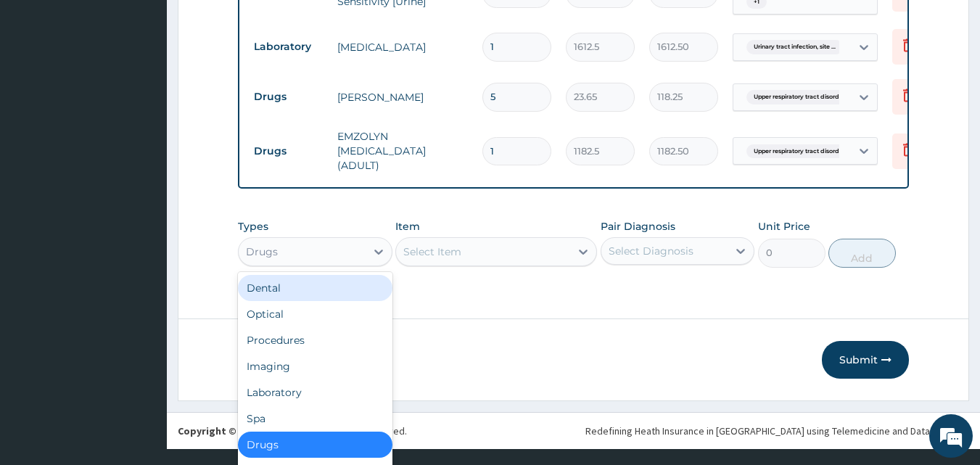
scroll to position [41, 0]
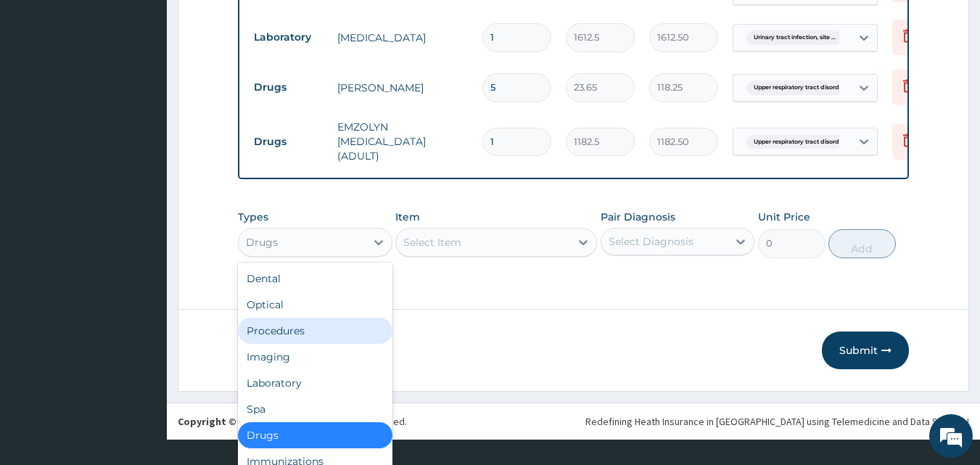
click at [308, 318] on div "Procedures" at bounding box center [315, 331] width 154 height 26
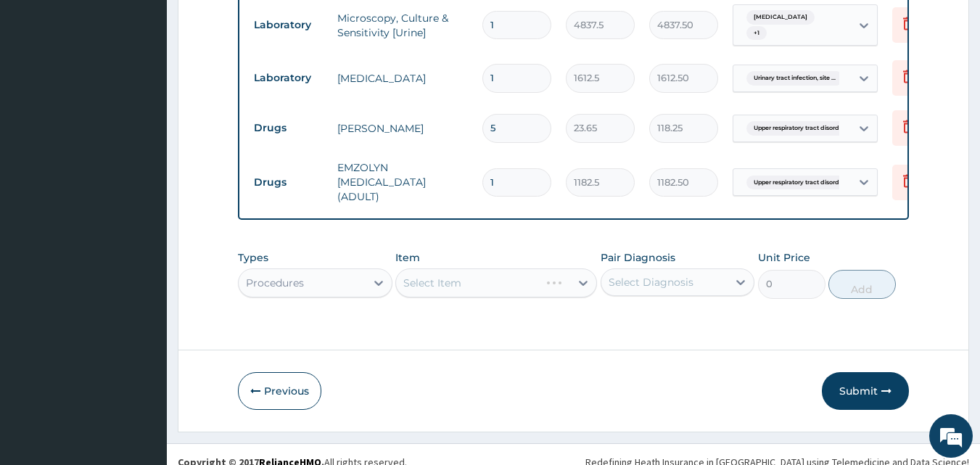
scroll to position [0, 0]
click at [466, 271] on div "Select Item" at bounding box center [483, 282] width 174 height 23
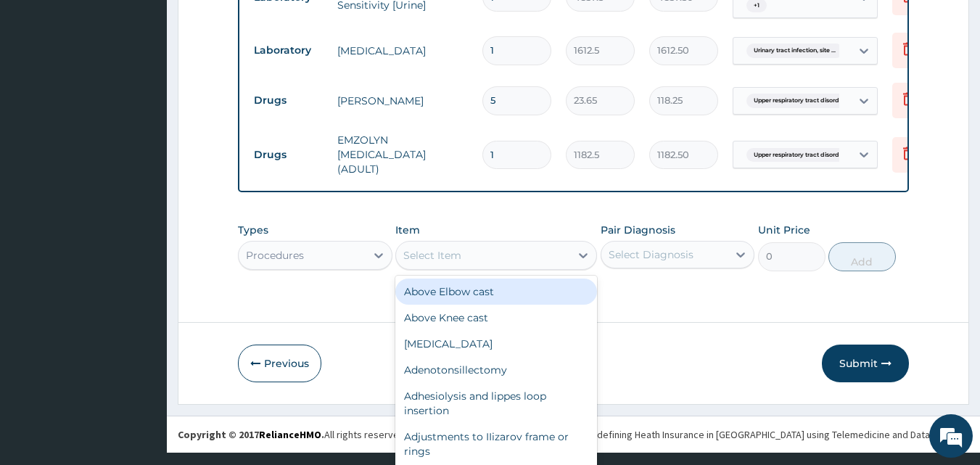
scroll to position [41, 0]
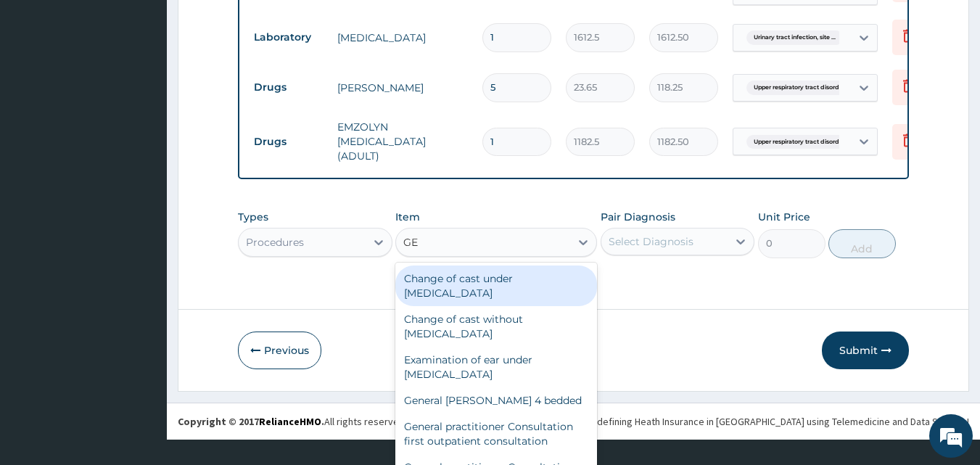
type input "G"
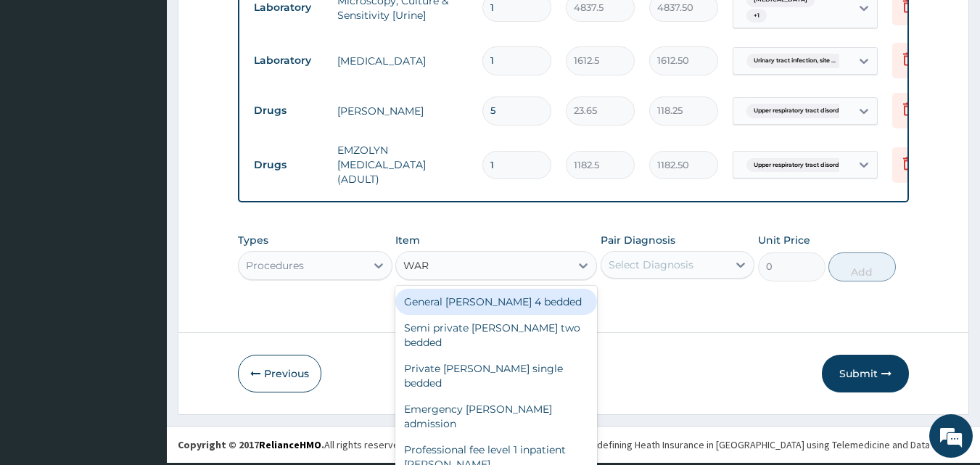
scroll to position [0, 0]
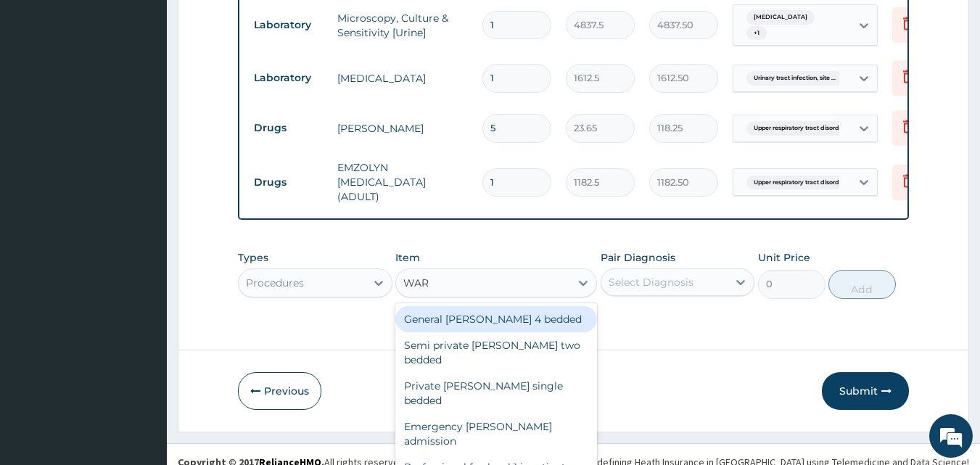
type input "WARD"
click at [519, 306] on div "General ward 4 bedded" at bounding box center [496, 319] width 202 height 26
type input "6987.5"
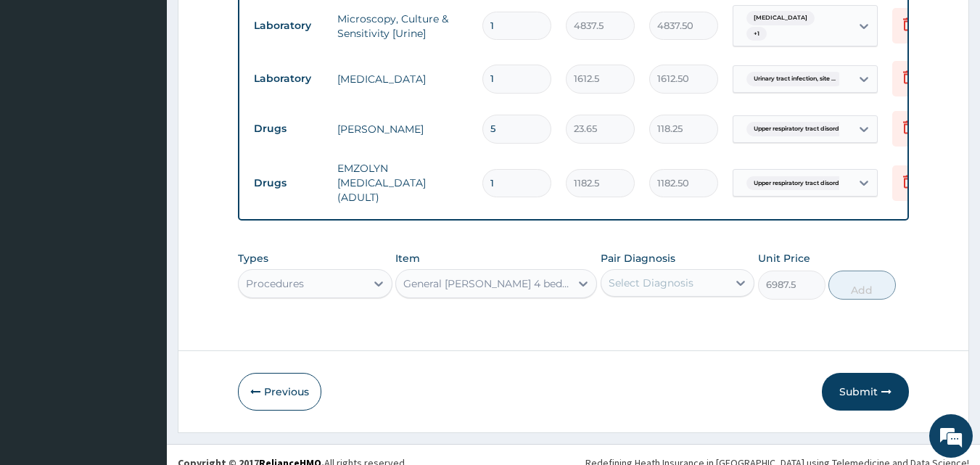
scroll to position [1430, 0]
click at [615, 275] on div "Select Diagnosis" at bounding box center [651, 282] width 85 height 15
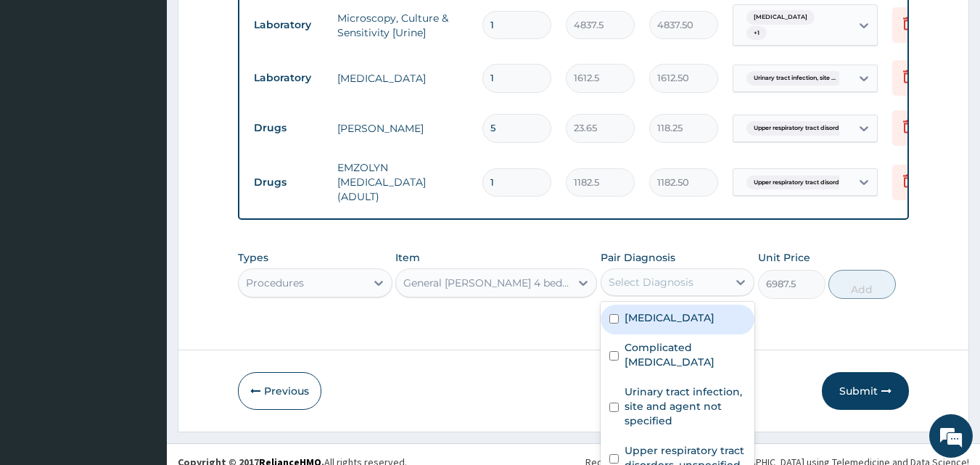
click at [646, 310] on label "Sepsis" at bounding box center [669, 317] width 90 height 15
checkbox input "true"
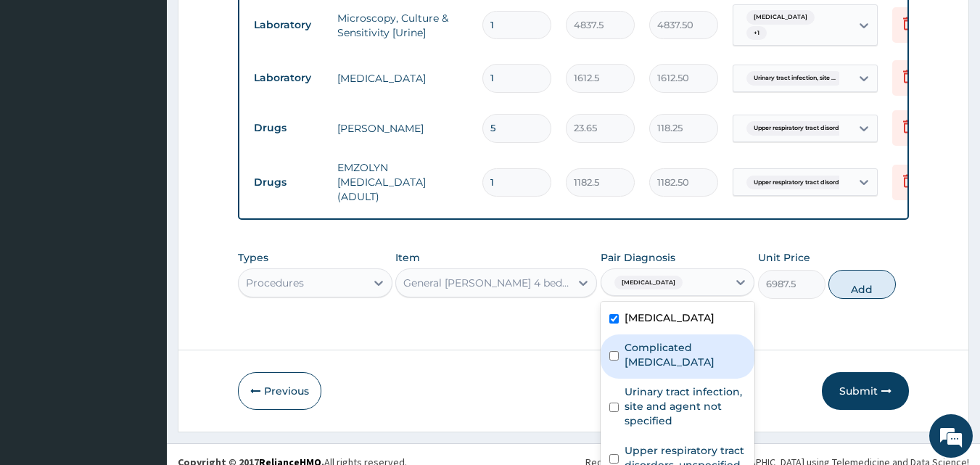
drag, startPoint x: 646, startPoint y: 326, endPoint x: 647, endPoint y: 348, distance: 21.8
click at [646, 340] on label "Complicated malaria" at bounding box center [685, 354] width 122 height 29
checkbox input "true"
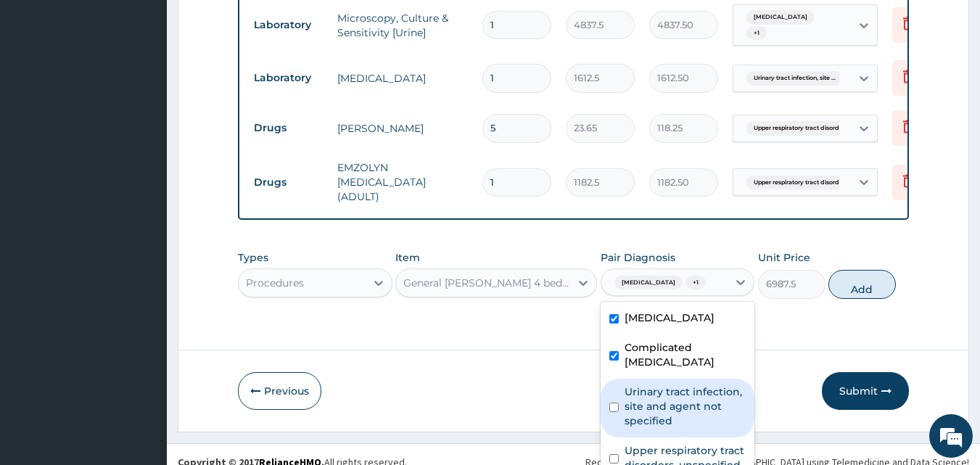
click at [650, 384] on label "Urinary tract infection, site and agent not specified" at bounding box center [685, 406] width 122 height 44
checkbox input "true"
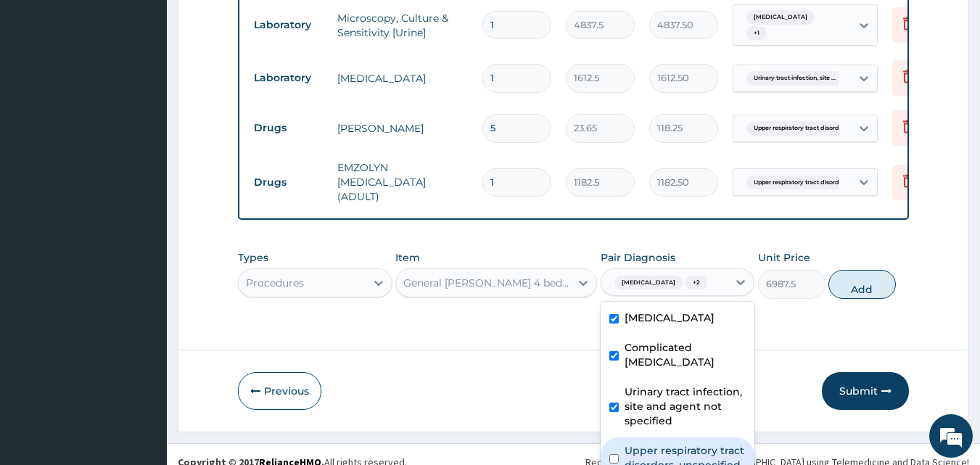
click at [656, 443] on label "Upper respiratory tract disorders, unspecified" at bounding box center [685, 457] width 122 height 29
checkbox input "true"
click at [855, 277] on button "Add" at bounding box center [861, 284] width 67 height 29
type input "0"
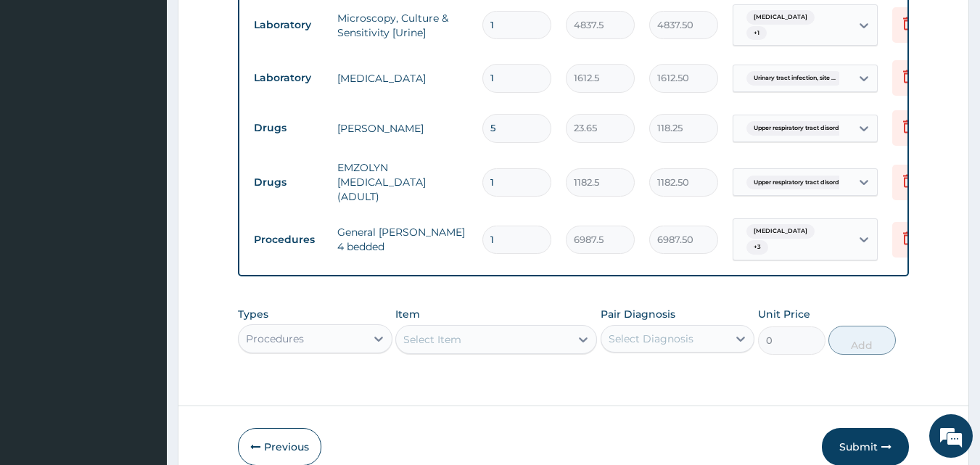
type input "2"
type input "13975.00"
type input "3"
type input "20962.50"
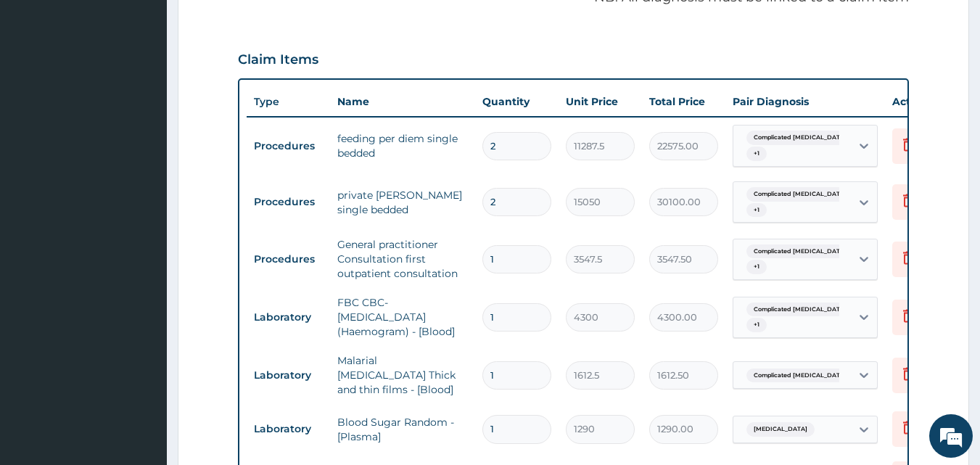
scroll to position [487, 0]
type input "3"
click at [901, 197] on icon at bounding box center [907, 200] width 17 height 17
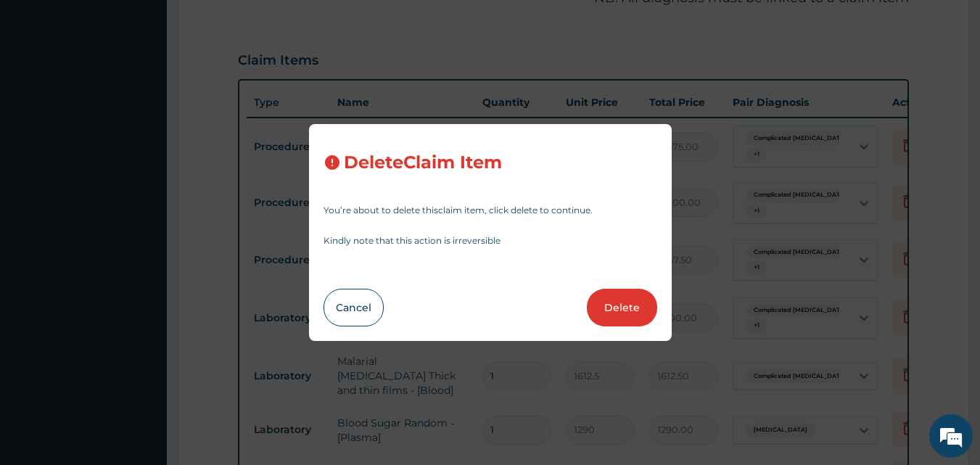
drag, startPoint x: 624, startPoint y: 308, endPoint x: 565, endPoint y: 244, distance: 87.2
click at [624, 309] on button "Delete" at bounding box center [622, 308] width 70 height 38
type input "1"
type input "3547.5"
type input "3547.50"
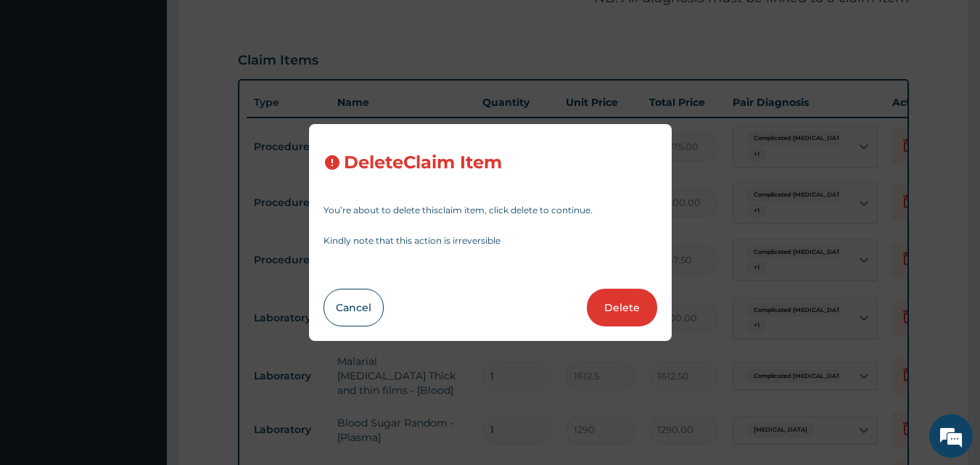
type input "4300"
type input "4300.00"
type input "1612.5"
type input "1612.50"
type input "1290"
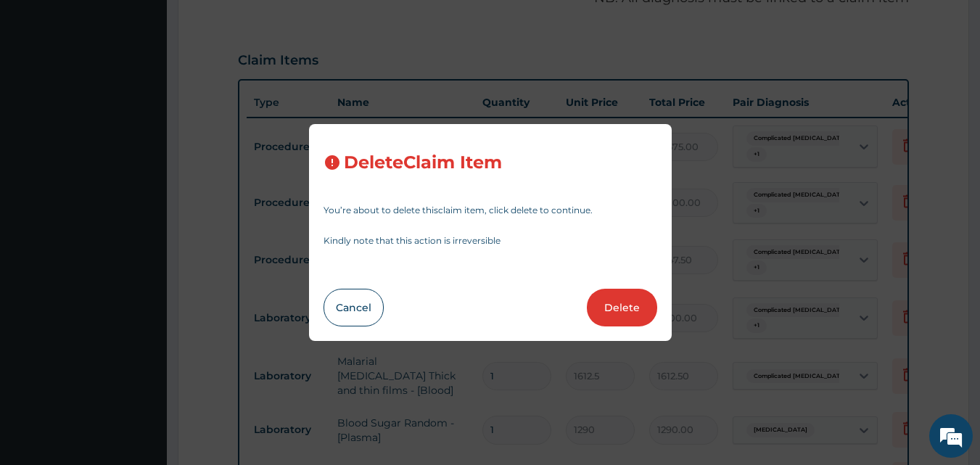
type input "1290.00"
type input "4"
type input "1773.75"
type input "7095.00"
type input "3"
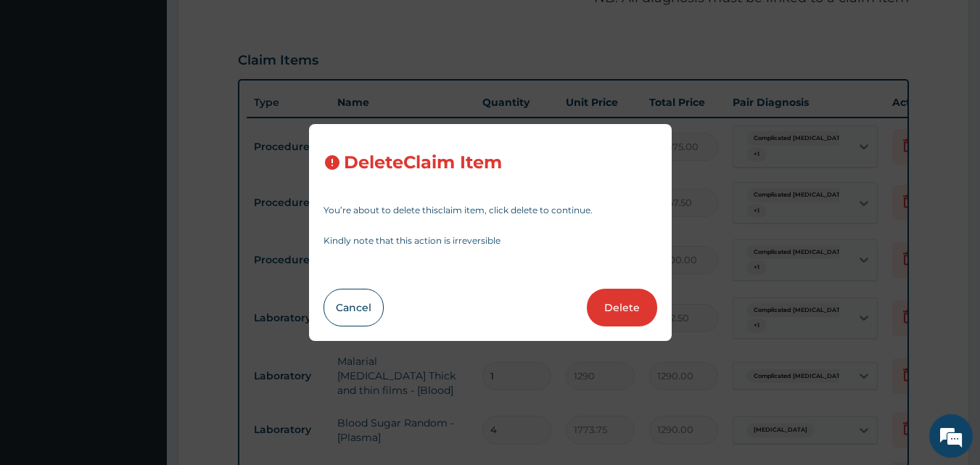
type input "354.75"
type input "1064.25"
type input "8277.5"
type input "24832.50"
type input "6"
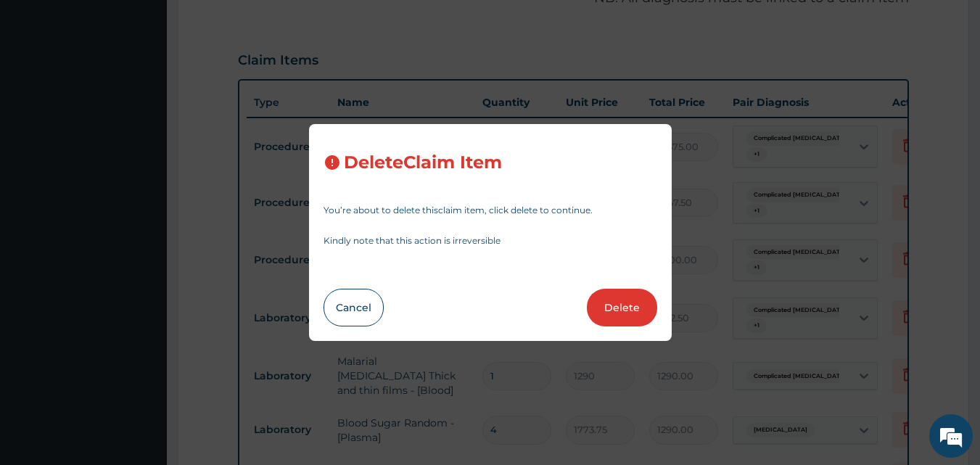
type input "591.25"
type input "3547.50"
type input "3"
type input "354.75"
type input "1064.25"
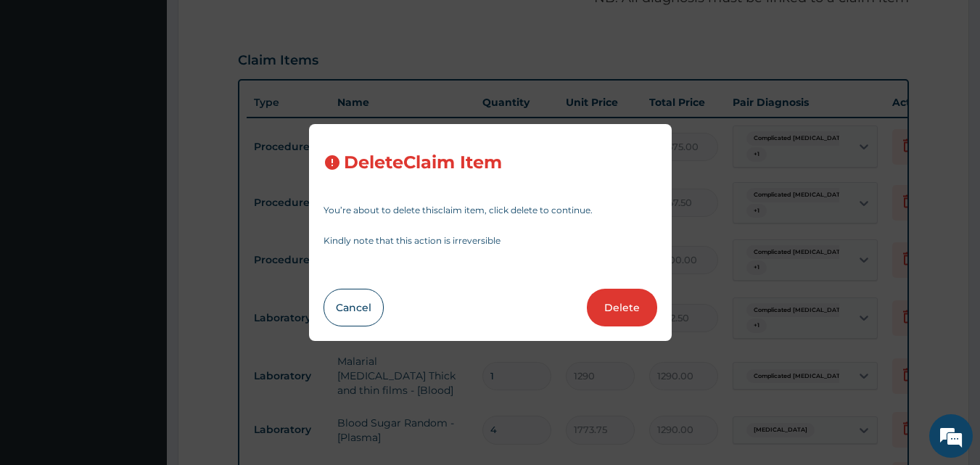
type input "18"
type input "23.65"
type input "425.70"
type input "3"
type input "2365"
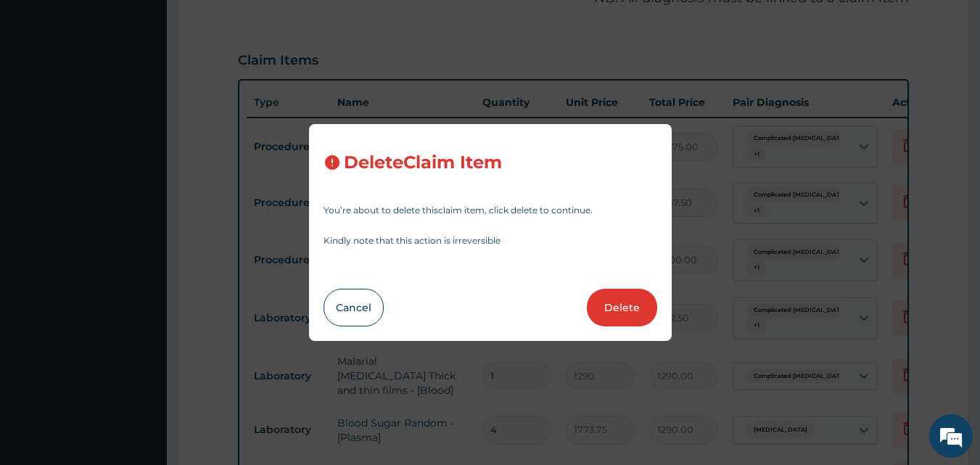
type input "7095.00"
type input "6"
type input "473"
type input "2838.00"
type input "10"
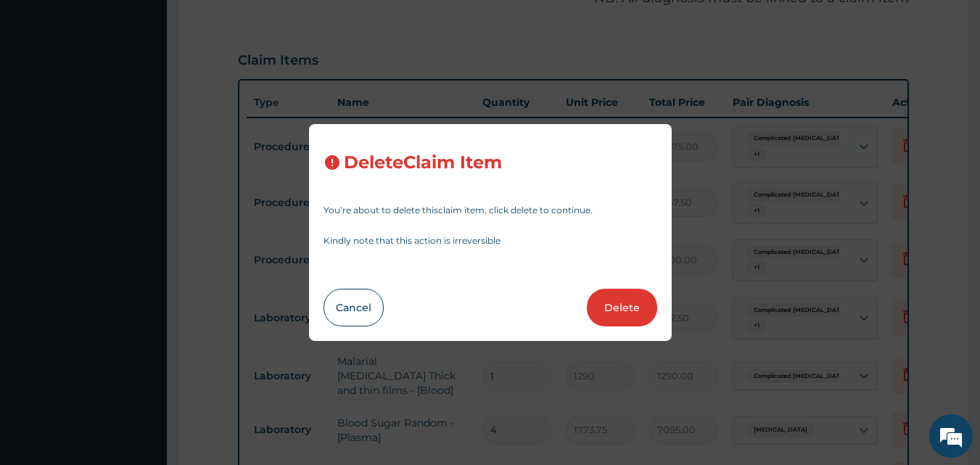
type input "319.275"
type input "3192.75"
type input "1"
type input "4837.5"
type input "4837.50"
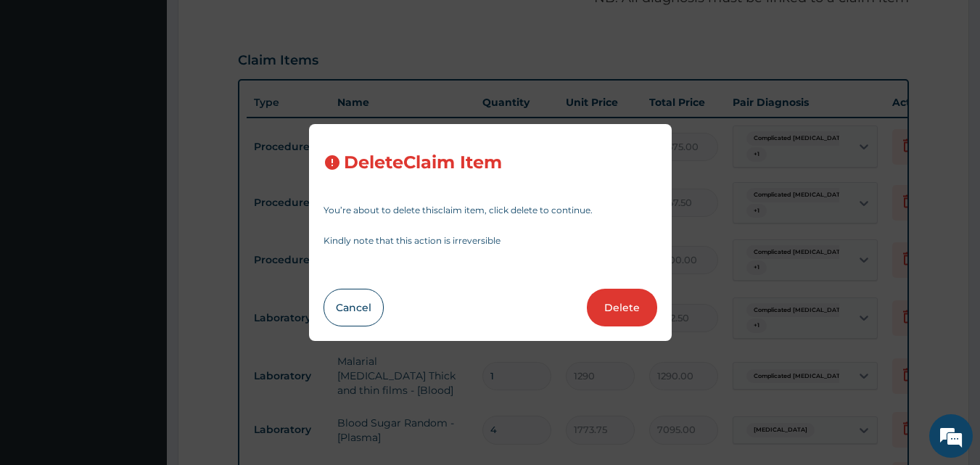
type input "1612.5"
type input "1612.50"
type input "5"
type input "23.65"
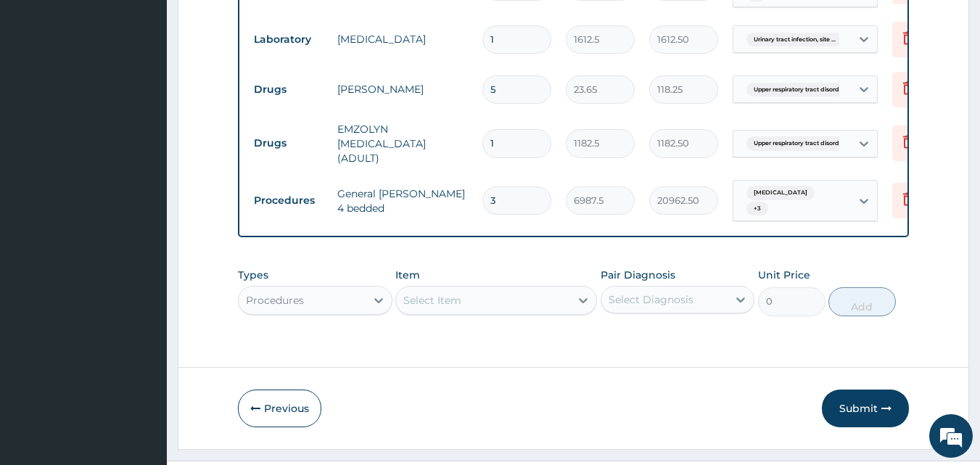
scroll to position [1424, 0]
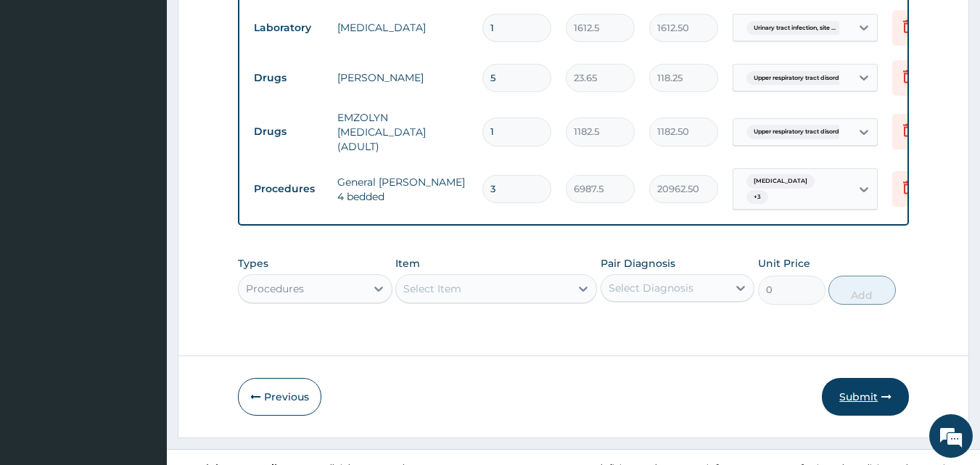
click at [862, 378] on button "Submit" at bounding box center [865, 397] width 87 height 38
